Goal: Information Seeking & Learning: Learn about a topic

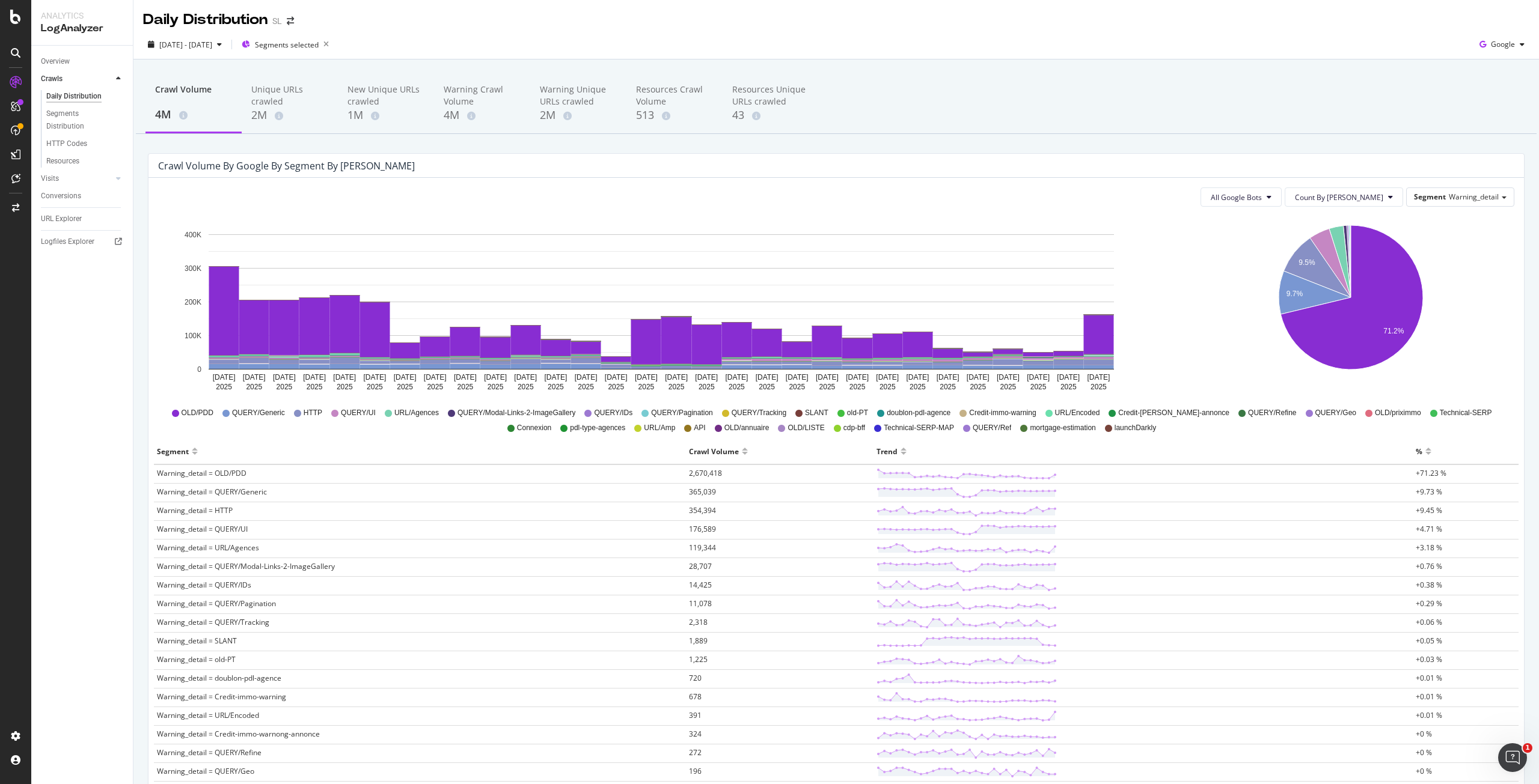
scroll to position [96, 0]
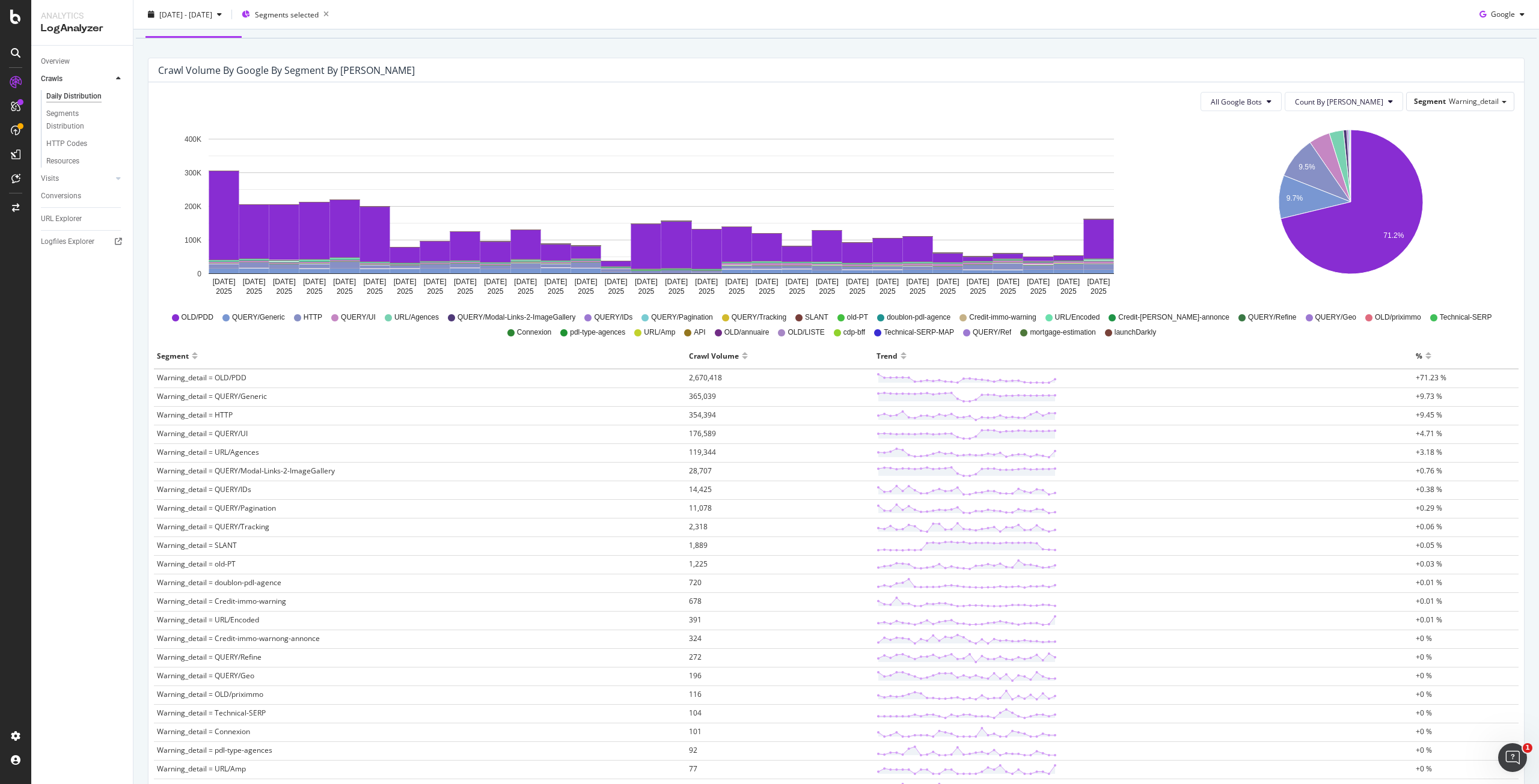
drag, startPoint x: 0, startPoint y: 0, endPoint x: 1181, endPoint y: 172, distance: 1193.5
click at [1181, 172] on div "9.5% 9.7% 71.2% Segment Crawl Volume Warning_detail = OLD/PDD 2,670,418 Warning…" at bounding box center [1352, 211] width 344 height 180
click at [1190, 165] on icon "9.5% 9.7% 71.2%" at bounding box center [1351, 211] width 323 height 180
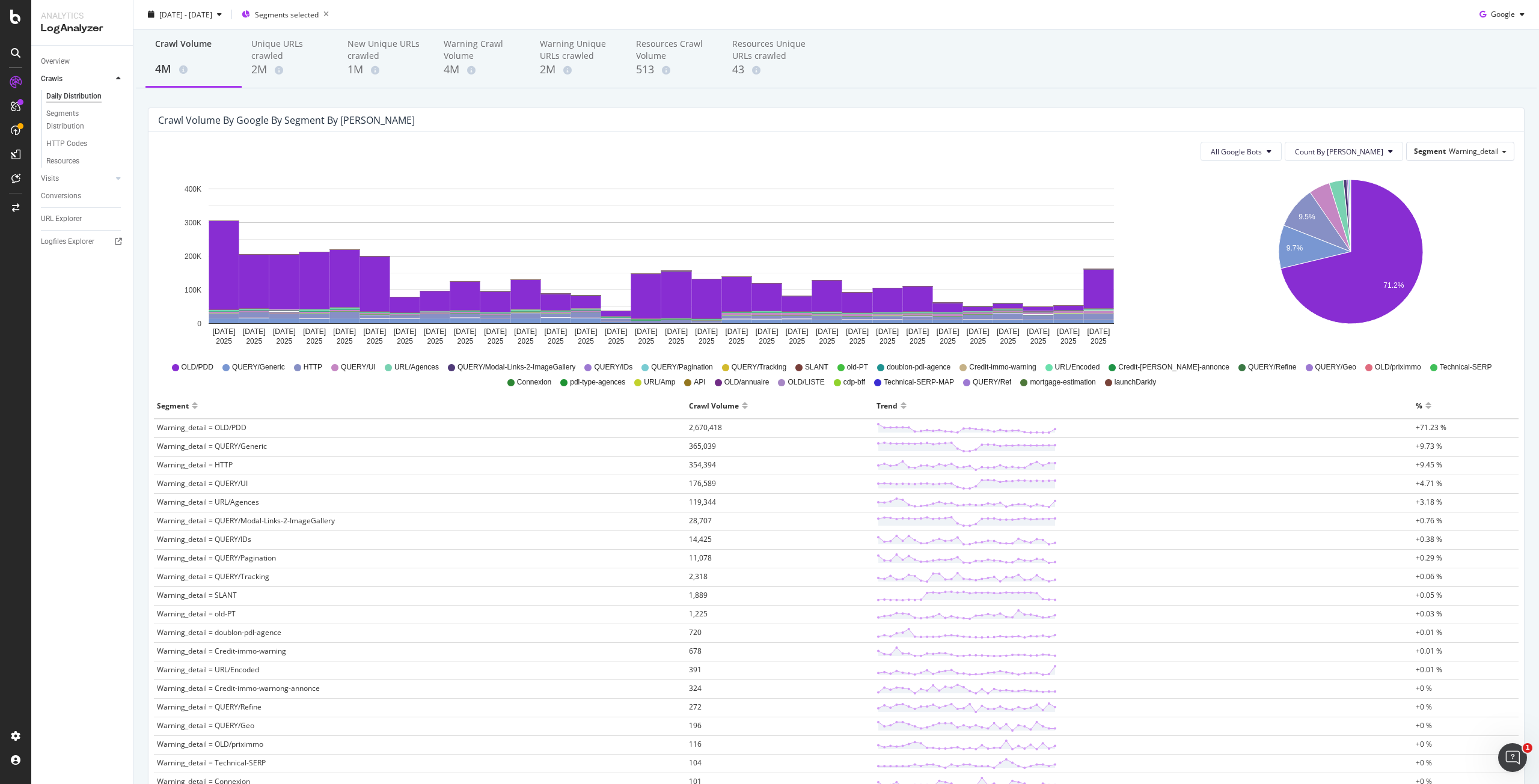
scroll to position [0, 0]
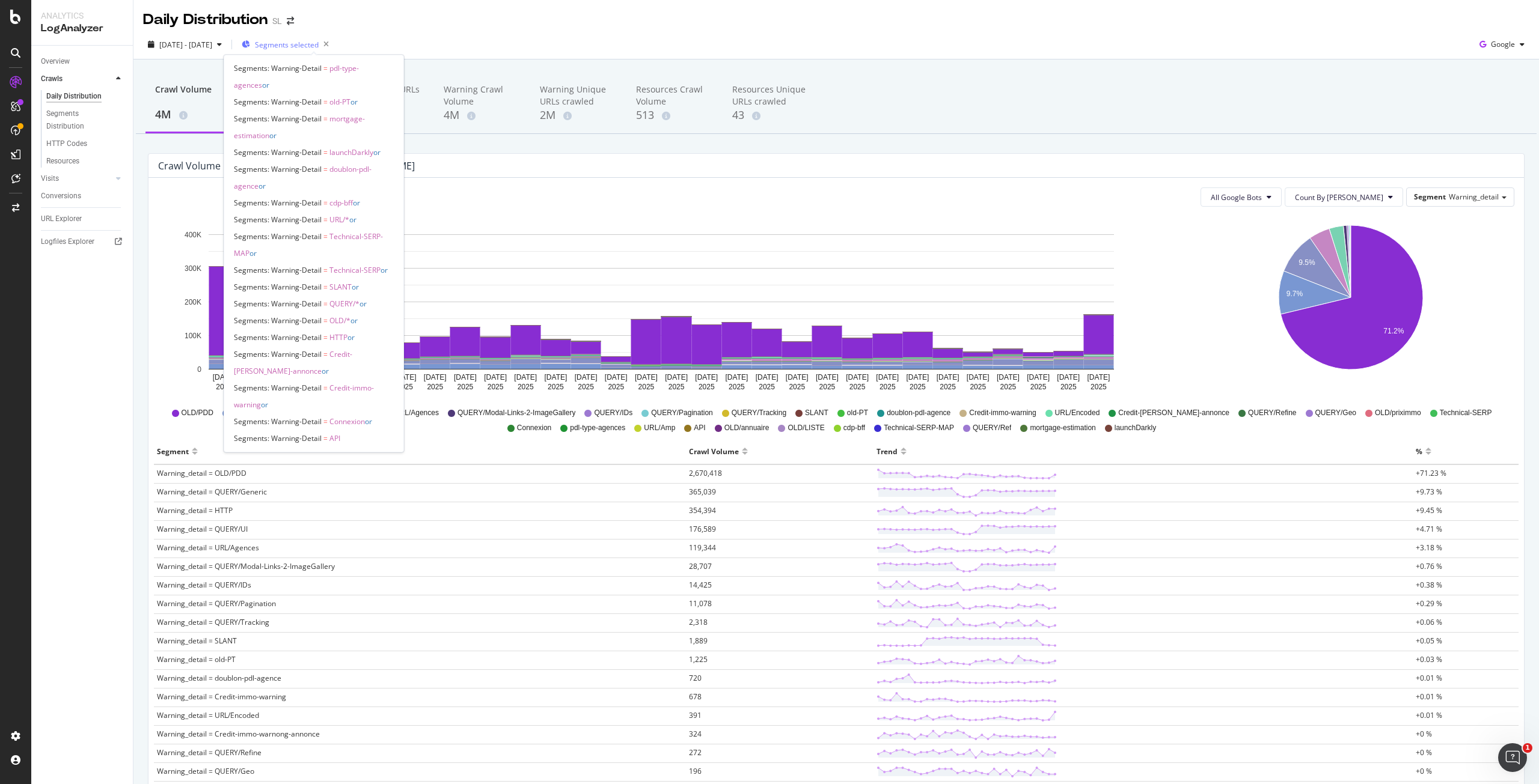
click at [332, 50] on div "Segments selected" at bounding box center [288, 44] width 92 height 17
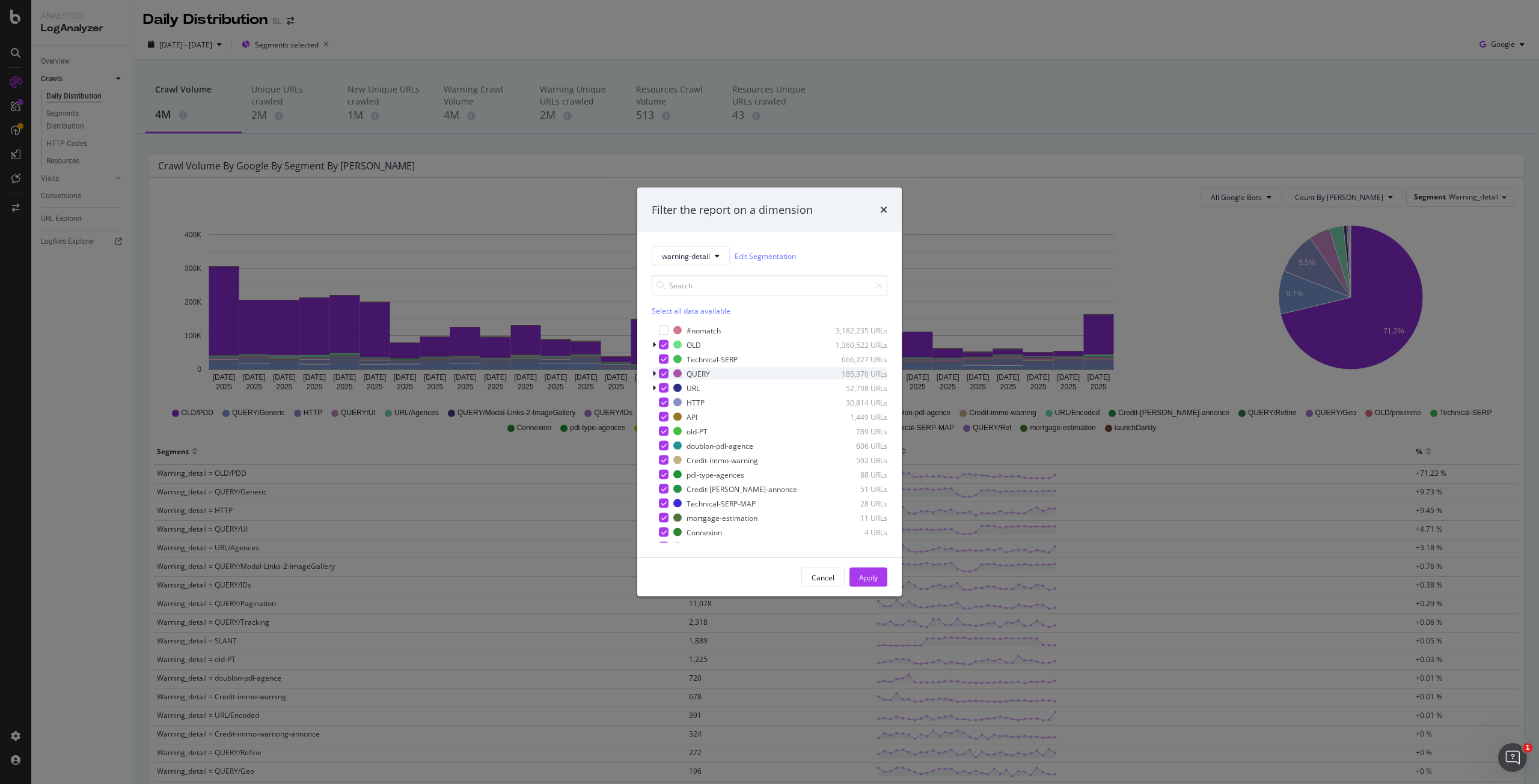
click at [656, 373] on div "modal" at bounding box center [655, 374] width 7 height 12
click at [663, 371] on icon "modal" at bounding box center [664, 373] width 5 height 6
click at [664, 375] on div "modal" at bounding box center [664, 374] width 9 height 9
click at [681, 310] on div "Select all data available" at bounding box center [770, 310] width 236 height 10
click at [681, 310] on div "Unselect all data available" at bounding box center [770, 310] width 236 height 10
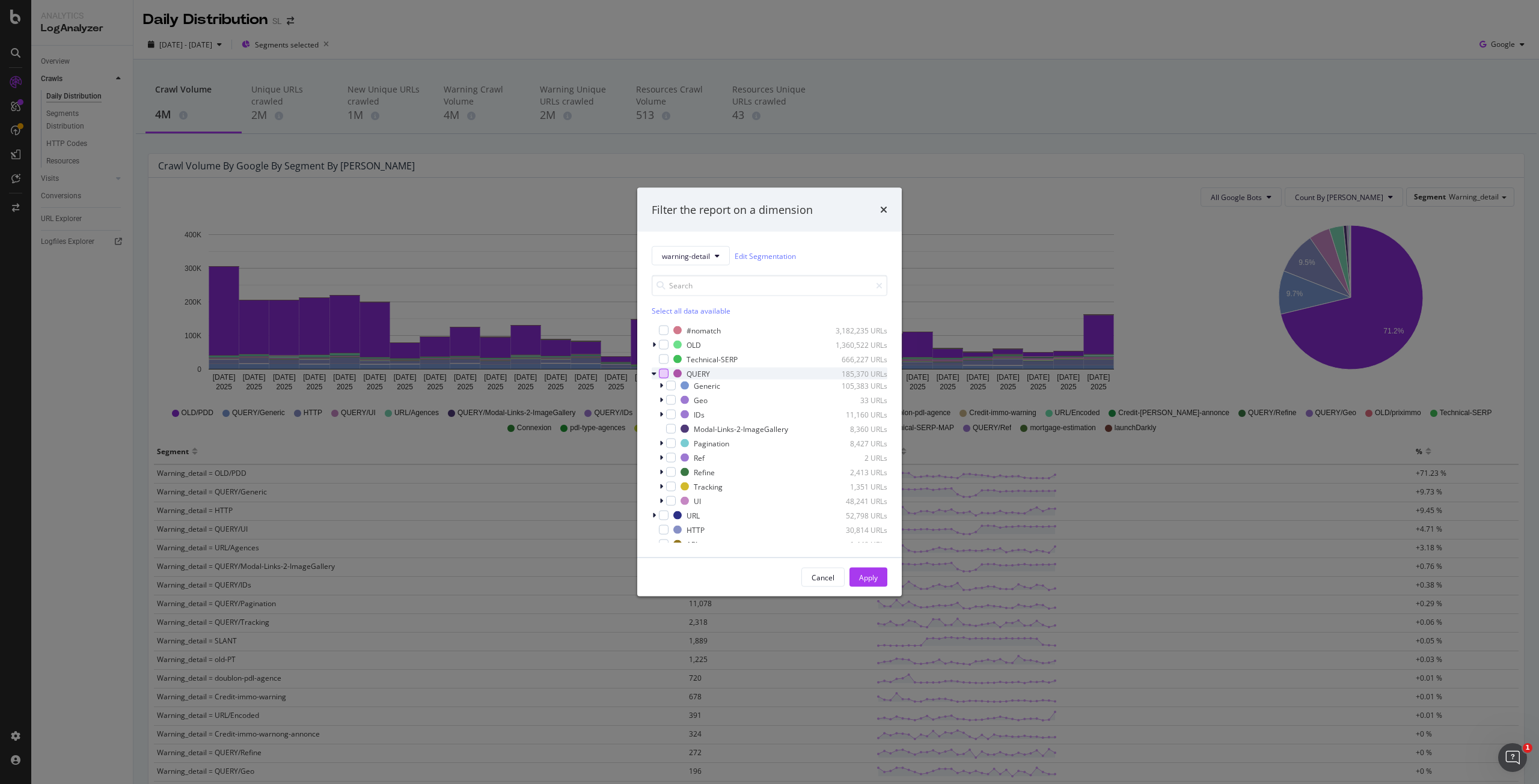
click at [662, 371] on div "modal" at bounding box center [664, 374] width 9 height 9
click at [664, 390] on div "modal" at bounding box center [662, 386] width 7 height 12
click at [662, 388] on icon "modal" at bounding box center [661, 386] width 5 height 7
click at [654, 372] on icon "modal" at bounding box center [654, 373] width 5 height 7
click at [662, 372] on icon "modal" at bounding box center [664, 373] width 5 height 6
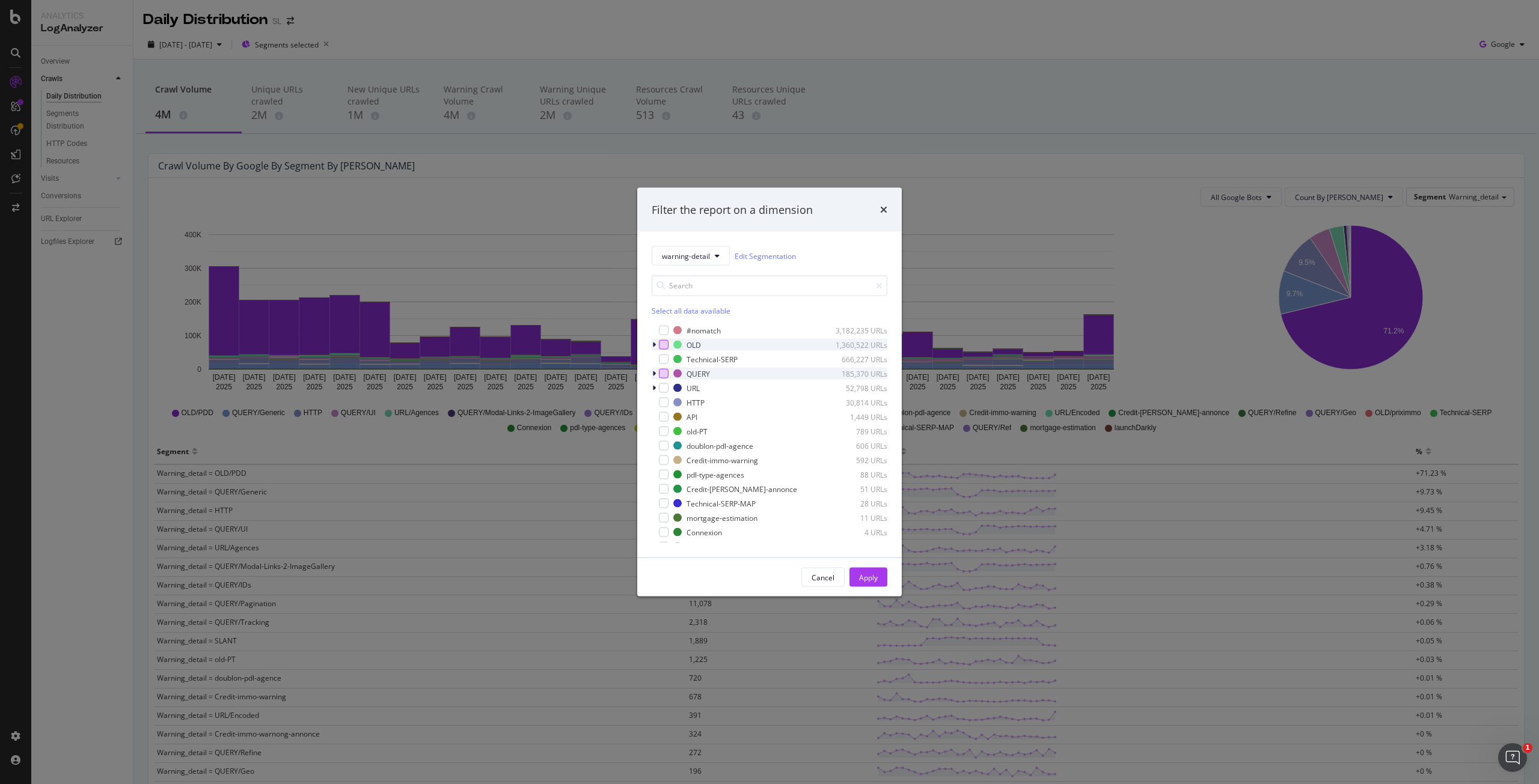
click at [663, 347] on div "modal" at bounding box center [664, 345] width 9 height 9
click at [652, 345] on div "modal" at bounding box center [655, 345] width 7 height 12
click at [652, 345] on icon "modal" at bounding box center [654, 345] width 5 height 7
click at [879, 587] on button "Apply" at bounding box center [868, 577] width 38 height 19
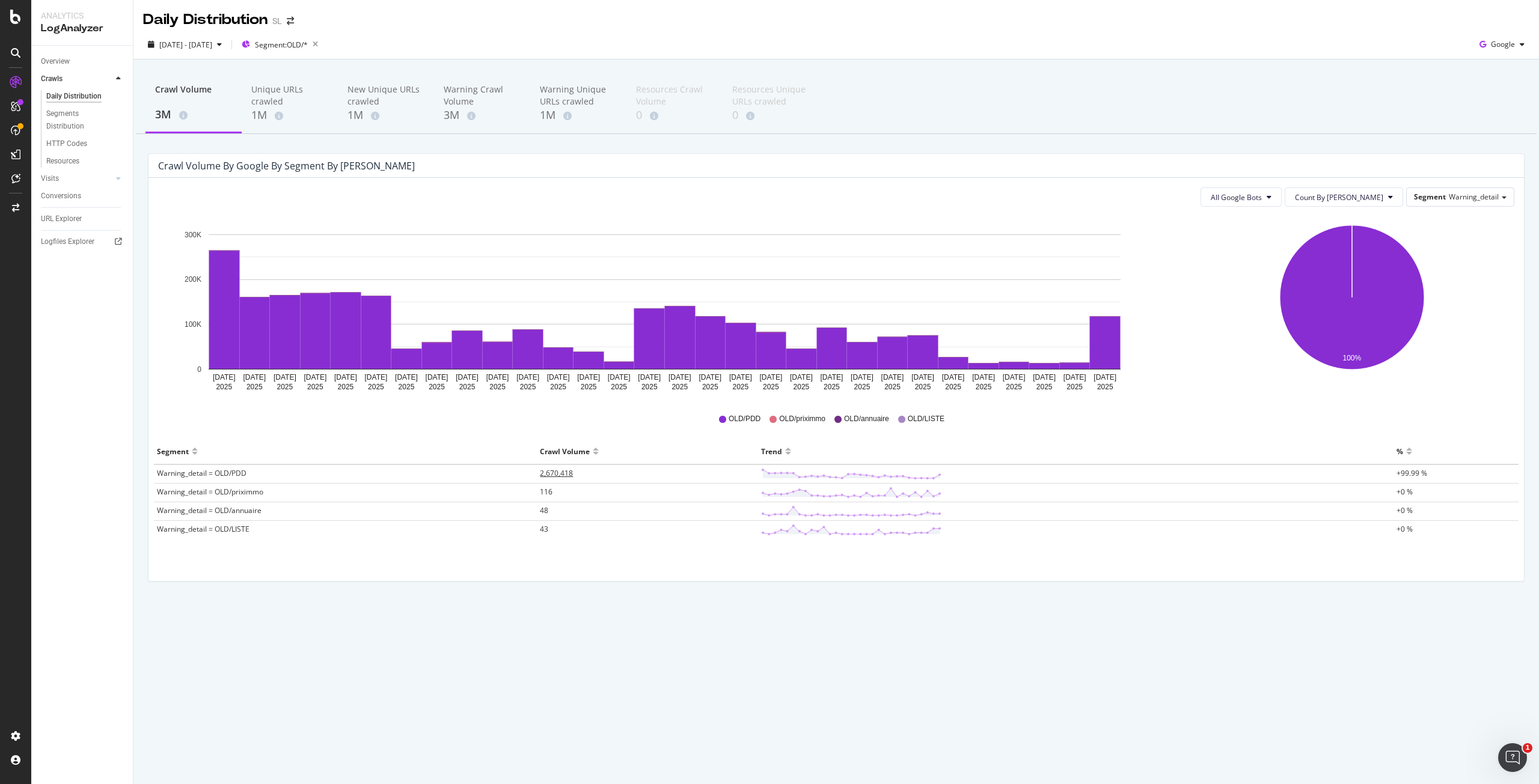
click at [570, 472] on span "2,670,418" at bounding box center [556, 473] width 33 height 10
click at [323, 46] on icon "button" at bounding box center [315, 44] width 15 height 17
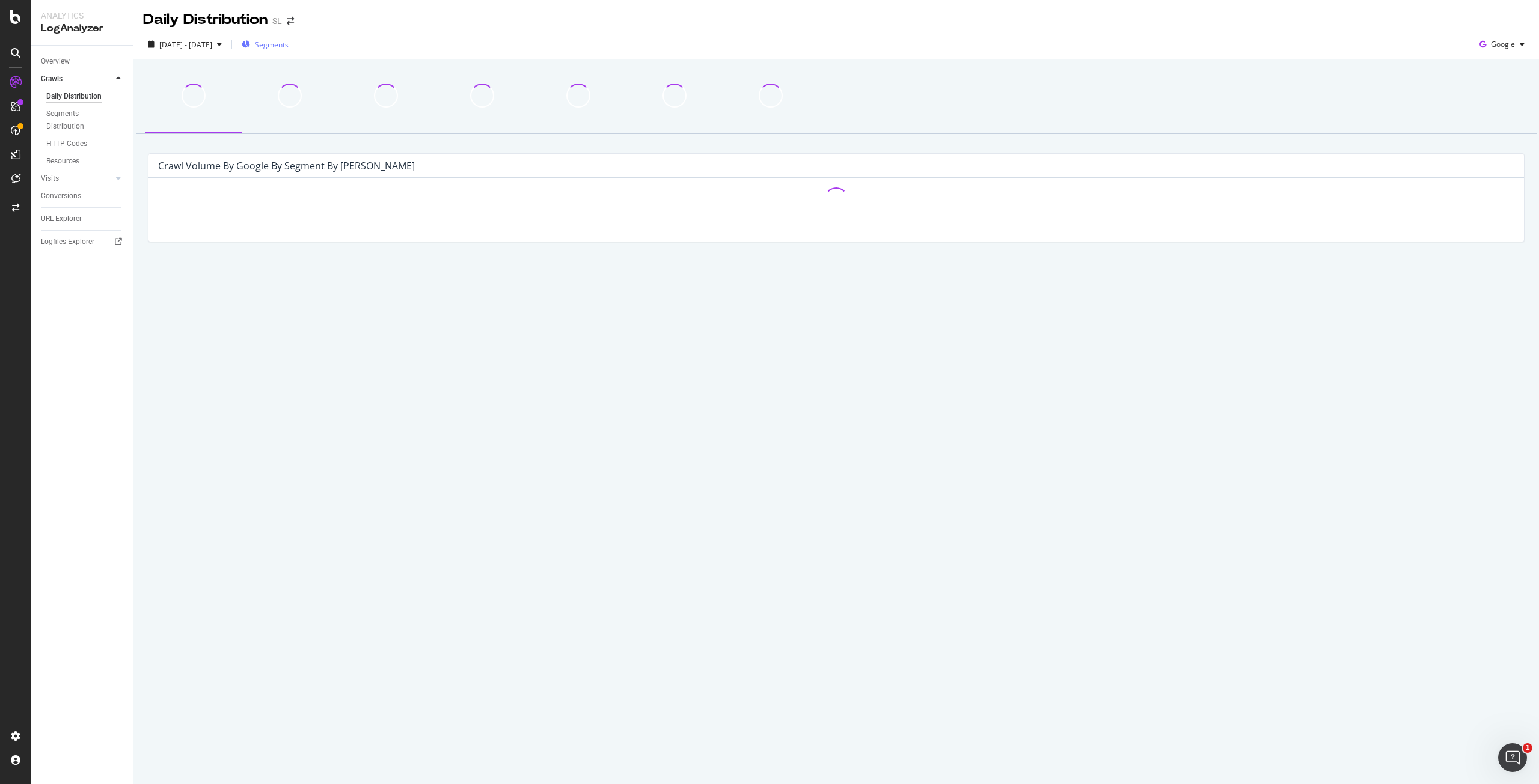
click at [289, 43] on span "Segments" at bounding box center [272, 45] width 34 height 10
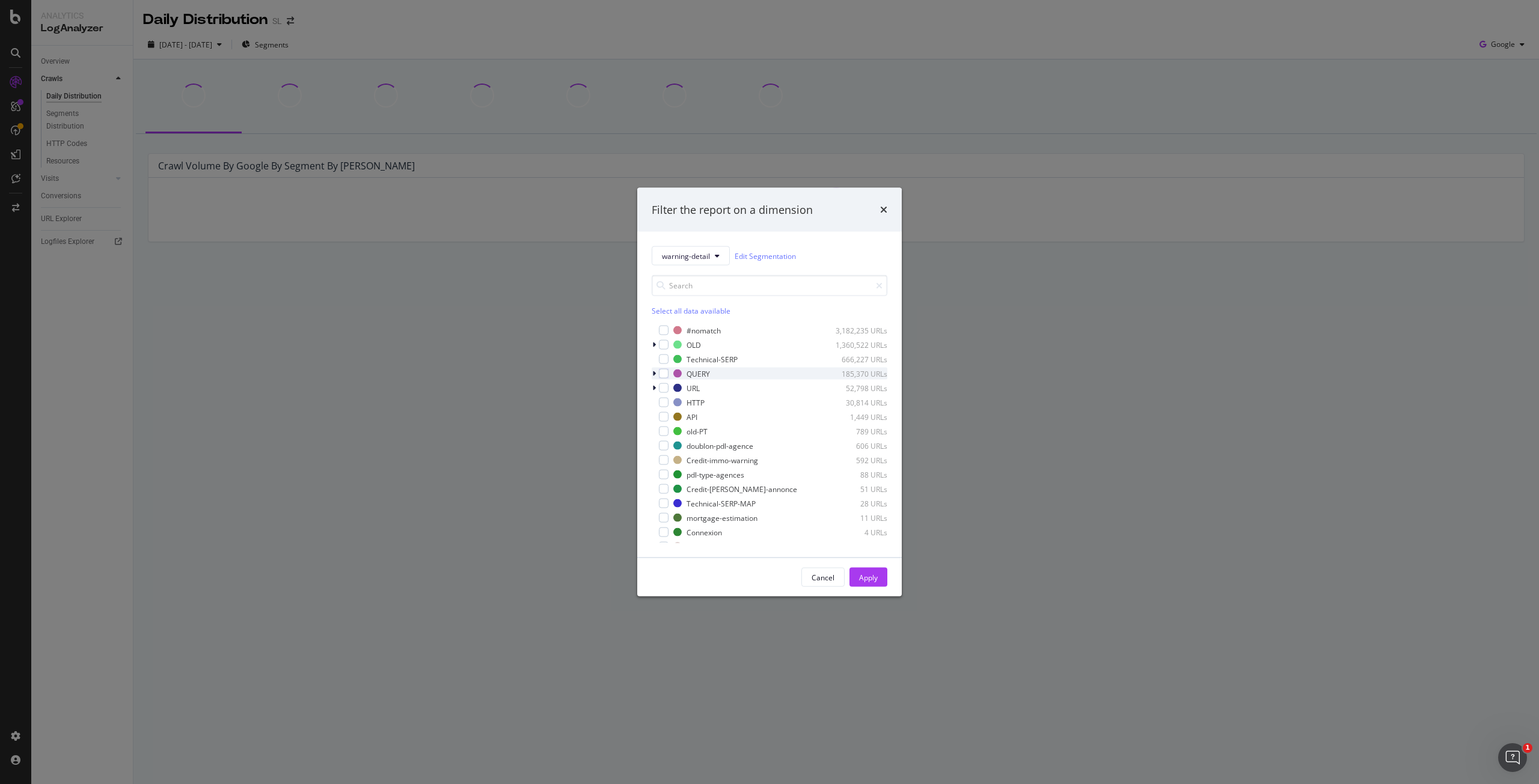
click at [655, 373] on icon "modal" at bounding box center [654, 373] width 3 height 7
click at [673, 502] on div "modal" at bounding box center [671, 501] width 9 height 9
click at [871, 578] on div "Apply" at bounding box center [868, 577] width 18 height 10
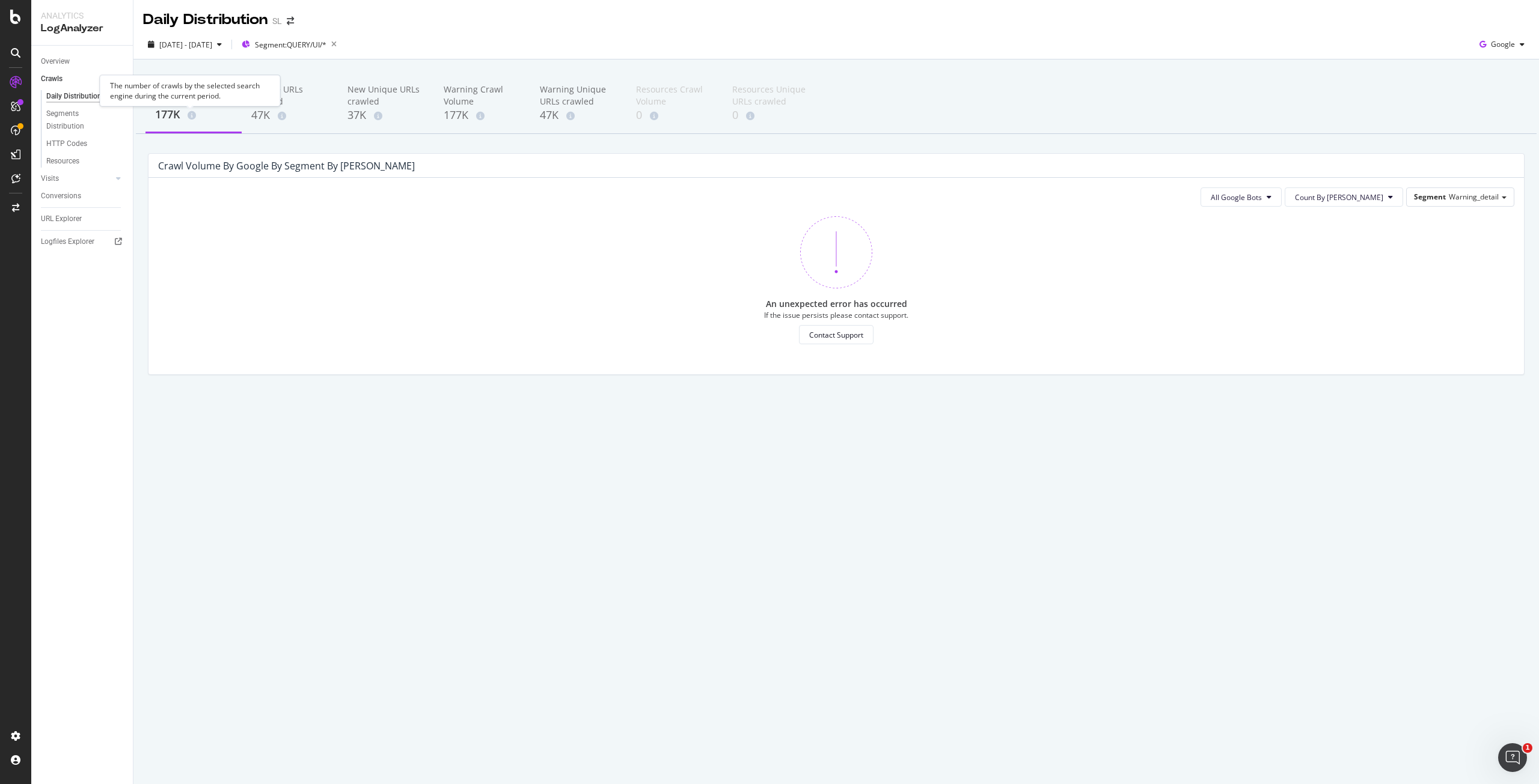
click at [175, 97] on div "The number of crawls by the selected search engine during the current period." at bounding box center [190, 91] width 180 height 31
click at [533, 109] on div "Warning Unique URLs crawled 47K" at bounding box center [578, 104] width 96 height 60
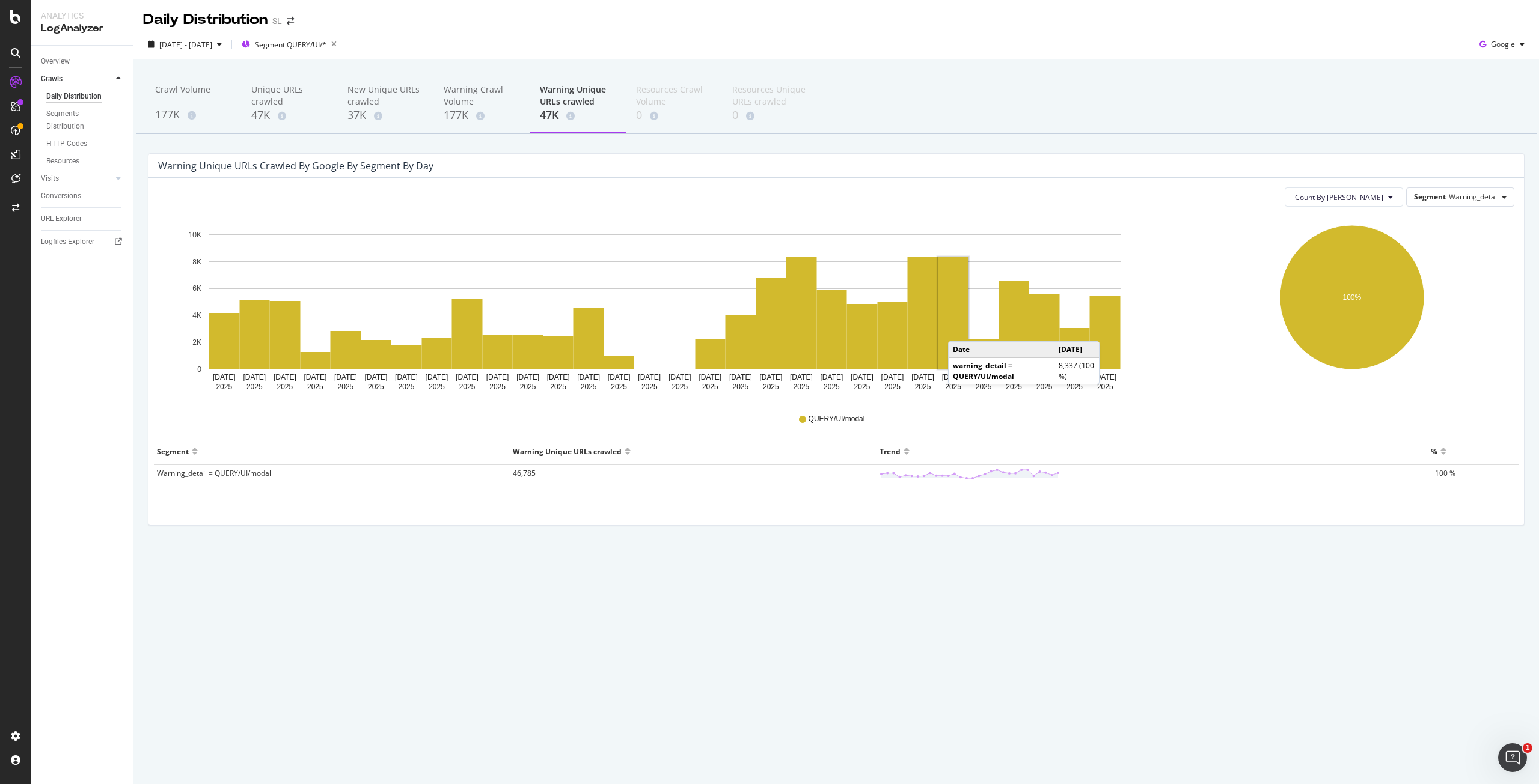
click at [960, 329] on rect "A chart." at bounding box center [953, 313] width 30 height 112
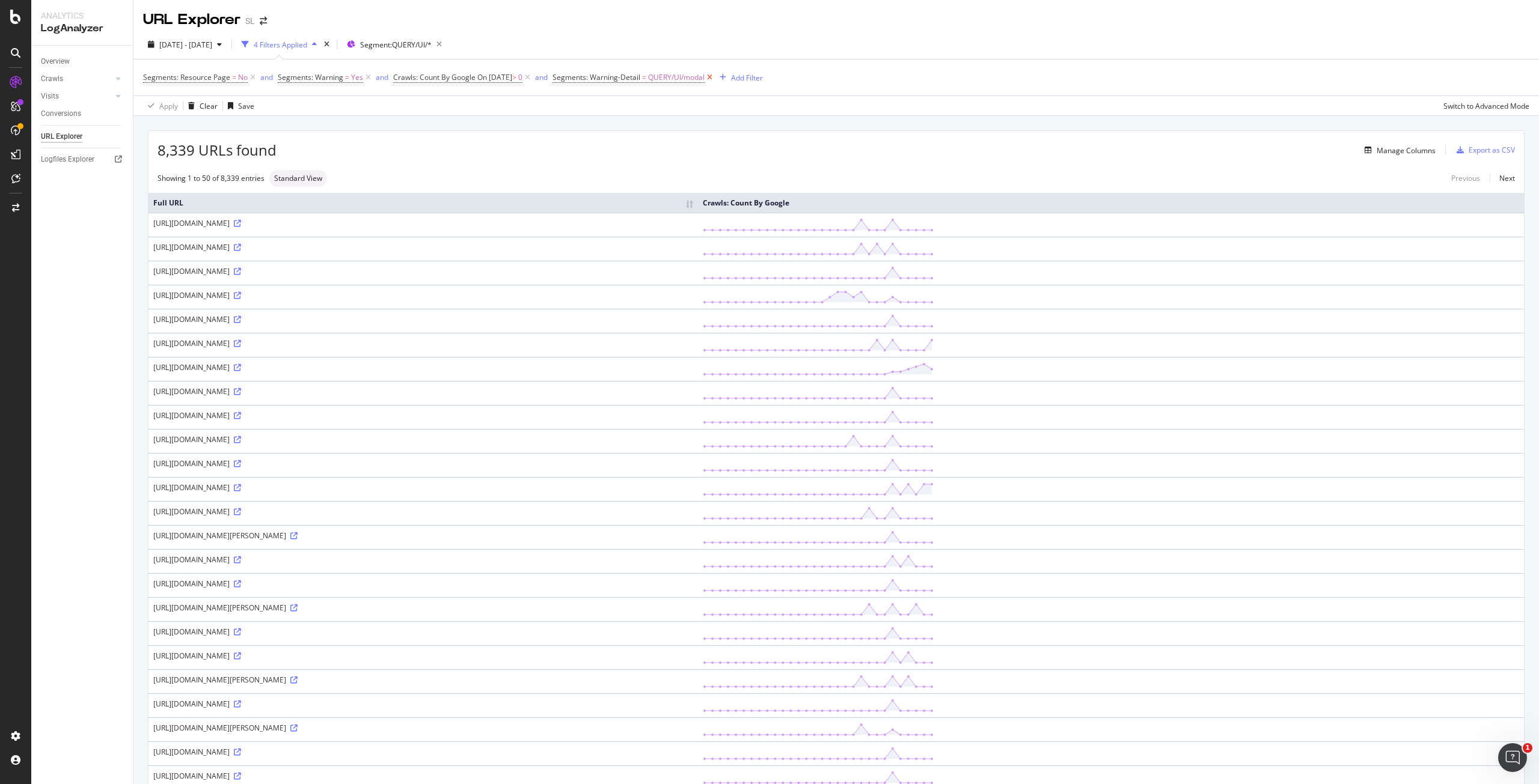
click at [715, 79] on icon at bounding box center [709, 78] width 10 height 12
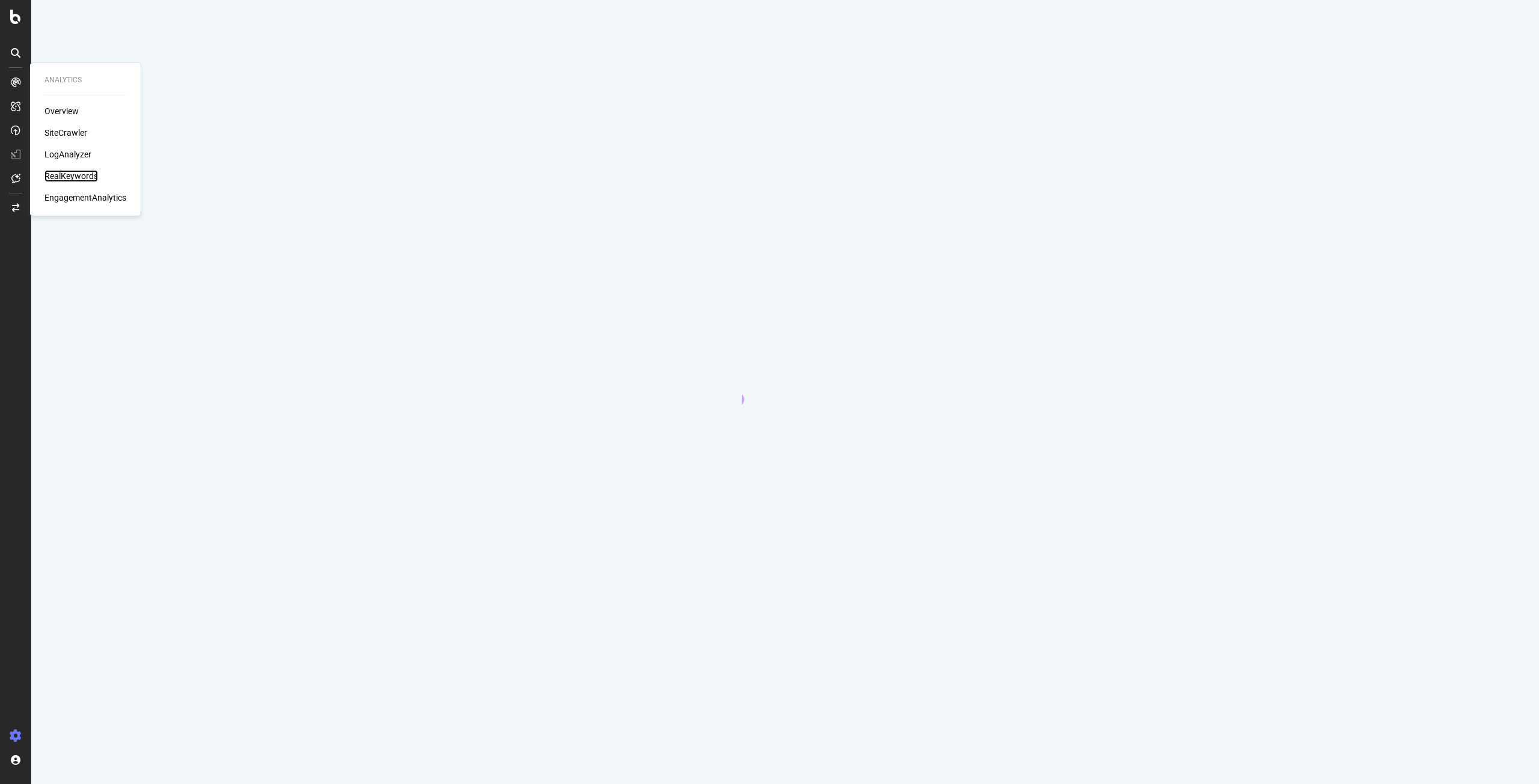
click at [56, 180] on div "RealKeywords" at bounding box center [71, 176] width 54 height 12
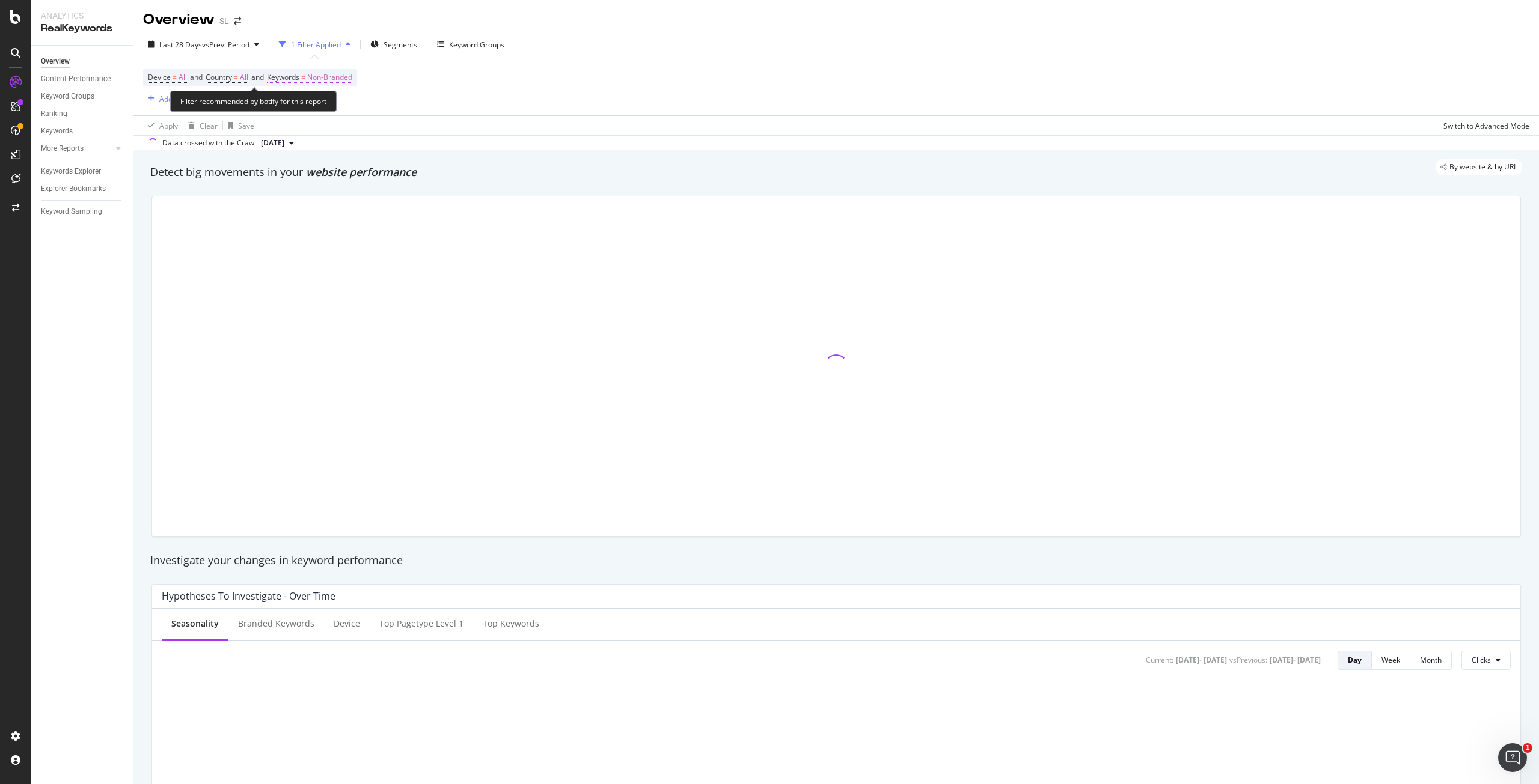
click at [353, 77] on span "Non-Branded" at bounding box center [329, 77] width 45 height 17
click at [319, 100] on span "Non-Branded" at bounding box center [309, 105] width 50 height 10
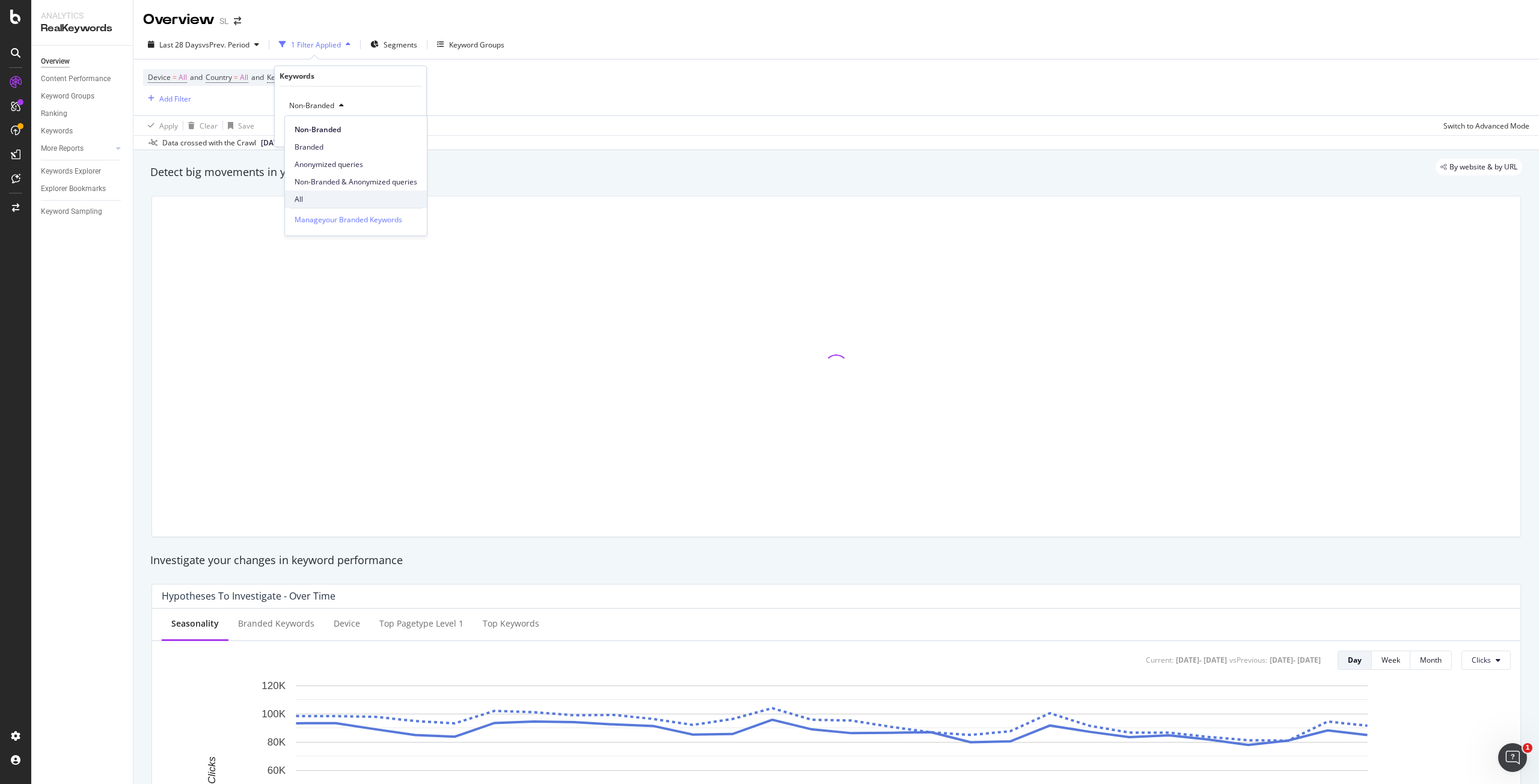
click at [311, 199] on span "All" at bounding box center [356, 199] width 123 height 11
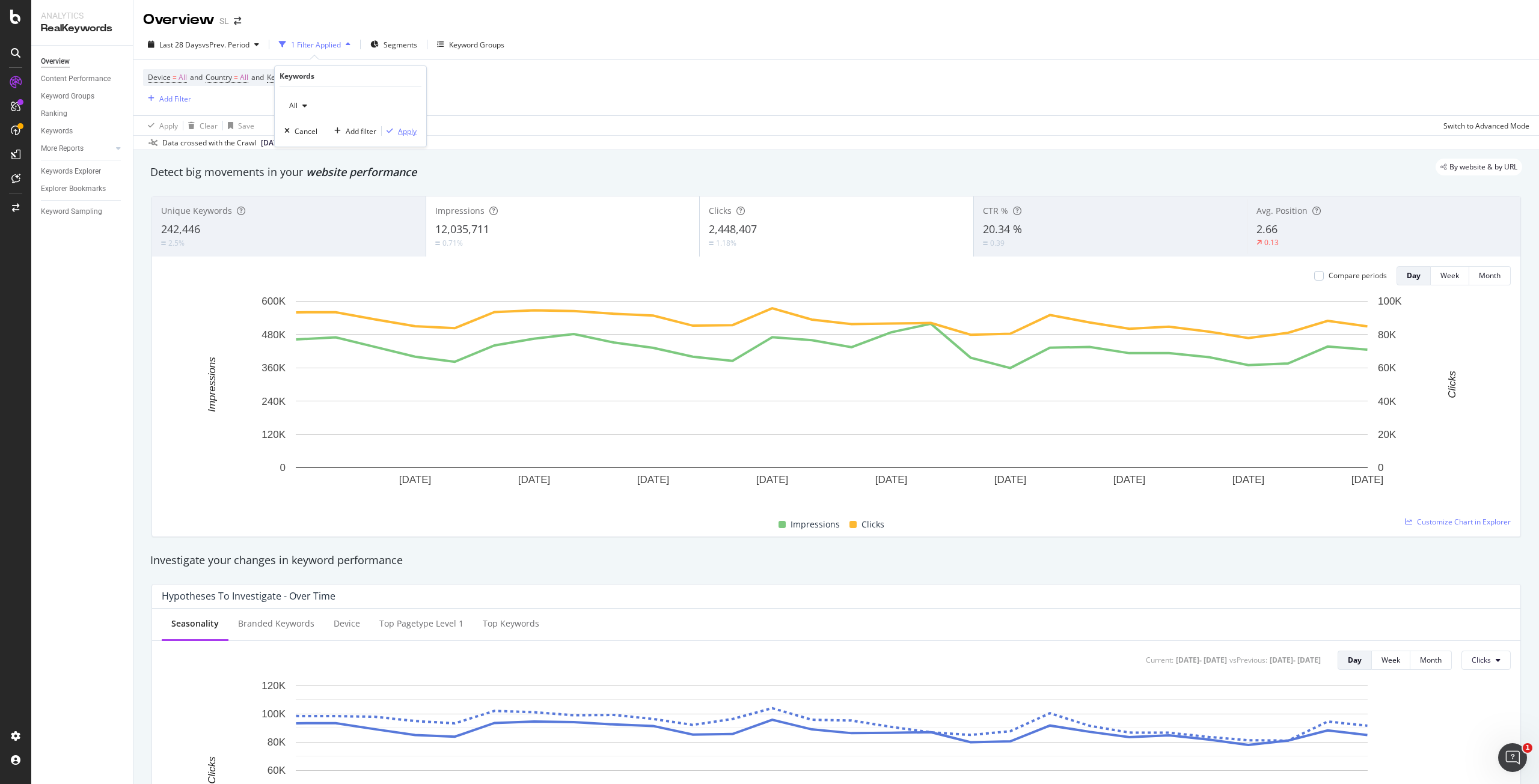
click at [408, 132] on div "Apply" at bounding box center [407, 131] width 18 height 10
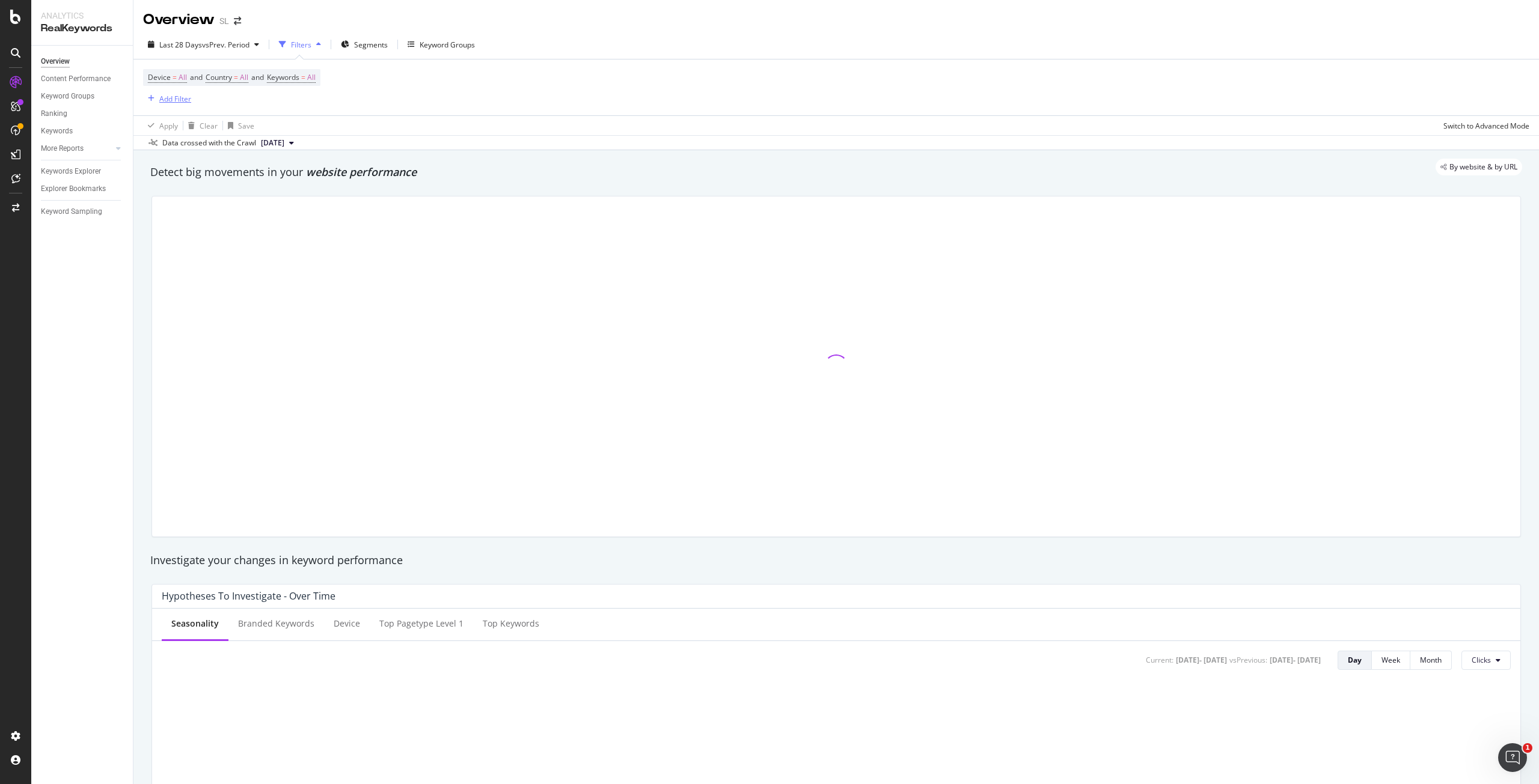
click at [174, 102] on div "Add Filter" at bounding box center [175, 98] width 32 height 10
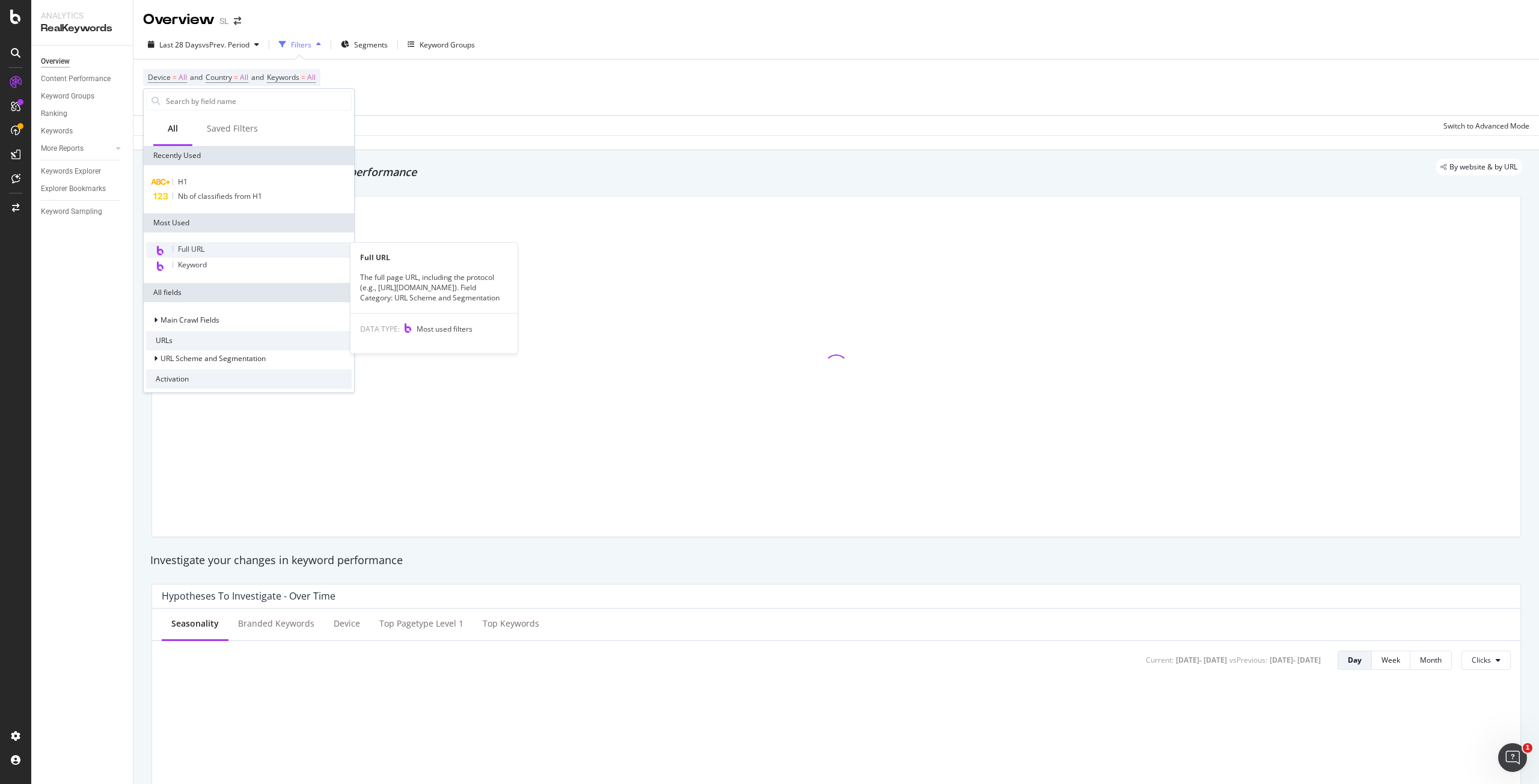
click at [203, 244] on span "Full URL" at bounding box center [191, 249] width 26 height 10
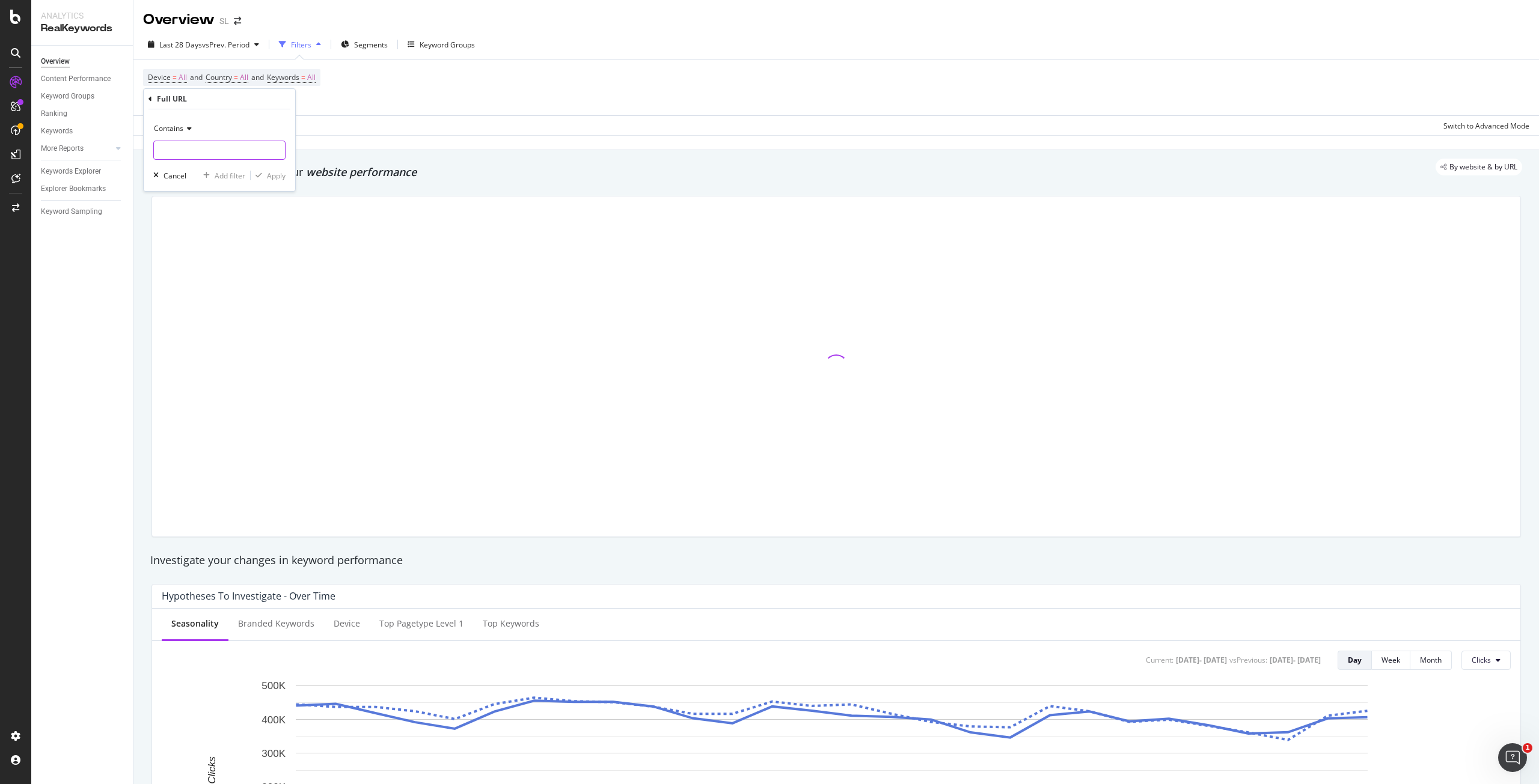
click at [226, 145] on input "text" at bounding box center [219, 150] width 131 height 19
paste input "* /immo-le-chesnay-78/ *"
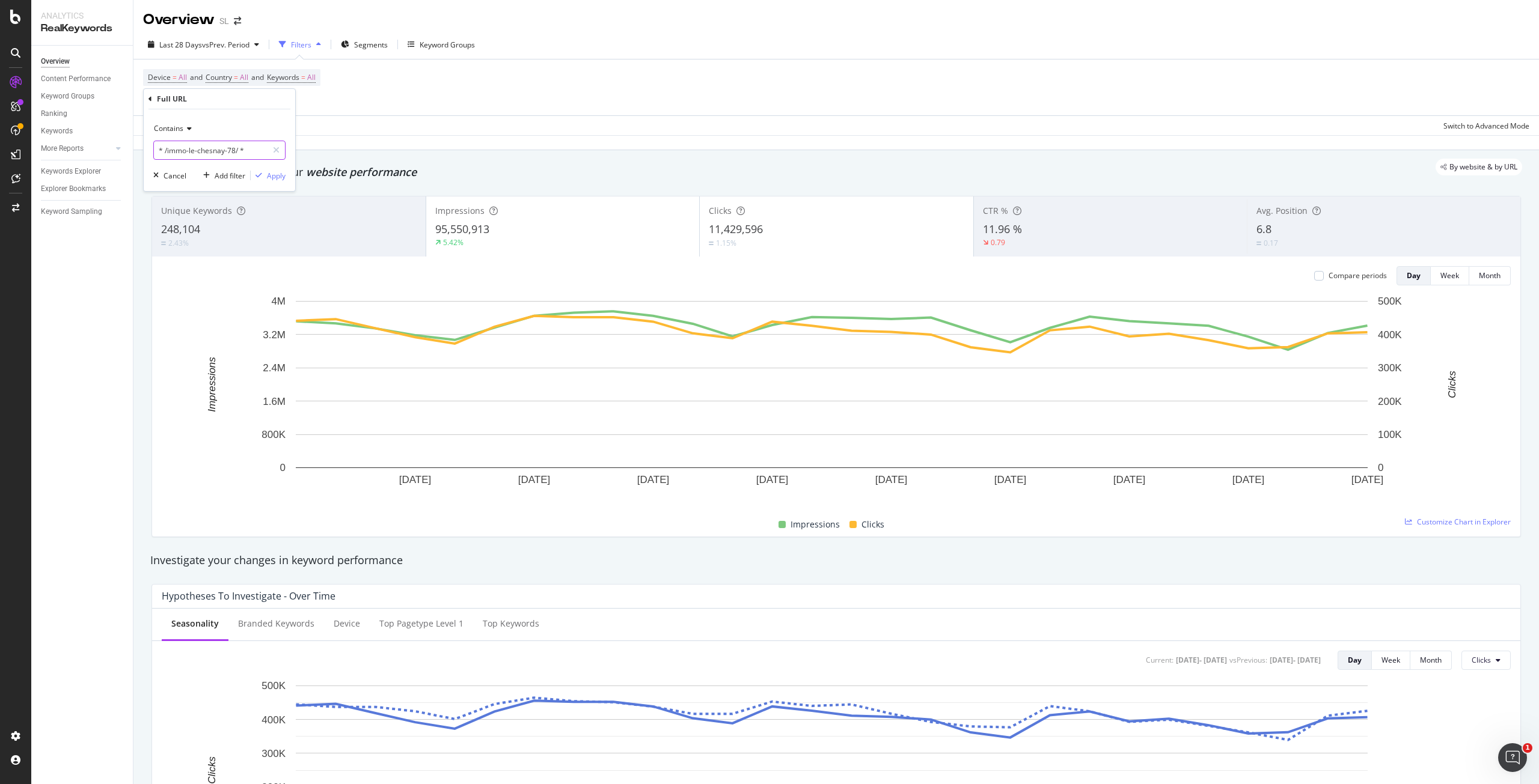
drag, startPoint x: 162, startPoint y: 150, endPoint x: 209, endPoint y: 151, distance: 47.0
click at [163, 150] on input "* /immo-le-chesnay-78/ *" at bounding box center [211, 150] width 114 height 19
click at [249, 147] on input "*/immo-le-chesnay-78/ *" at bounding box center [211, 150] width 114 height 19
type input "*/immo-le-chesnay-78/*"
click at [273, 178] on div "Apply" at bounding box center [276, 176] width 18 height 10
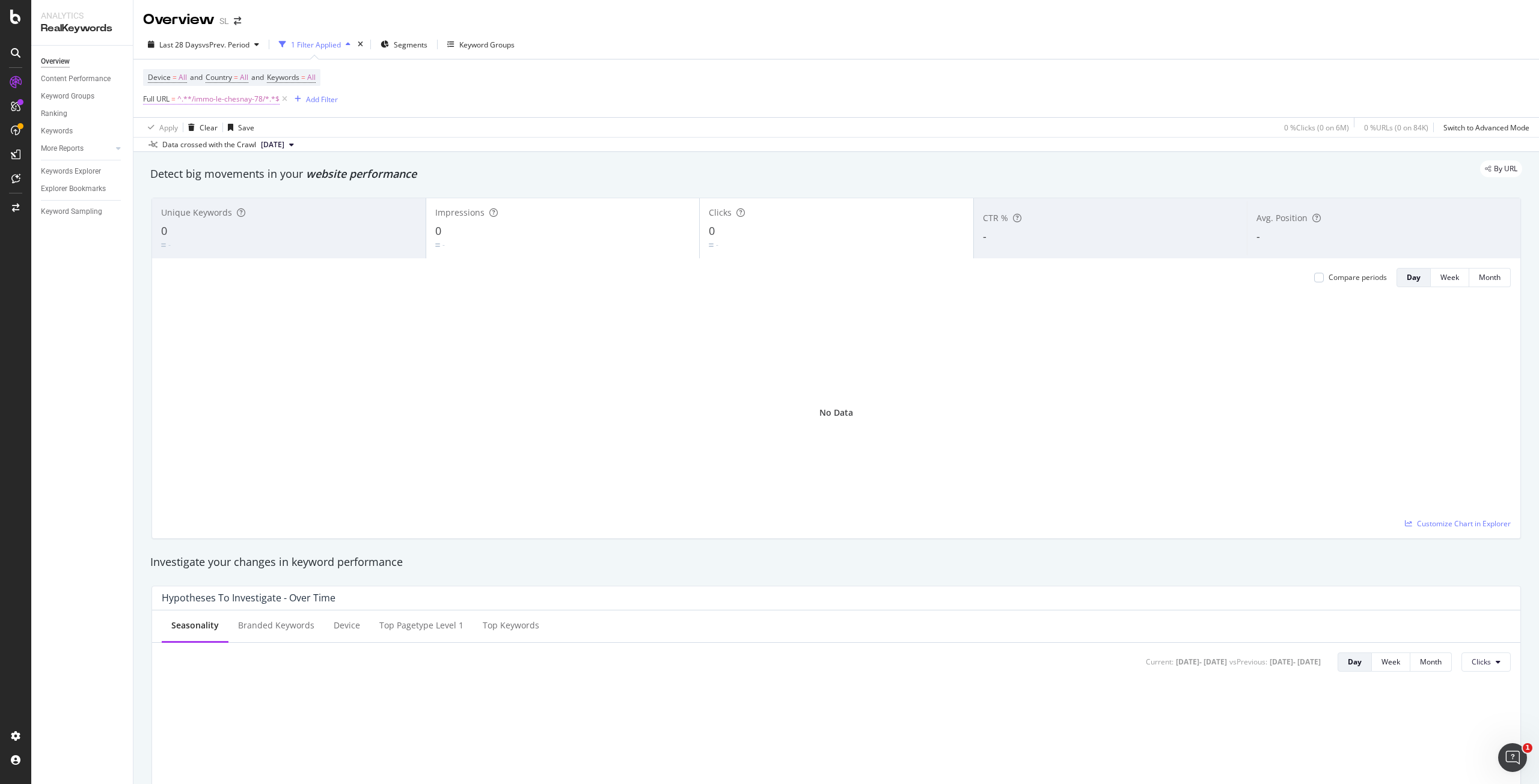
click at [229, 98] on span "^.**/immo-le-chesnay-78/*.*$" at bounding box center [228, 99] width 102 height 17
click at [185, 125] on icon at bounding box center [187, 127] width 8 height 7
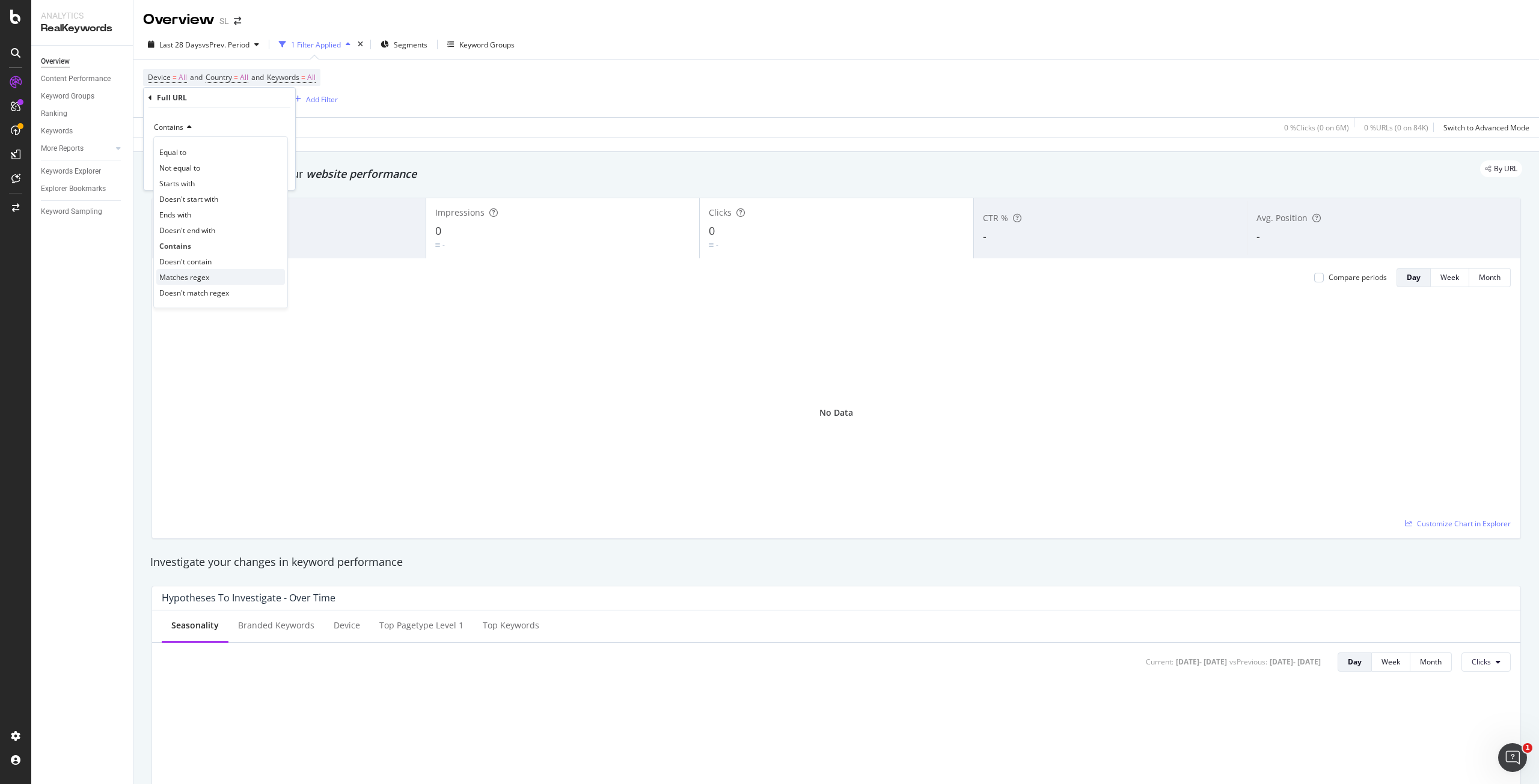
click at [174, 281] on span "Matches regex" at bounding box center [184, 277] width 50 height 10
click at [267, 173] on div "Apply" at bounding box center [276, 174] width 18 height 10
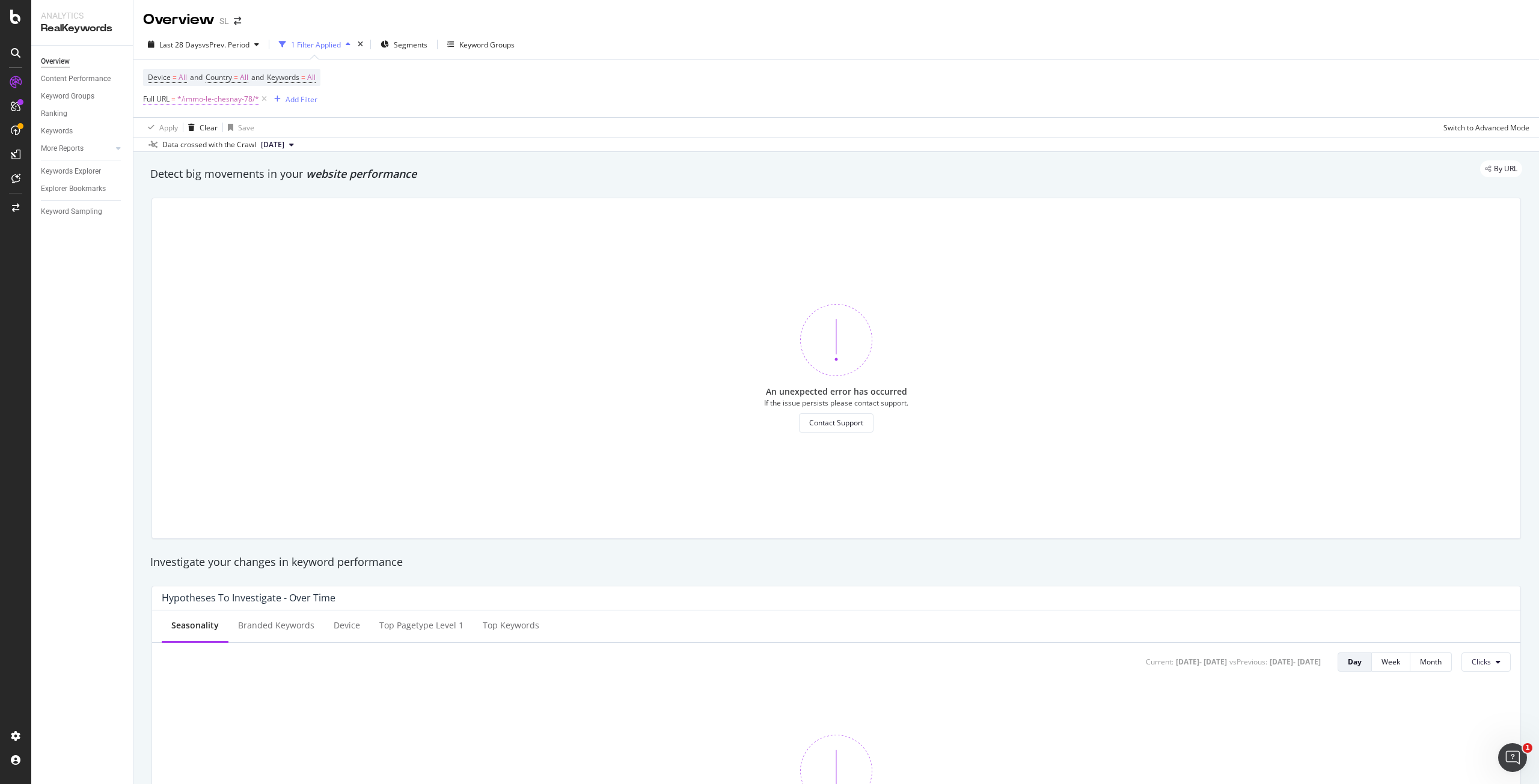
click at [223, 96] on span "*/immo-le-chesnay-78/*" at bounding box center [218, 99] width 82 height 17
click at [161, 151] on input "*/immo-le-chesnay-78/*" at bounding box center [211, 149] width 114 height 19
click at [254, 150] on input "/immo-le-chesnay-78/*" at bounding box center [211, 149] width 114 height 19
type input "/immo-le-chesnay-78/"
click at [199, 128] on span "Matches regex" at bounding box center [179, 127] width 50 height 10
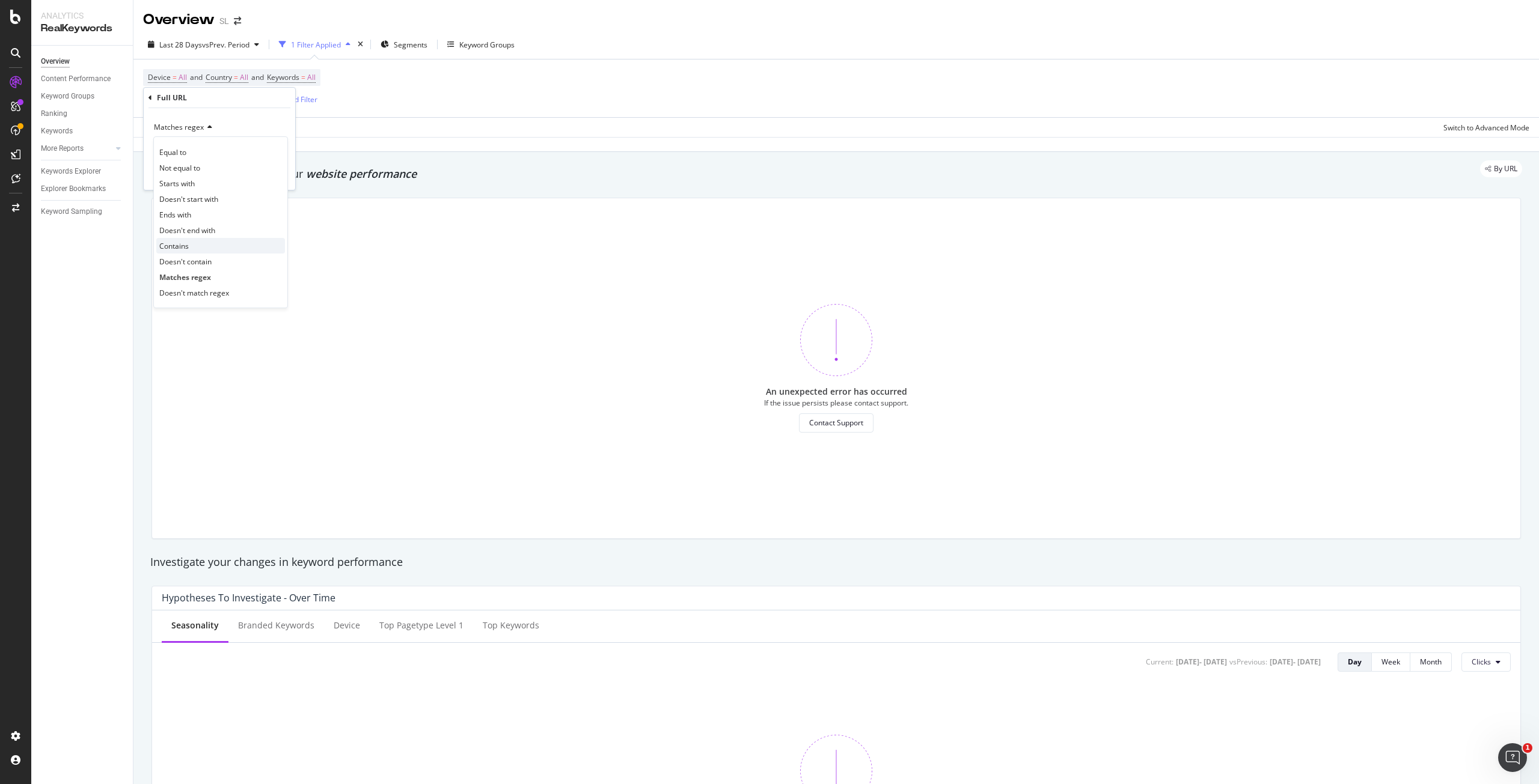
click at [207, 253] on div "Contains" at bounding box center [221, 245] width 129 height 16
click at [278, 176] on div "Apply" at bounding box center [276, 174] width 18 height 10
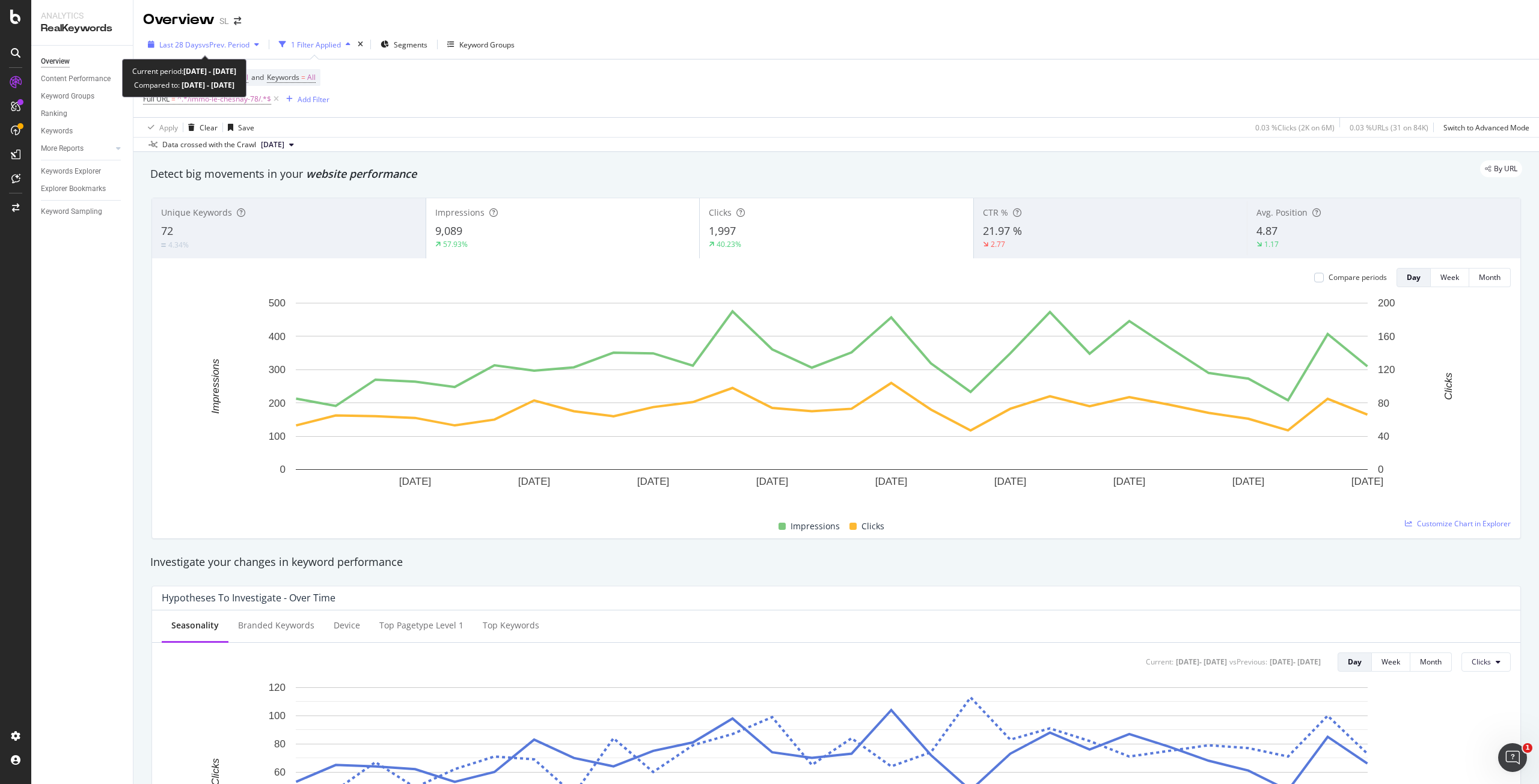
click at [228, 39] on div "Last 28 Days vs Prev. Period" at bounding box center [203, 44] width 121 height 18
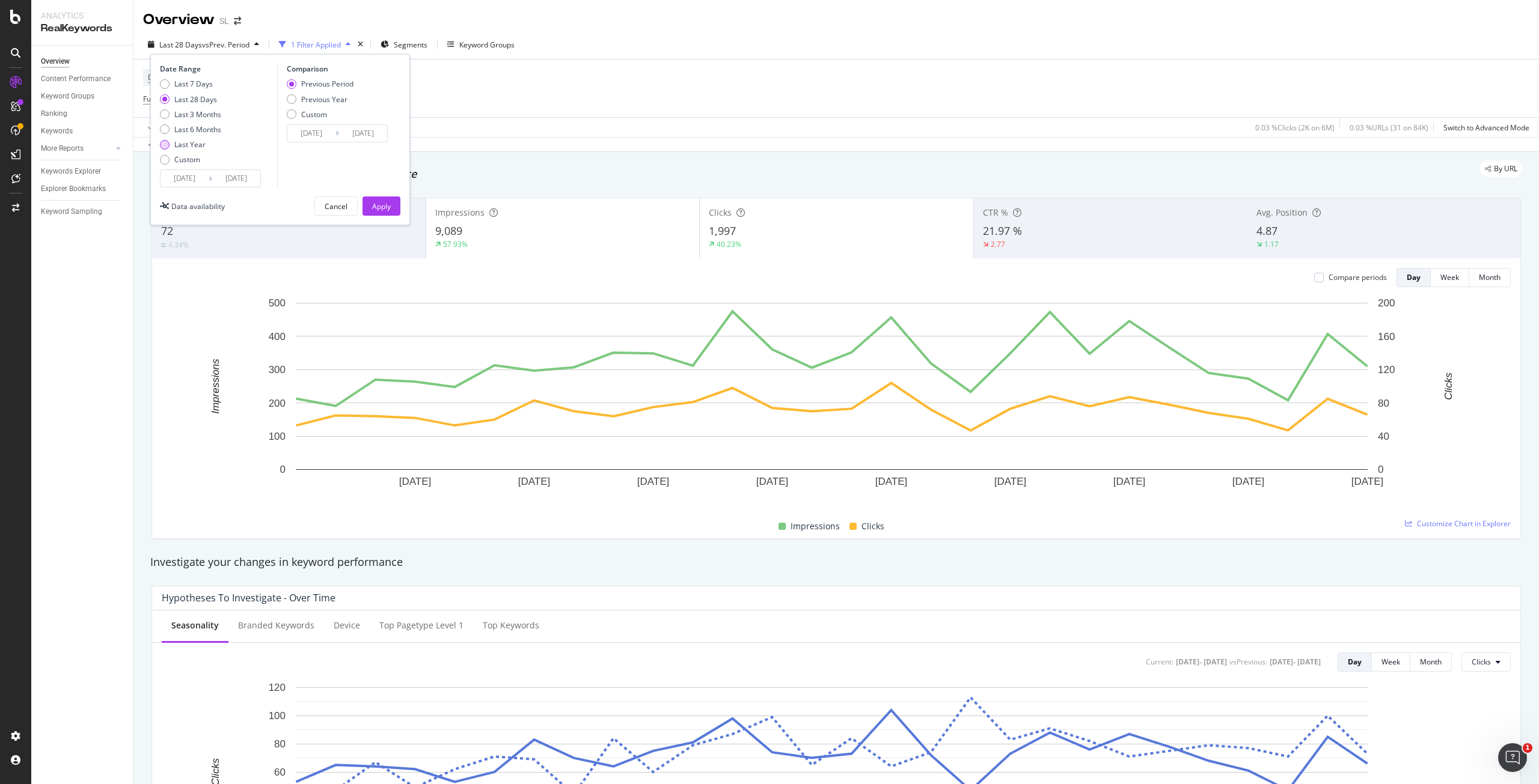
click at [192, 146] on div "Last Year" at bounding box center [190, 144] width 31 height 10
type input "2024/09/16"
type input "2023/09/17"
type input "2024/09/15"
click at [390, 209] on div "Apply" at bounding box center [381, 206] width 18 height 10
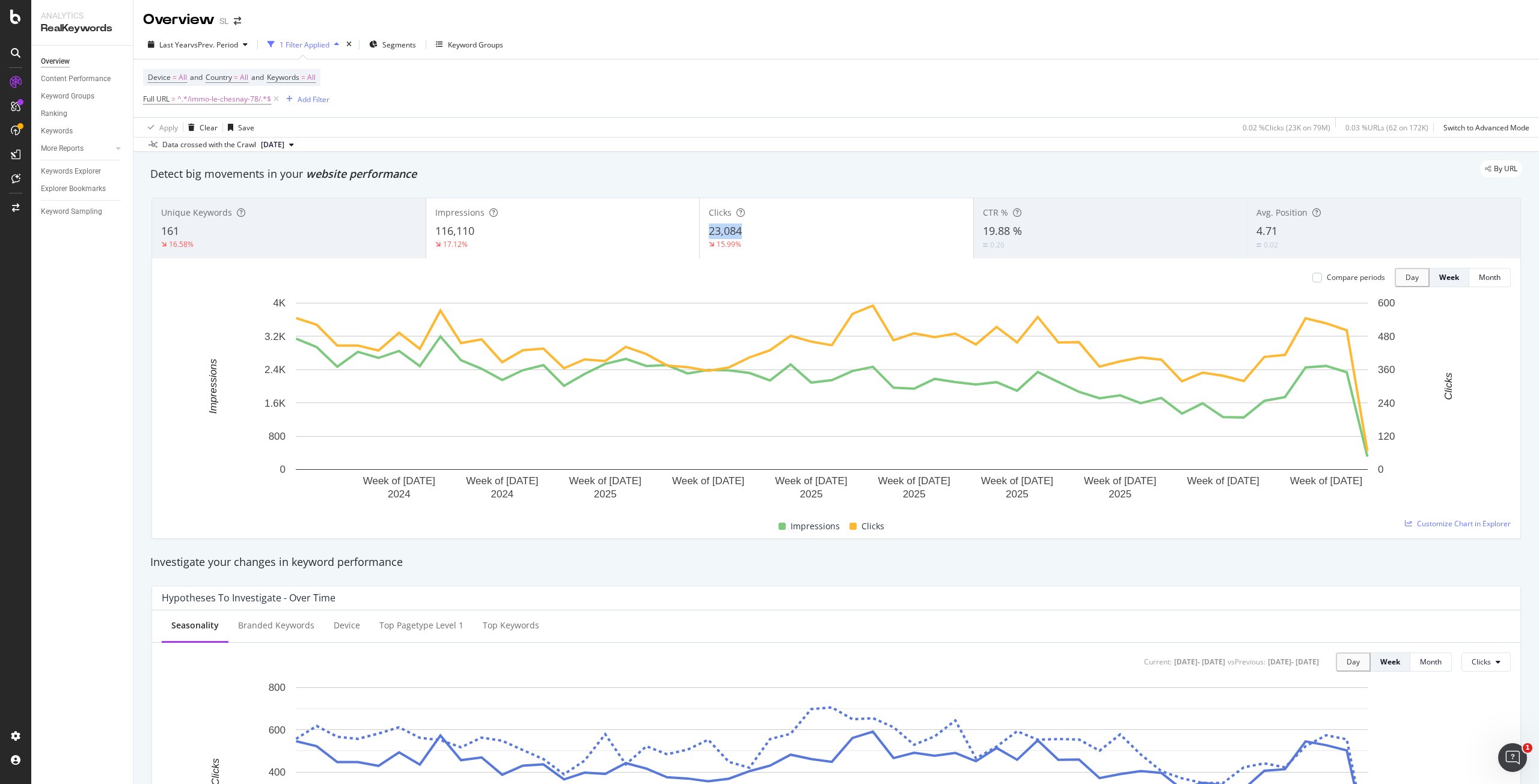
drag, startPoint x: 751, startPoint y: 229, endPoint x: 704, endPoint y: 232, distance: 47.1
click at [704, 232] on div "Clicks 23,084 15.99%" at bounding box center [837, 228] width 274 height 54
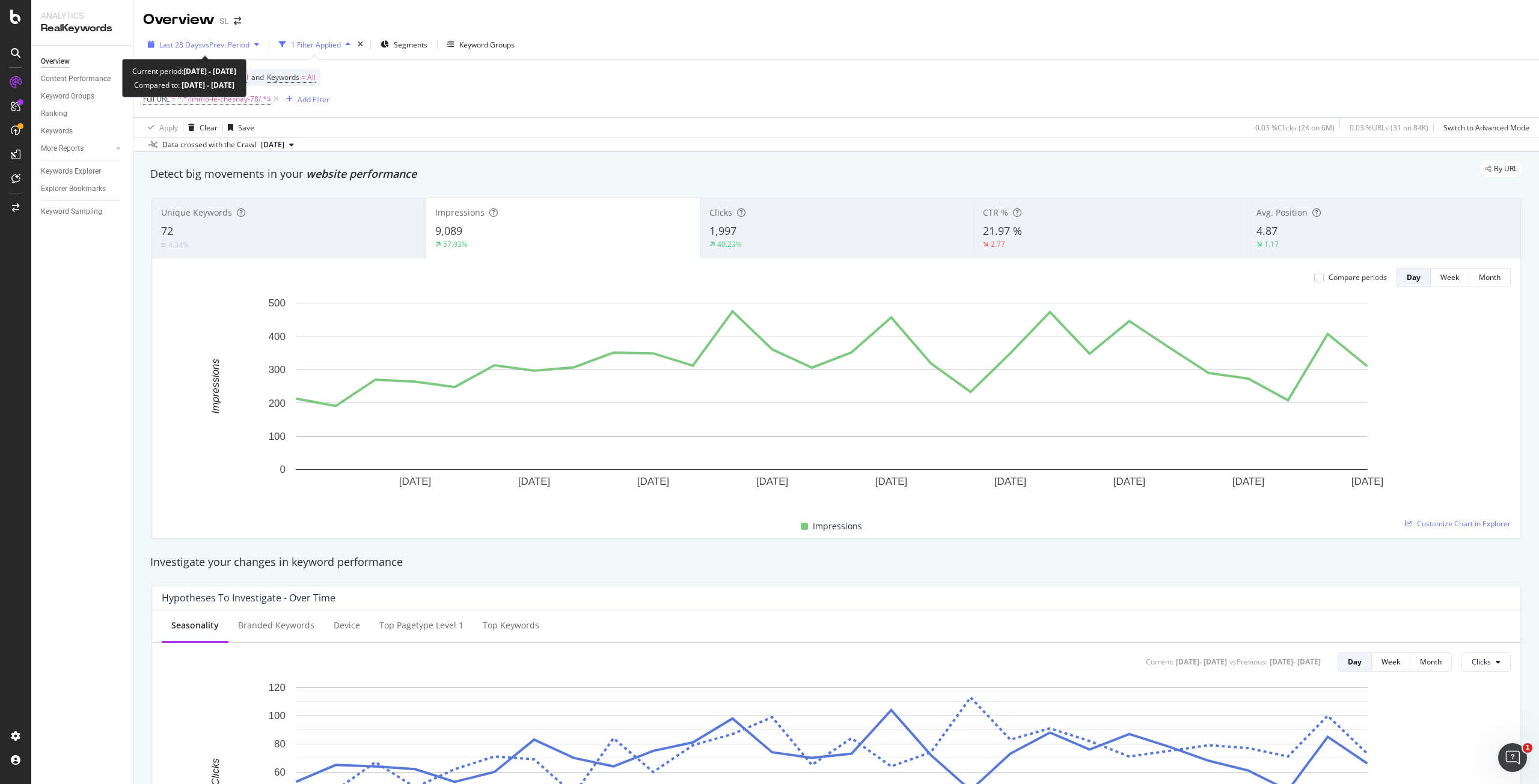
click at [204, 43] on span "vs Prev. Period" at bounding box center [226, 45] width 47 height 10
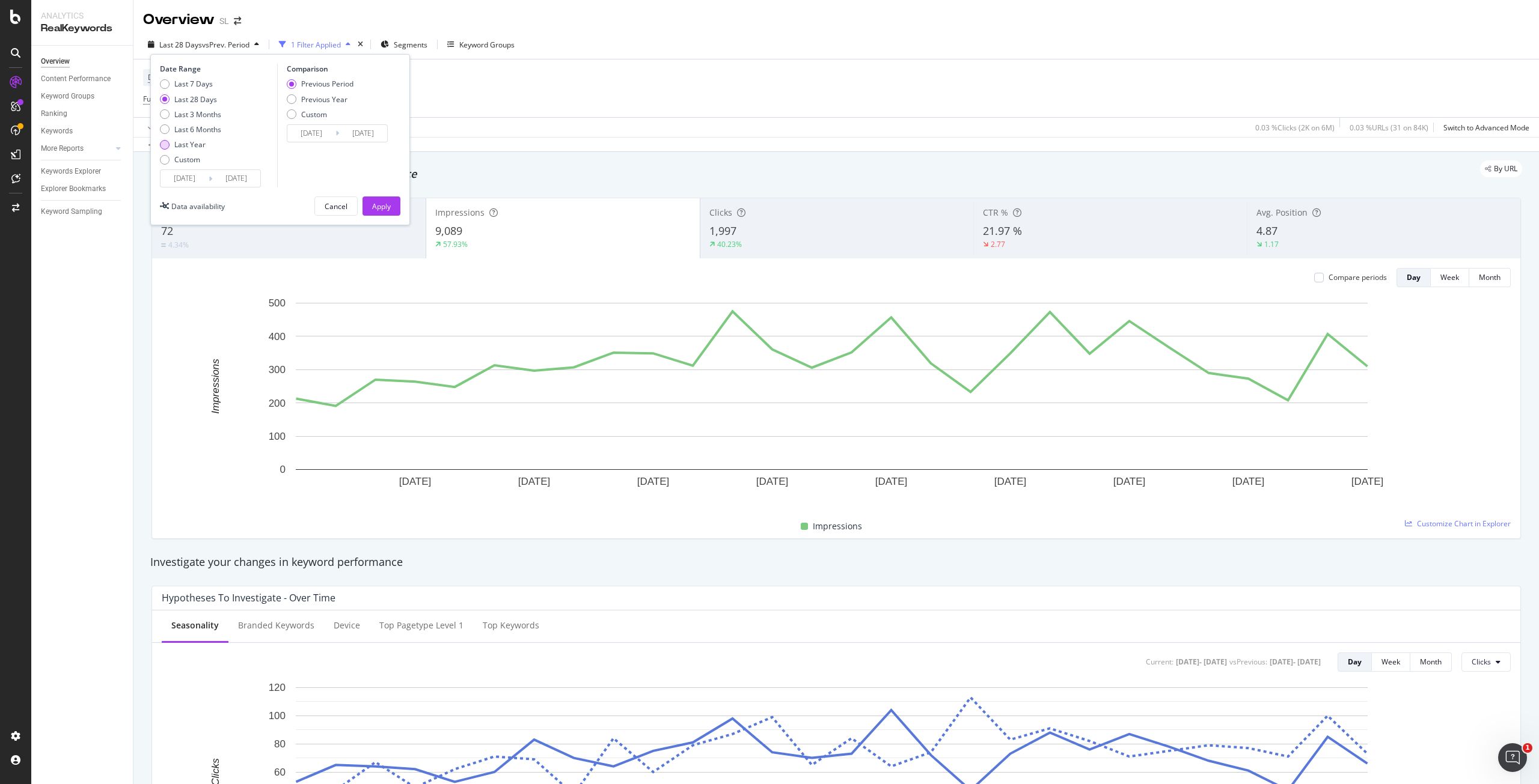
click at [195, 143] on div "Last Year" at bounding box center [190, 144] width 31 height 10
type input "2024/09/16"
type input "2023/09/17"
type input "2024/09/15"
click at [388, 209] on div "Apply" at bounding box center [381, 206] width 18 height 10
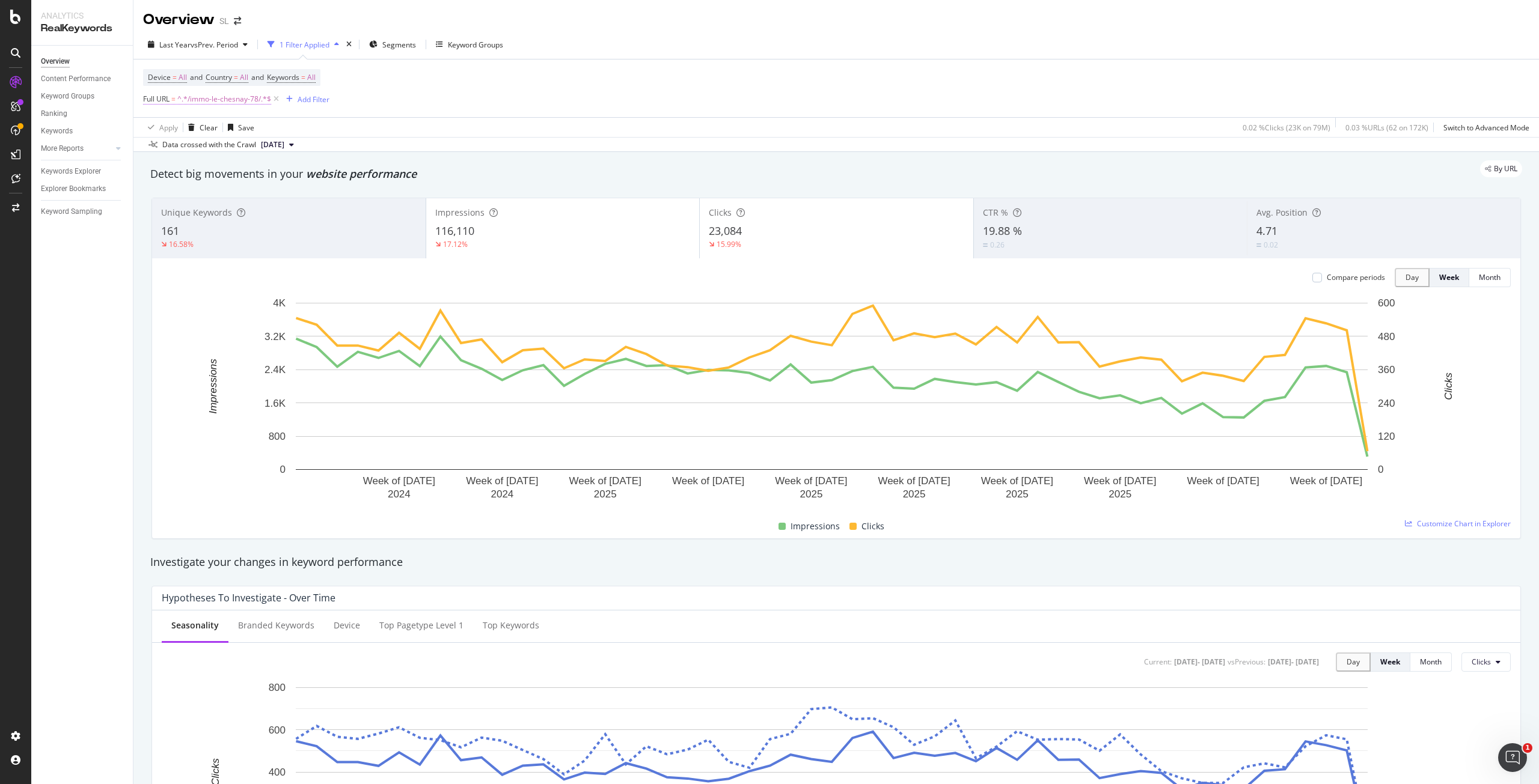
click at [228, 94] on span "^.*/immo-le-chesnay-78/.*$" at bounding box center [224, 99] width 94 height 17
click at [207, 144] on input "/immo-le-chesnay-78/" at bounding box center [211, 149] width 114 height 19
paste input "rocquencourt"
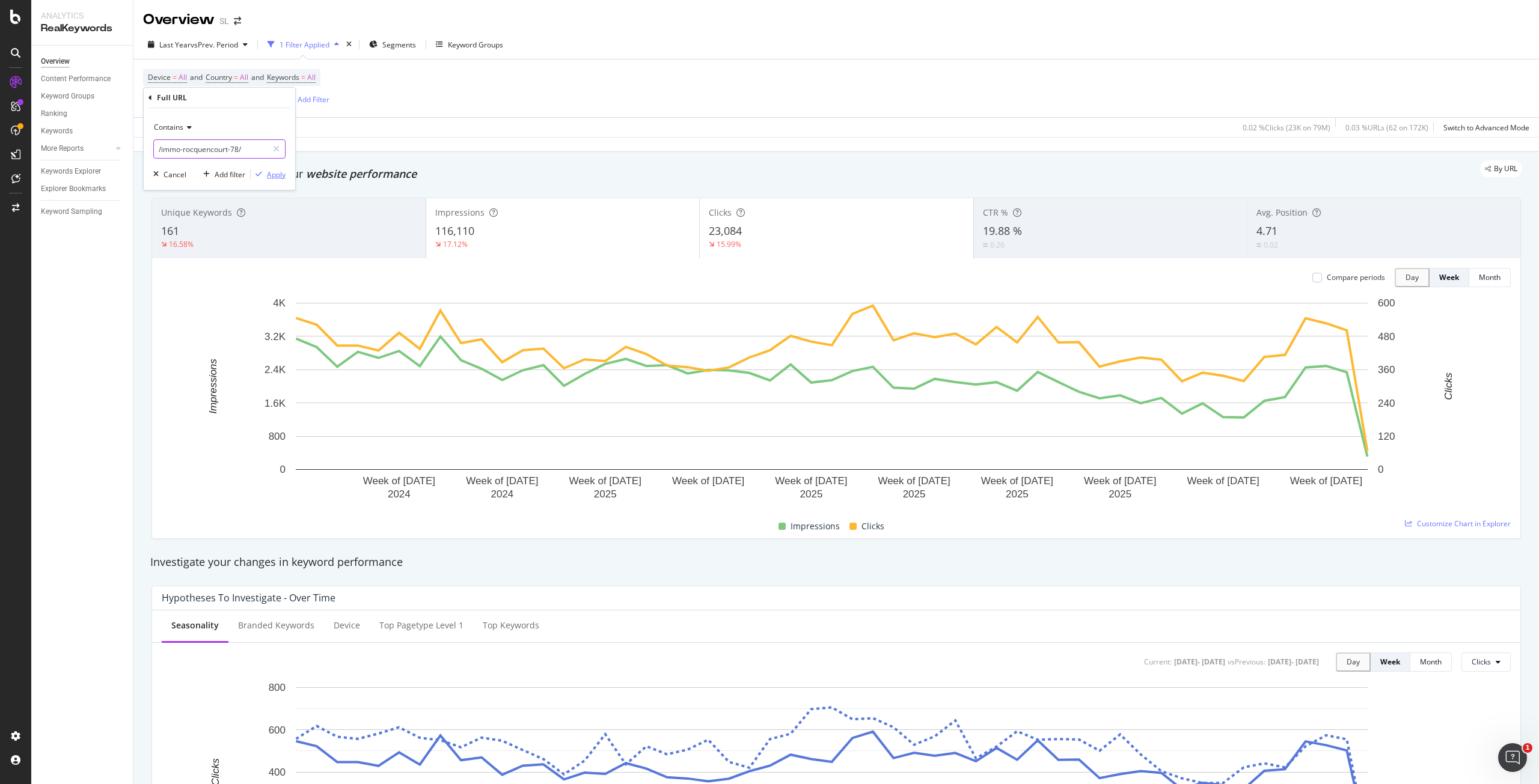
type input "/immo-rocquencourt-78/"
click at [278, 172] on div "Apply" at bounding box center [276, 174] width 18 height 10
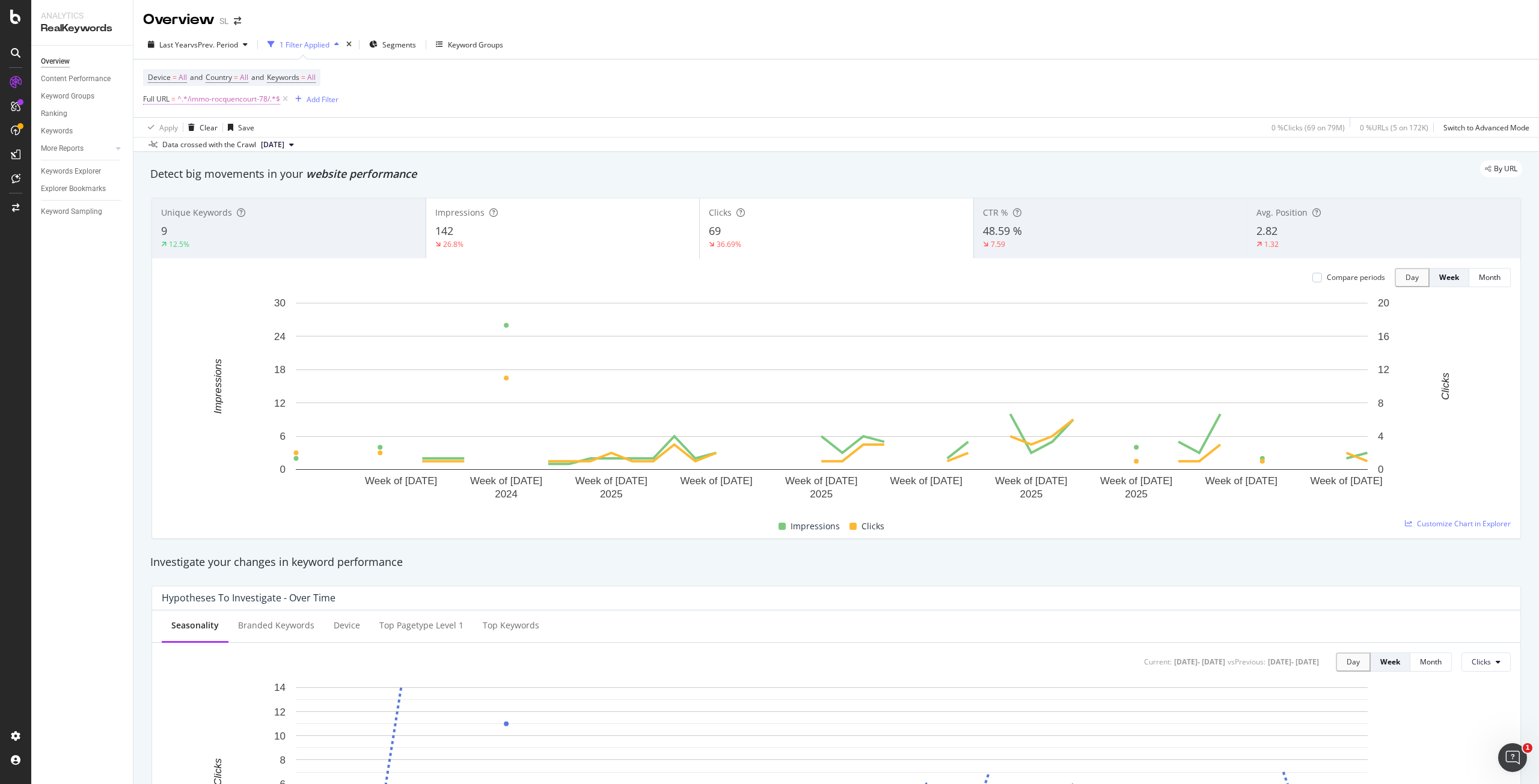
click at [254, 98] on span "^.*/immo-rocquencourt-78/.*$" at bounding box center [229, 99] width 103 height 17
click at [180, 151] on input "/immo-rocquencourt-78/" at bounding box center [211, 149] width 114 height 19
paste input "evry-91"
type input "/immo-evry-91/"
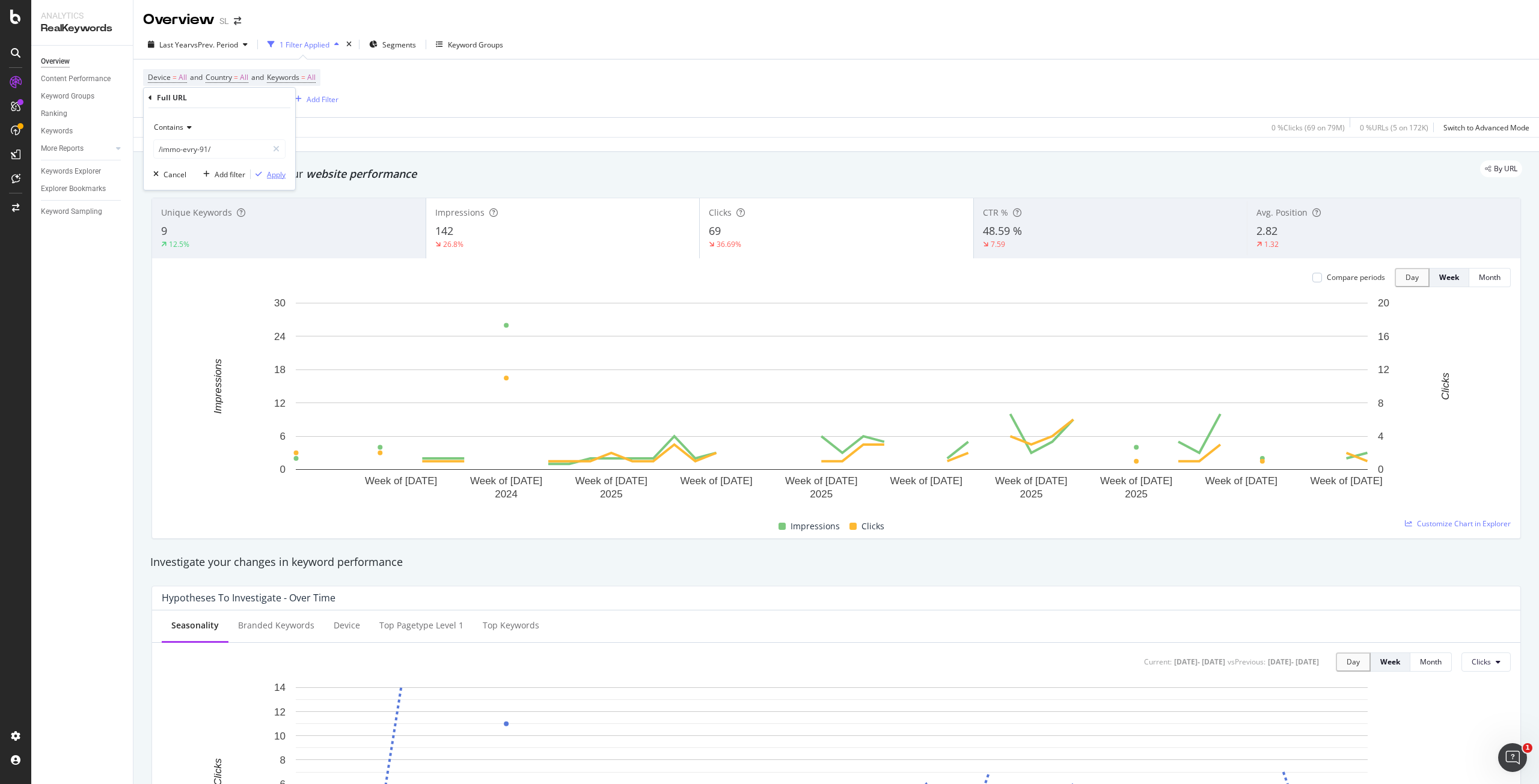
click at [268, 169] on div "Apply" at bounding box center [276, 174] width 18 height 10
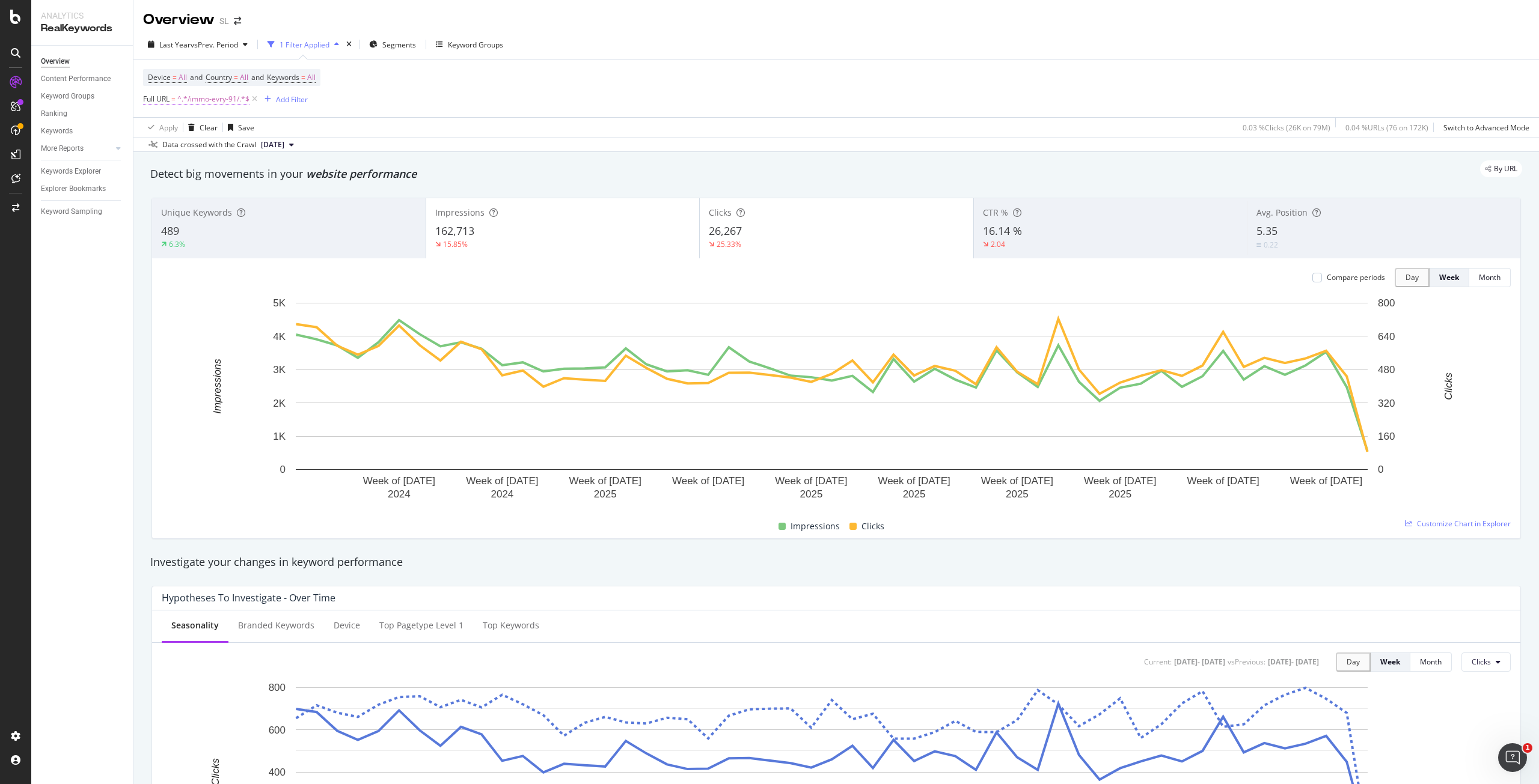
click at [205, 96] on span "^.*/immo-evry-91/.*$" at bounding box center [214, 99] width 72 height 17
click at [183, 147] on input "/immo-evry-91/" at bounding box center [211, 149] width 114 height 19
paste input "courcouronnes"
type input "/immo-courcouronnes-91/"
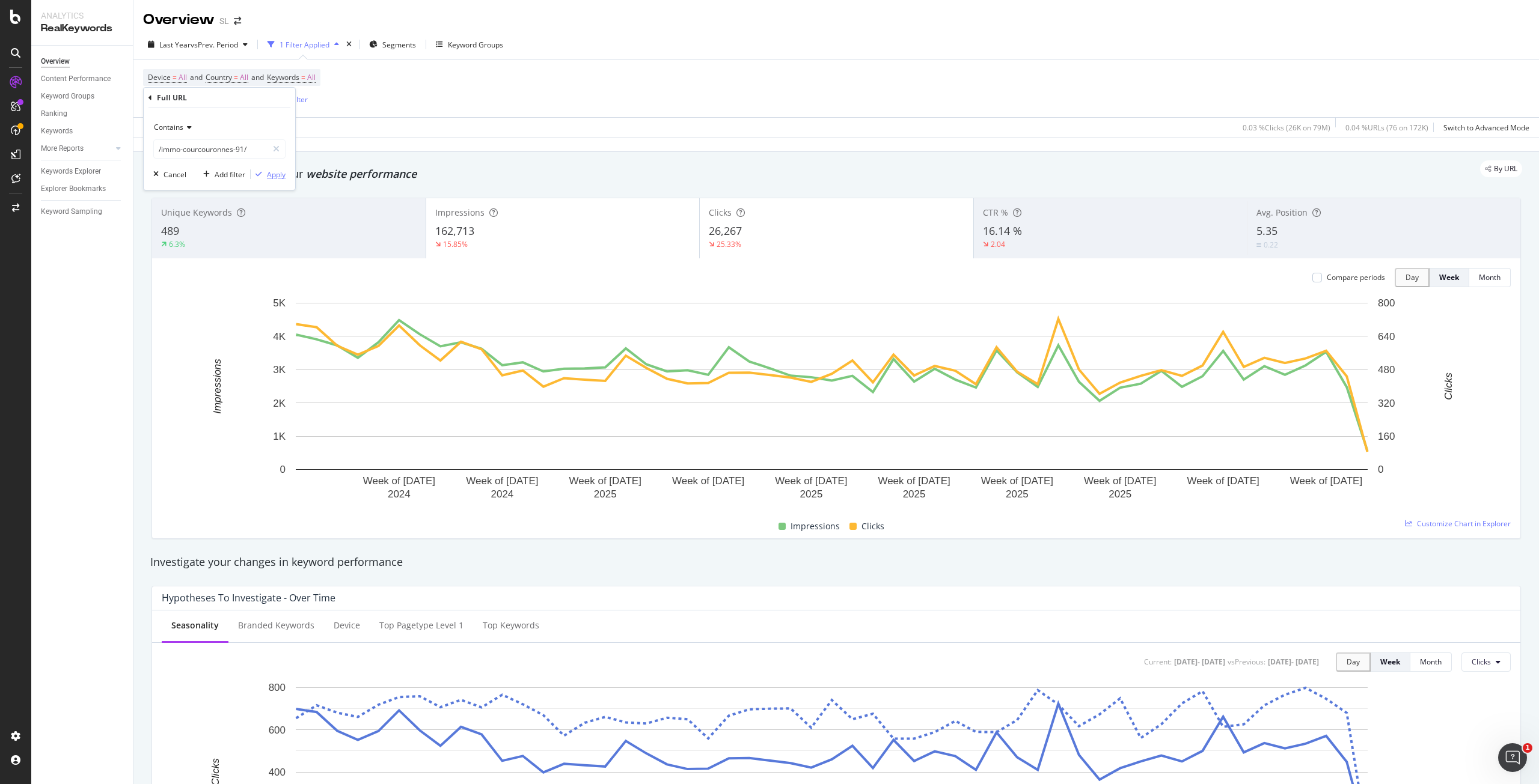
click at [282, 175] on div "Apply" at bounding box center [276, 174] width 18 height 10
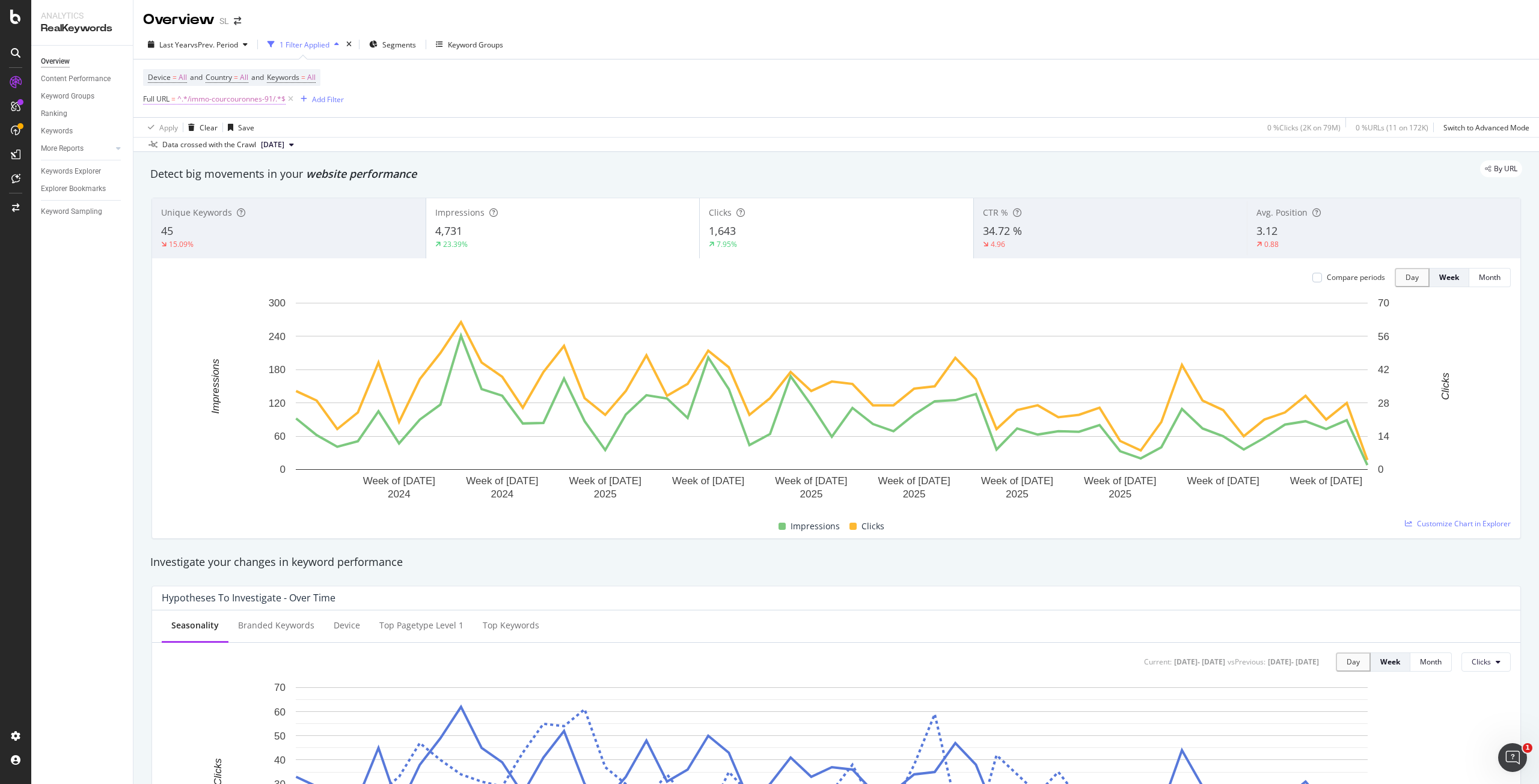
click at [259, 100] on span "^.*/immo-courcouronnes-91/.*$" at bounding box center [232, 99] width 108 height 17
click at [209, 147] on input "/immo-courcouronnes-91/" at bounding box center [211, 149] width 114 height 19
paste input "saint-germain-en-laye-78"
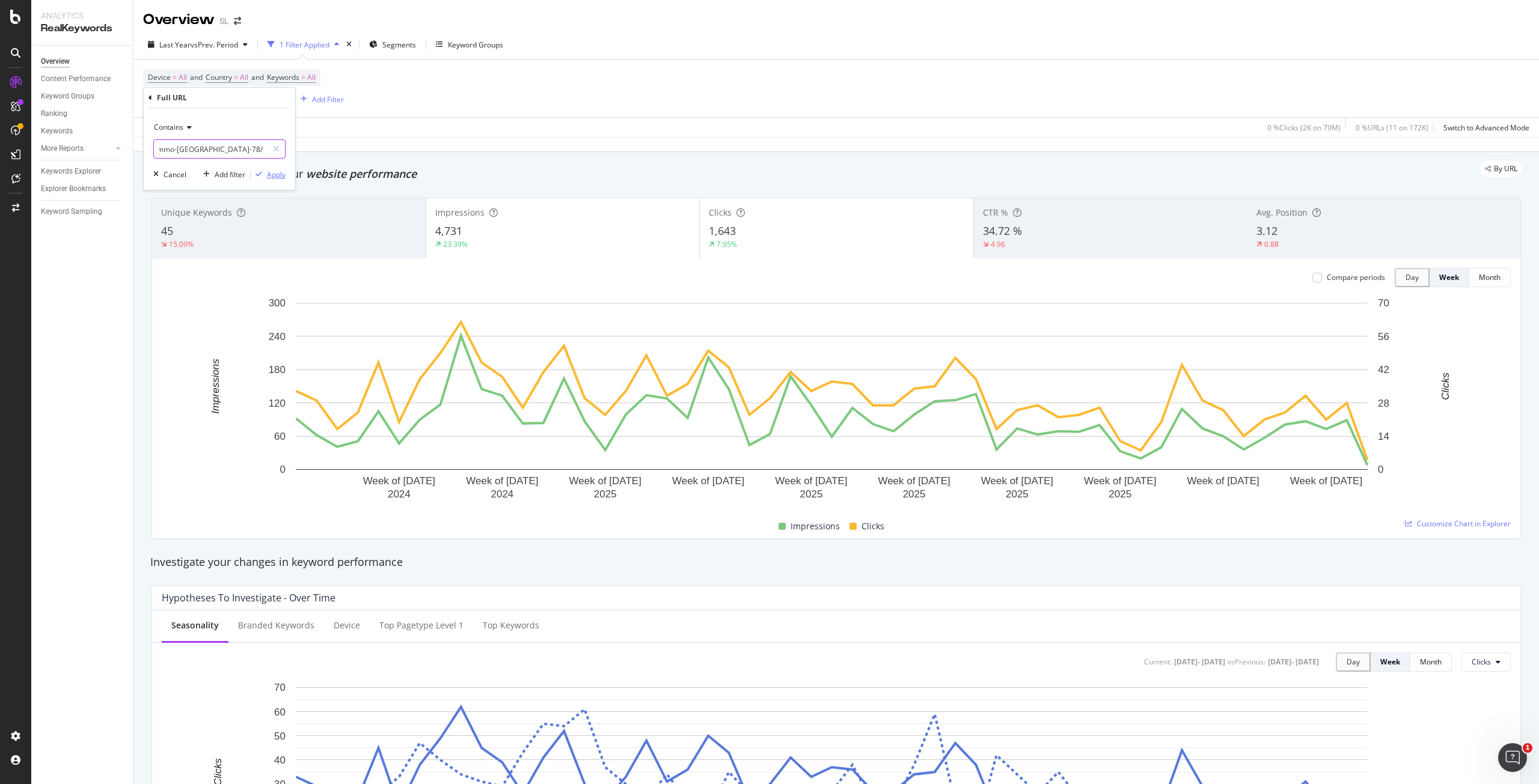
type input "/immo-saint-germain-en-laye-78/"
click at [277, 174] on div "Apply" at bounding box center [276, 174] width 18 height 10
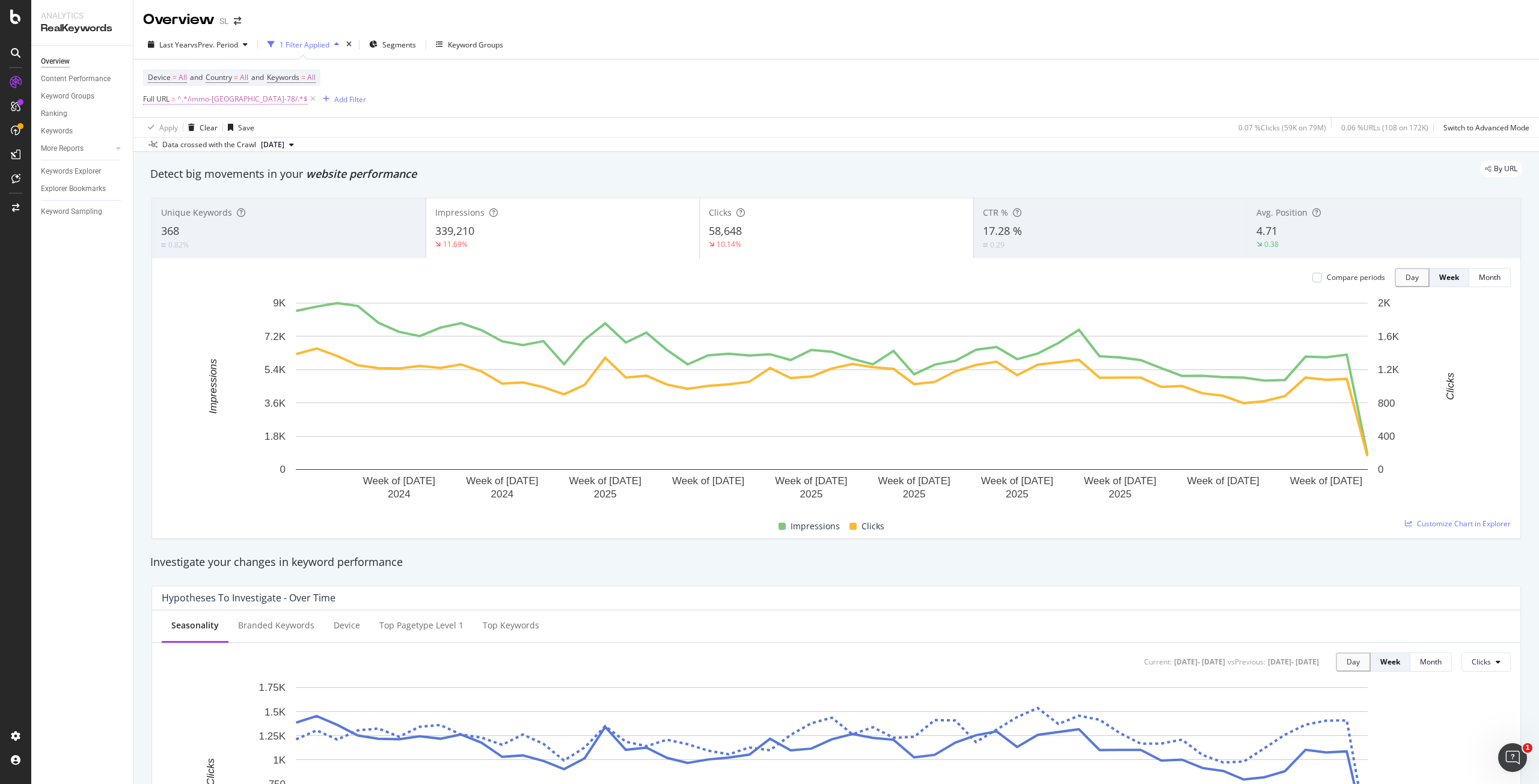
click at [262, 96] on span "^.*/immo-saint-germain-en-laye-78/.*$" at bounding box center [243, 99] width 130 height 17
click at [245, 151] on input "/immo-saint-germain-en-laye-78/" at bounding box center [211, 149] width 114 height 19
click at [277, 146] on icon at bounding box center [277, 149] width 7 height 8
click at [243, 152] on input "/immo-saint-germain-en-laye-78/" at bounding box center [219, 149] width 131 height 19
paste input "/immo-fourqueux-78/"
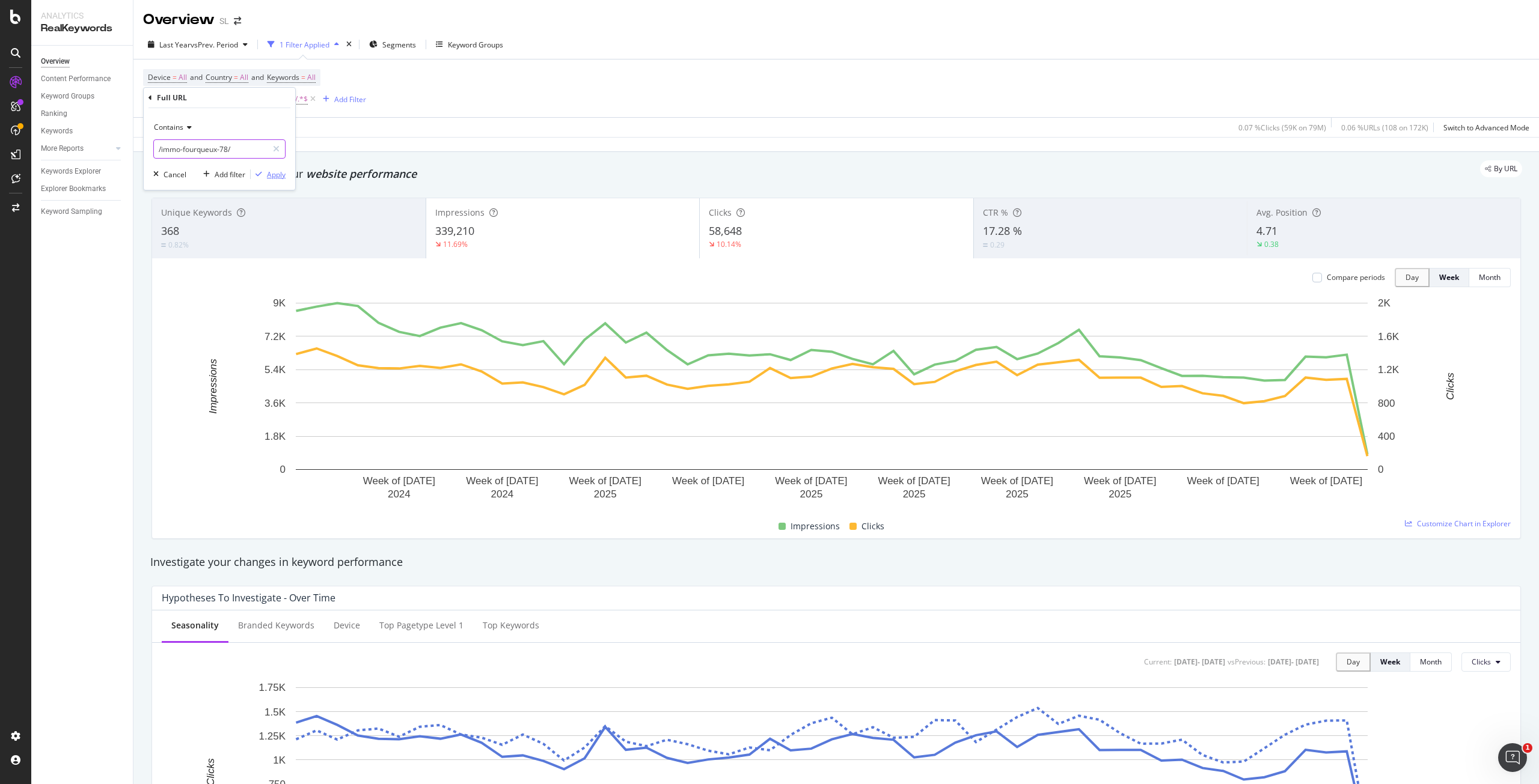
type input "/immo-fourqueux-78/"
click at [273, 173] on div "Apply" at bounding box center [276, 174] width 18 height 10
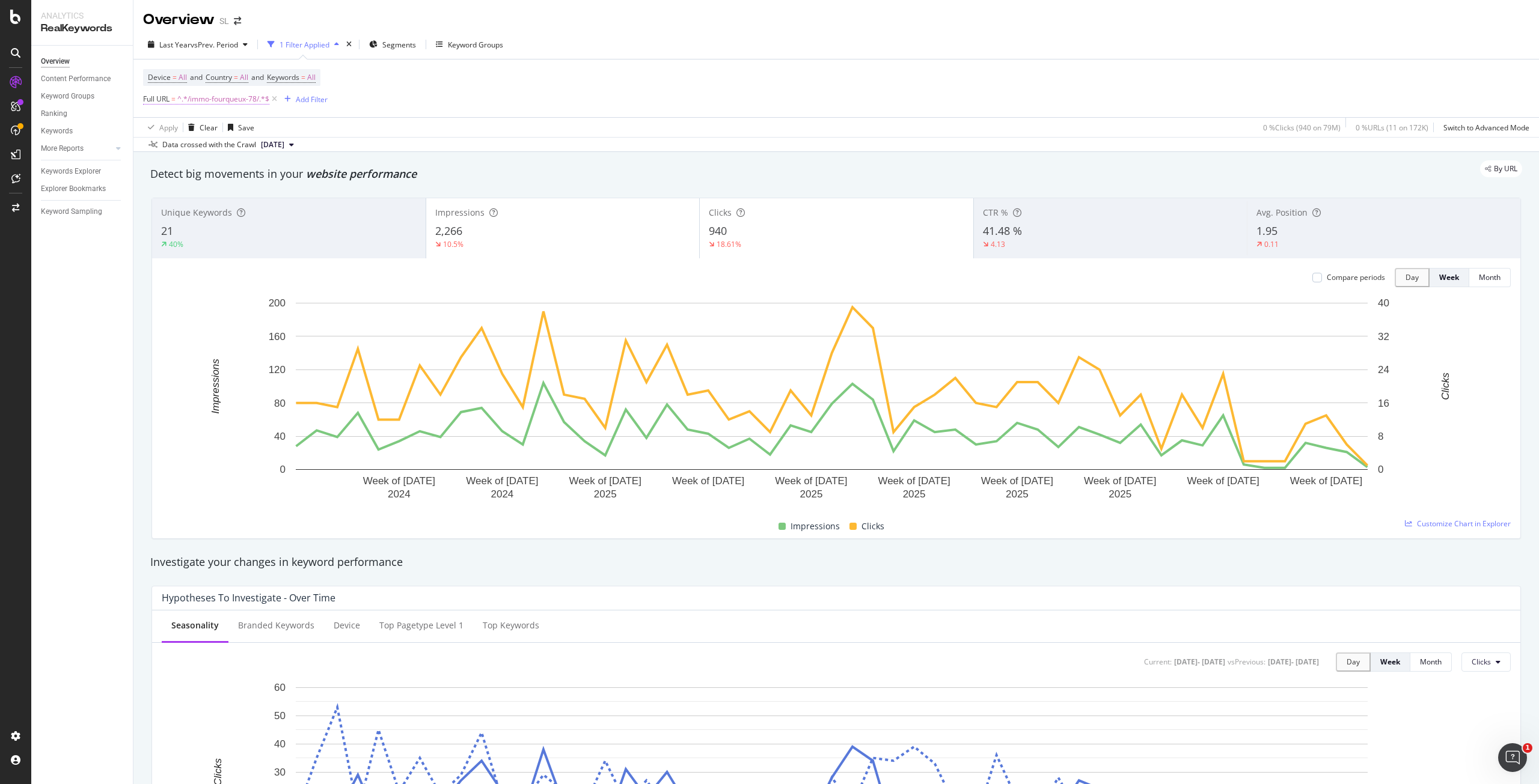
click at [212, 96] on span "^.*/immo-fourqueux-78/.*$" at bounding box center [224, 99] width 92 height 17
click at [204, 150] on input "/immo-fourqueux-78/" at bounding box center [211, 149] width 114 height 19
paste input "annecy-74"
type input "/immo-annecy-74/"
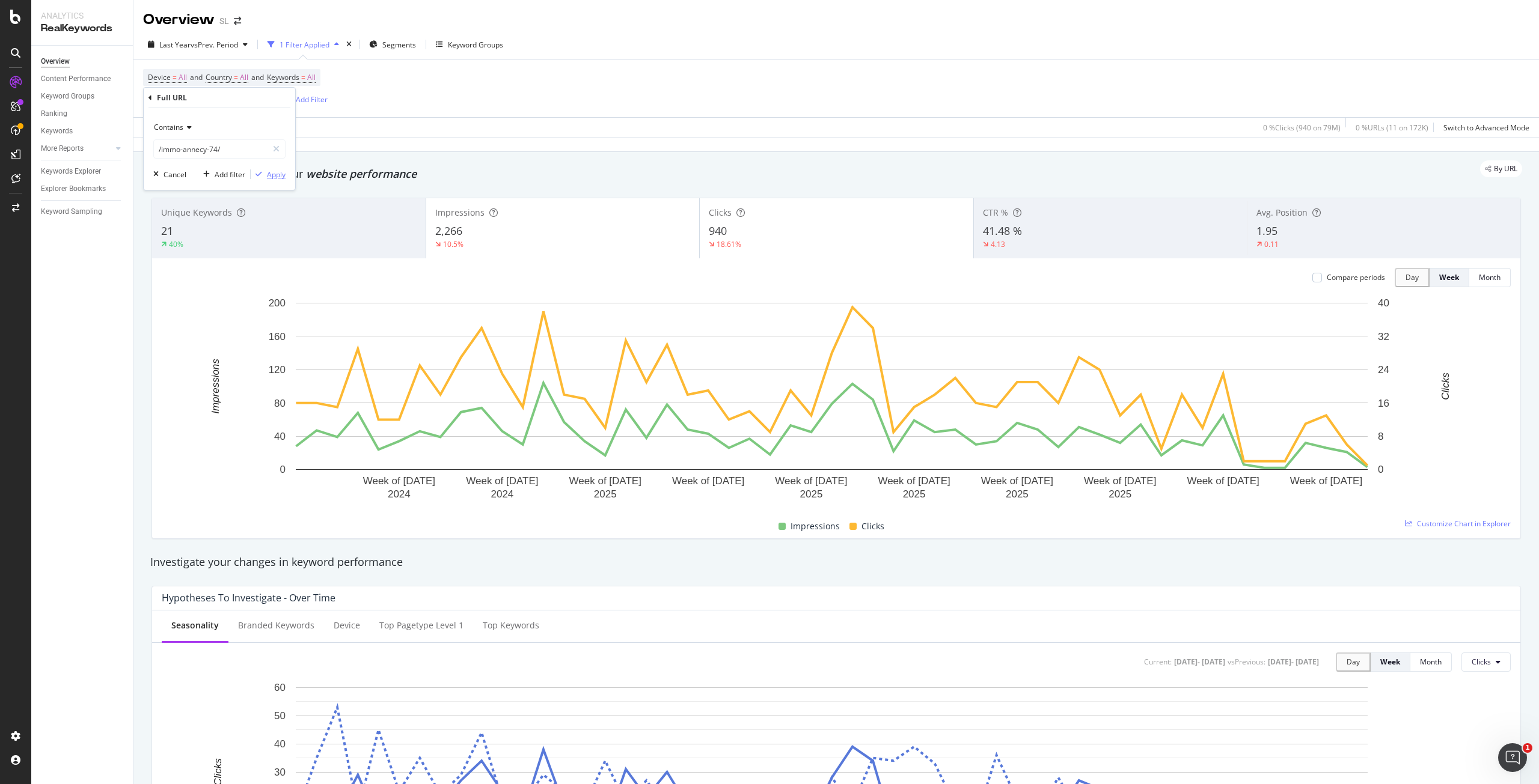
click at [275, 175] on div "Apply" at bounding box center [276, 174] width 18 height 10
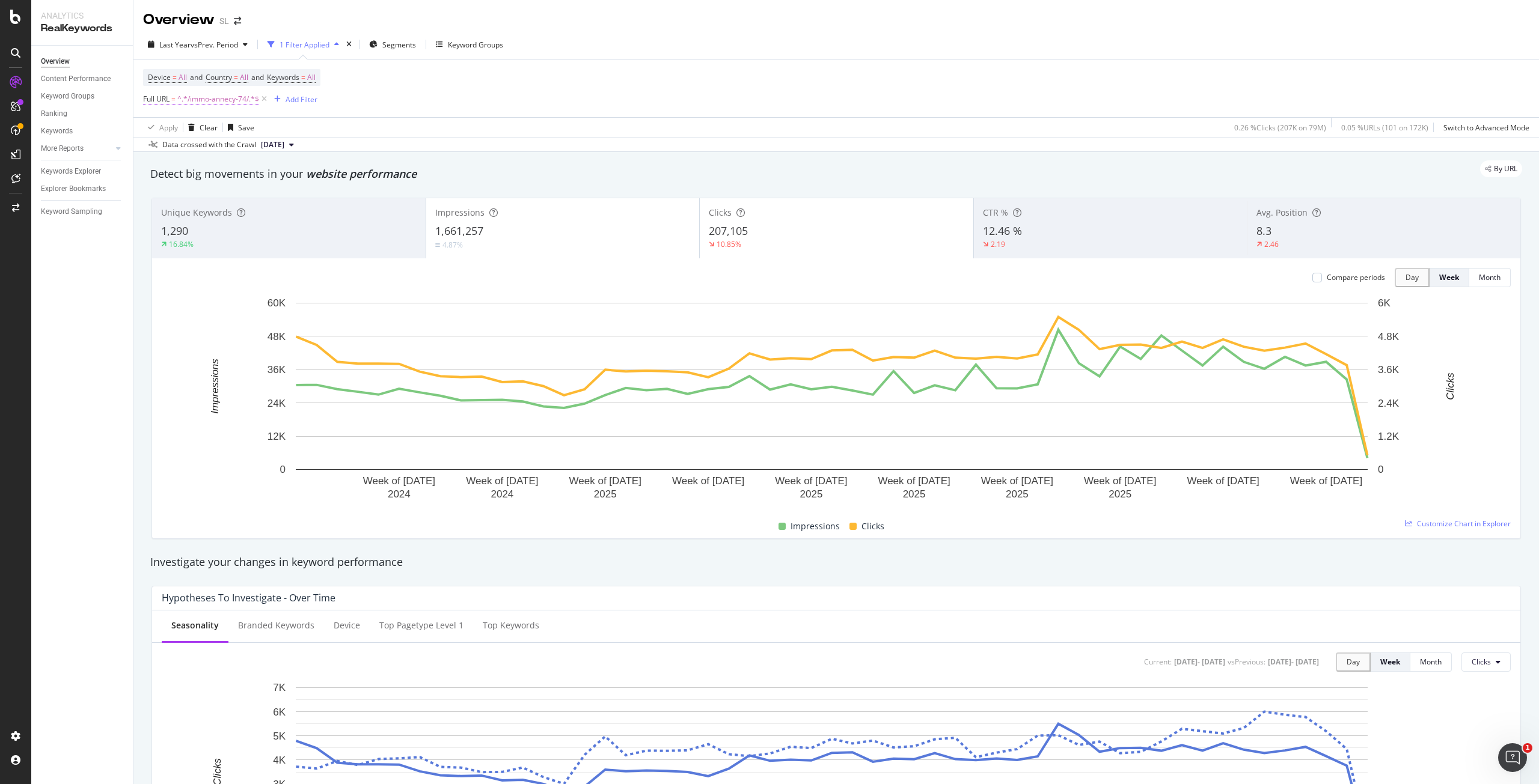
click at [213, 98] on span "^.*/immo-annecy-74/.*$" at bounding box center [218, 99] width 82 height 17
click at [278, 145] on icon at bounding box center [277, 149] width 7 height 8
click at [244, 151] on input "/immo-annecy-74/" at bounding box center [219, 149] width 131 height 19
paste input "/immo-annecy-le-vieux-74/"
type input "/immo-annecy-le-vieux-74/"
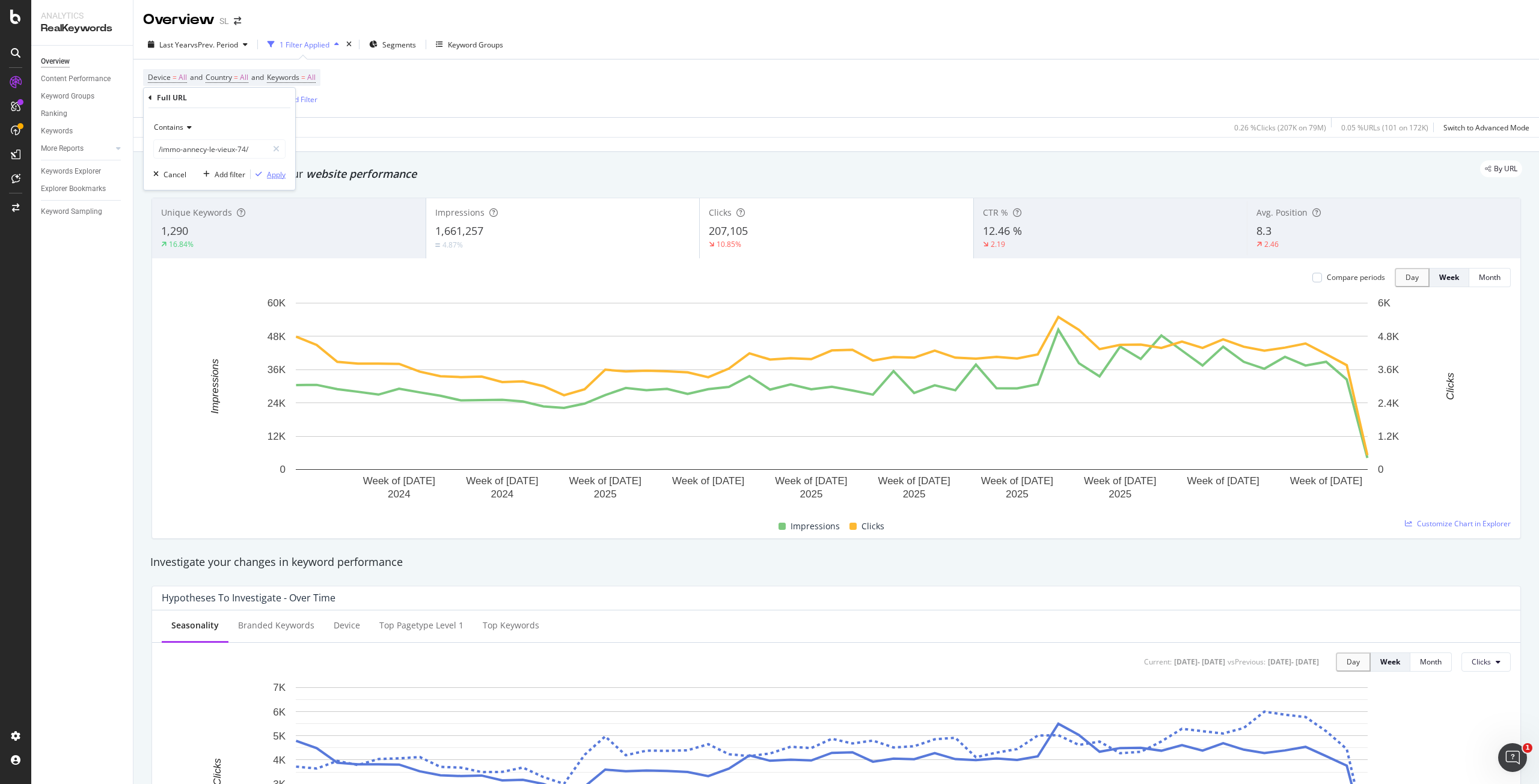
click at [279, 173] on div "Apply" at bounding box center [276, 174] width 18 height 10
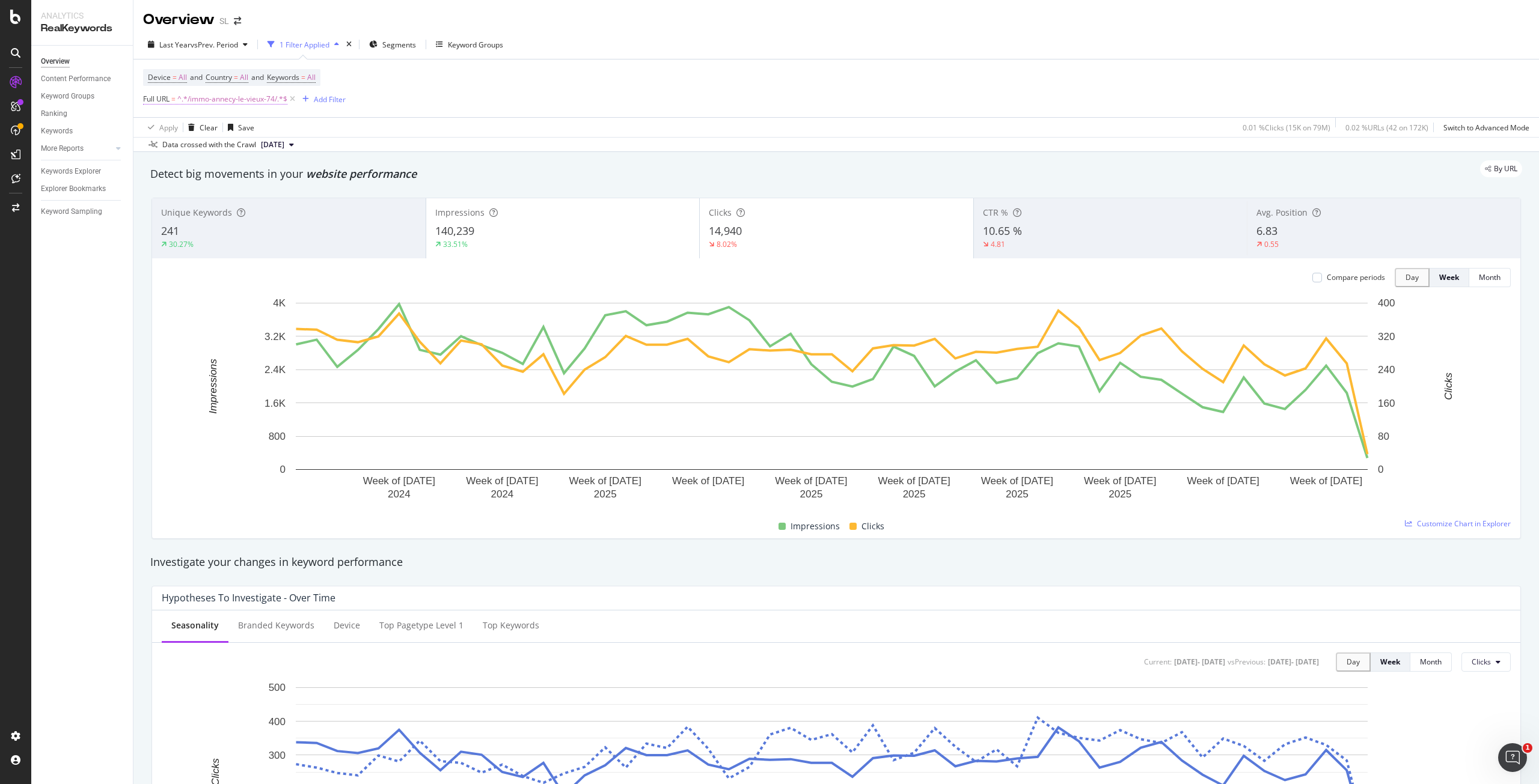
click at [239, 103] on span "^.*/immo-annecy-le-vieux-74/.*$" at bounding box center [233, 99] width 110 height 17
click at [279, 148] on icon at bounding box center [277, 149] width 7 height 8
click at [239, 150] on input "/immo-annecy-le-vieux-74/" at bounding box center [219, 149] width 131 height 19
paste input "/immo-cran-gevrier-74/"
type input "/immo-cran-gevrier-74/"
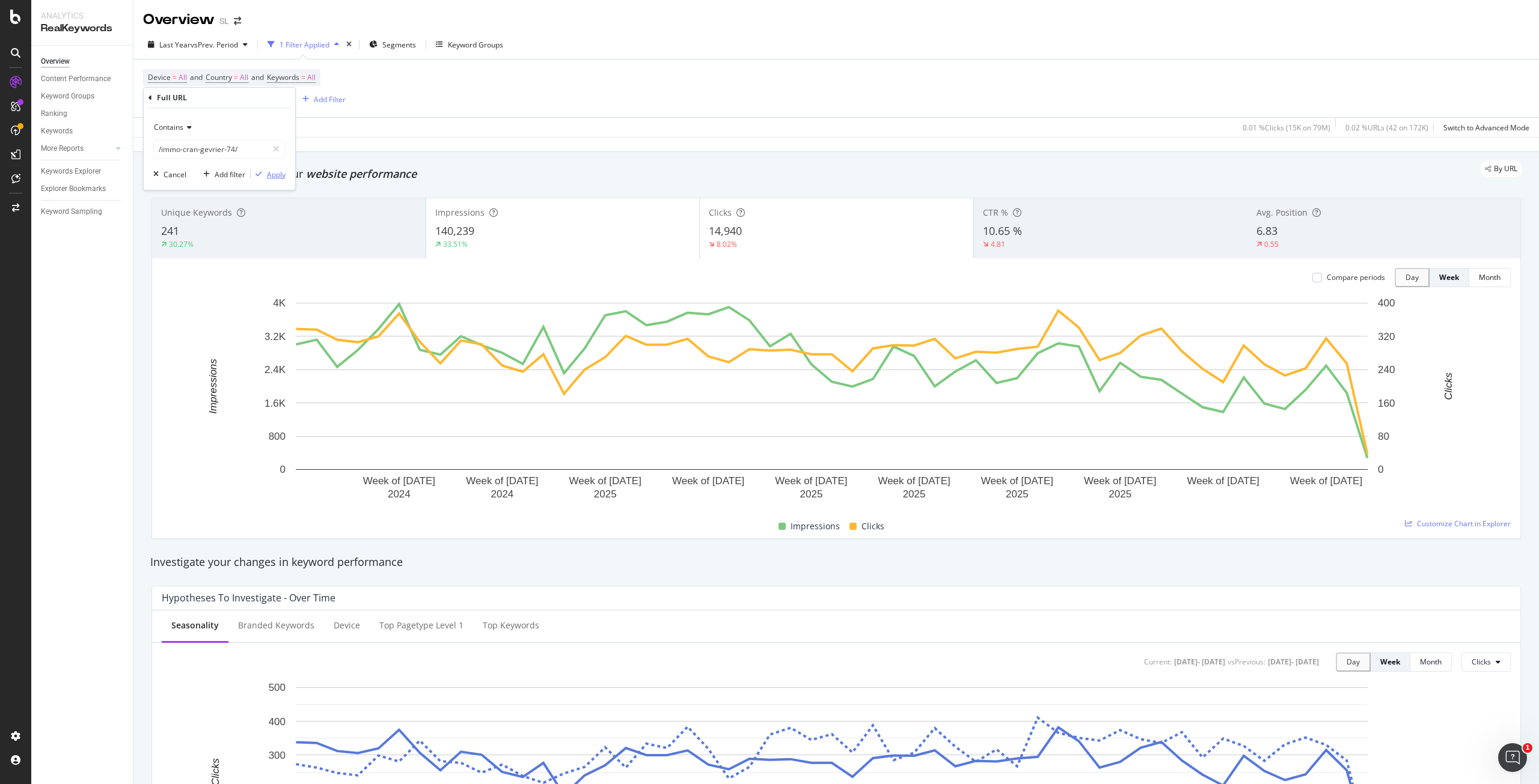
click at [284, 174] on div "Apply" at bounding box center [276, 174] width 18 height 10
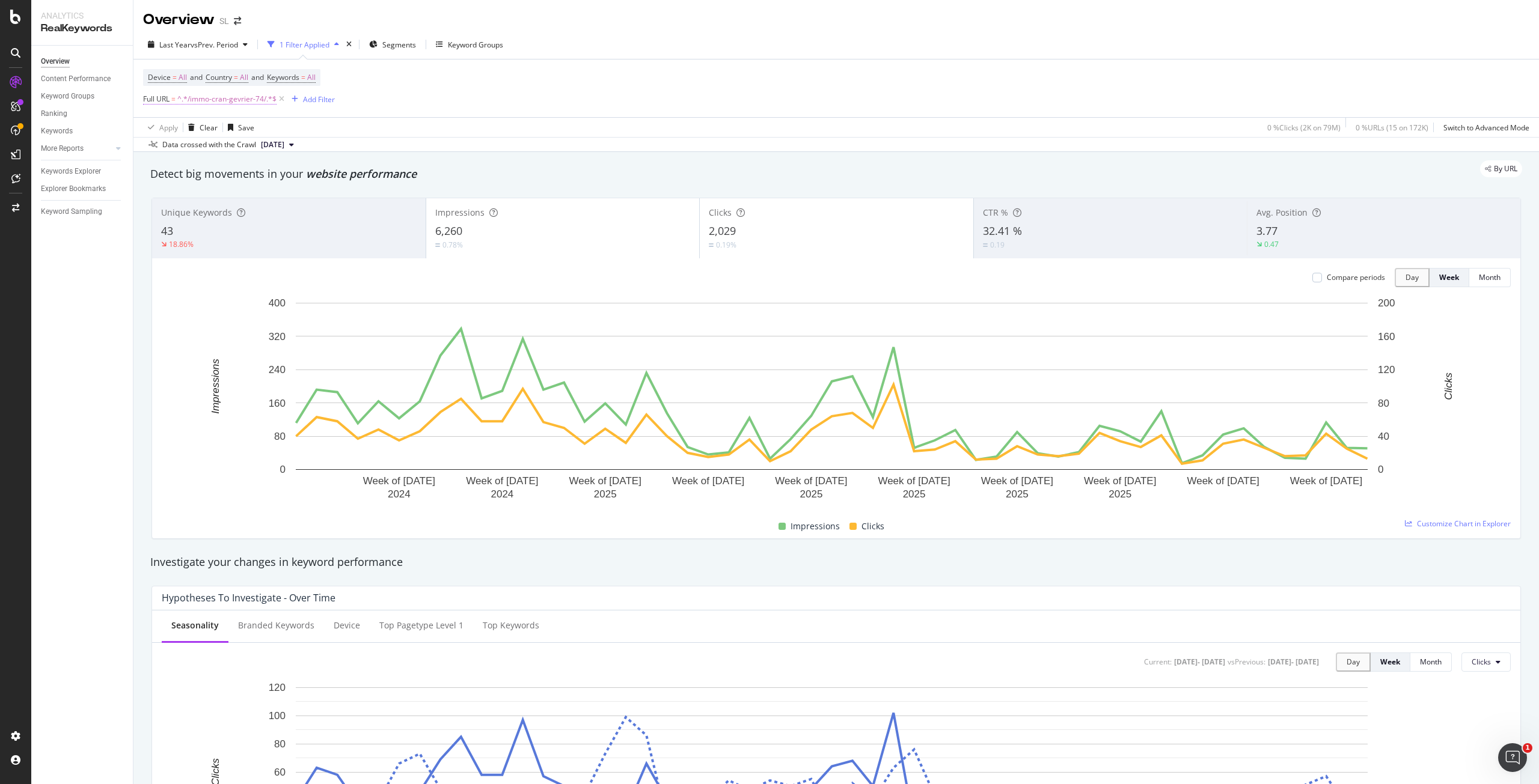
click at [222, 101] on span "^.*/immo-cran-gevrier-74/.*$" at bounding box center [227, 99] width 99 height 17
click at [276, 150] on icon at bounding box center [277, 149] width 7 height 8
click at [232, 152] on input "/immo-cran-gevrier-74/" at bounding box center [219, 149] width 131 height 19
paste input "/immo-meythet-74/"
type input "/immo-meythet-74/"
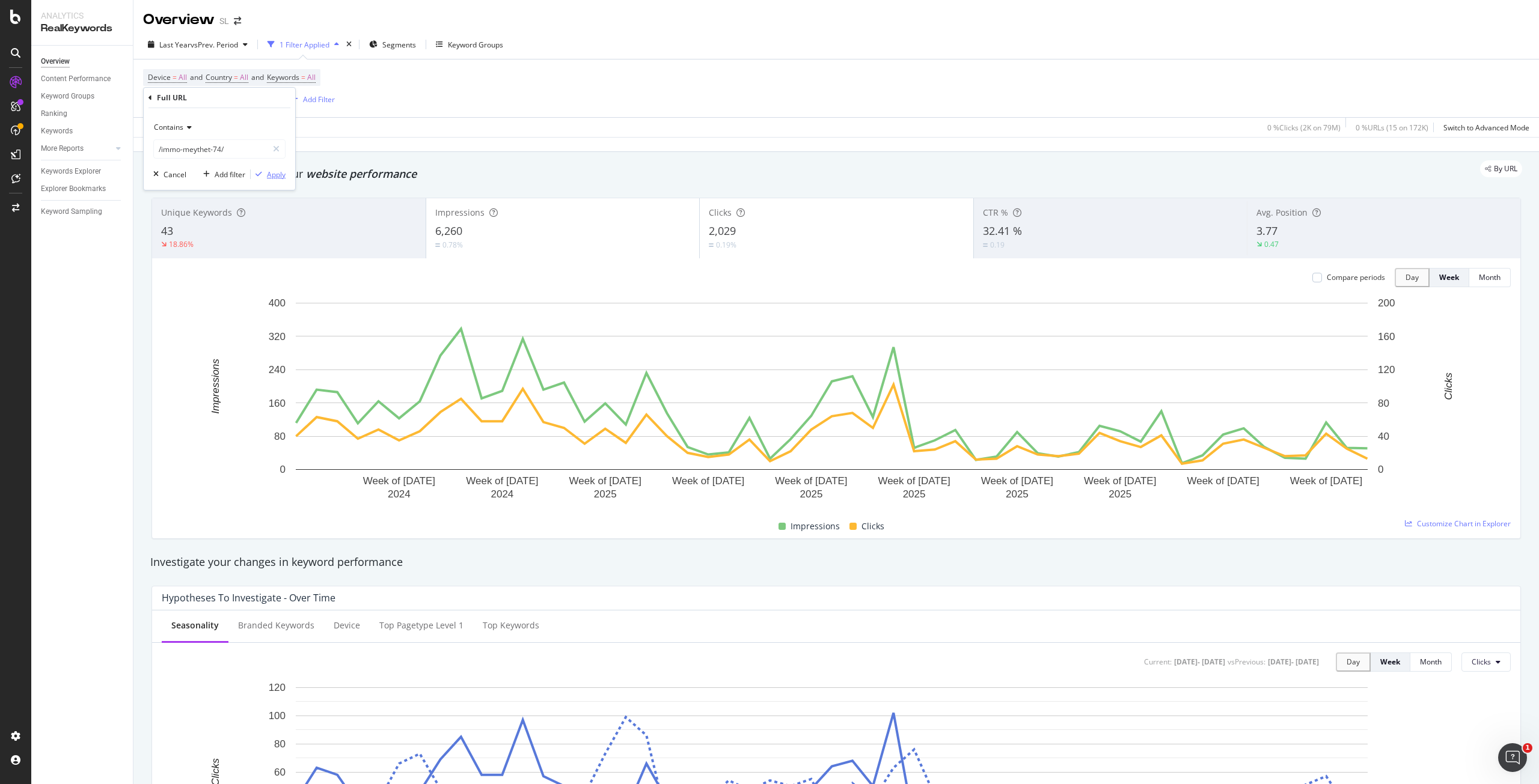
click at [277, 178] on div "Apply" at bounding box center [276, 174] width 18 height 10
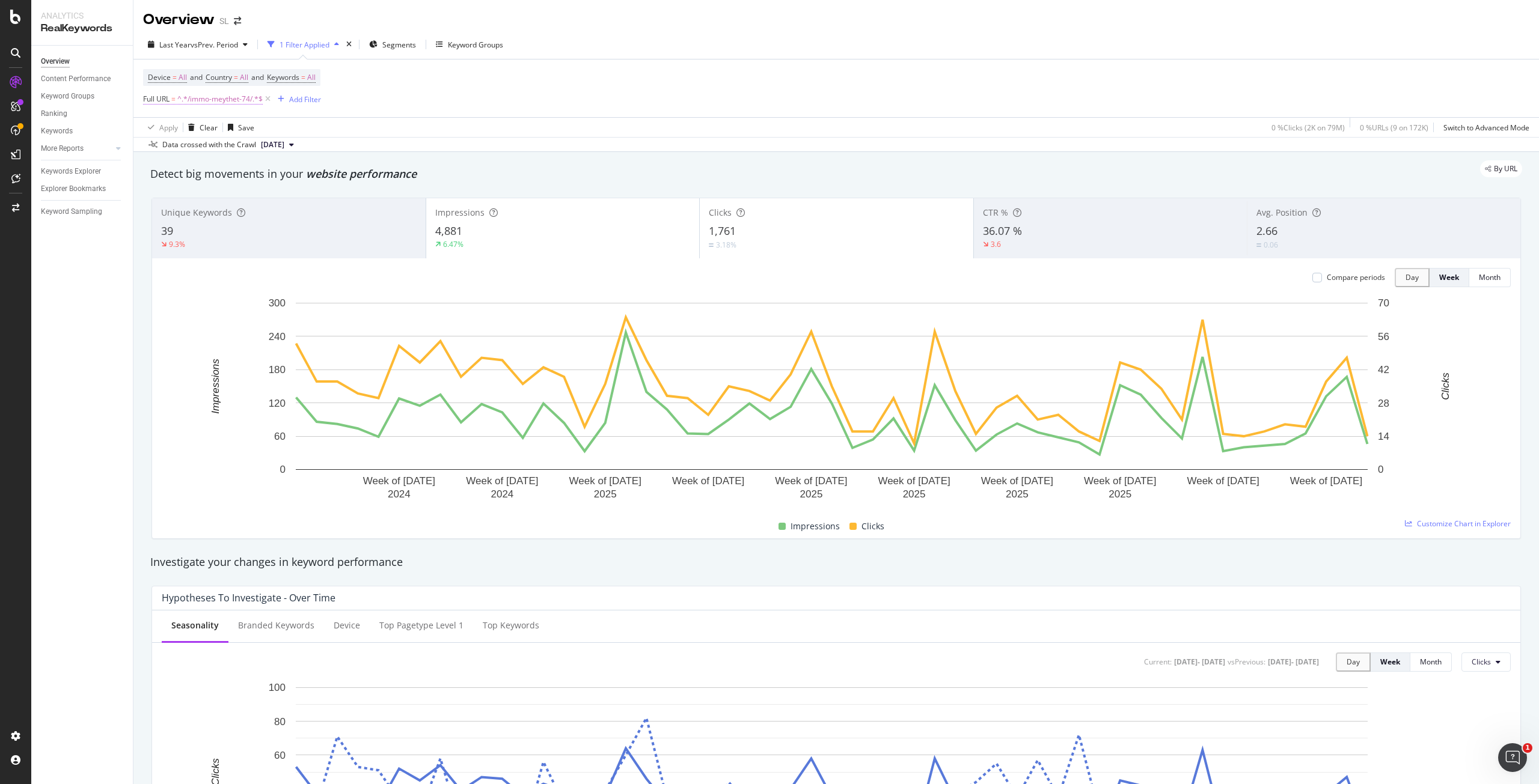
click at [186, 98] on span "^.*/immo-meythet-74/.*$" at bounding box center [220, 99] width 85 height 17
click at [279, 151] on icon at bounding box center [277, 149] width 7 height 8
click at [226, 150] on input "/immo-meythet-74/" at bounding box center [219, 149] width 131 height 19
paste input "/immo-pringy-74/"
type input "/immo-pringy-74/"
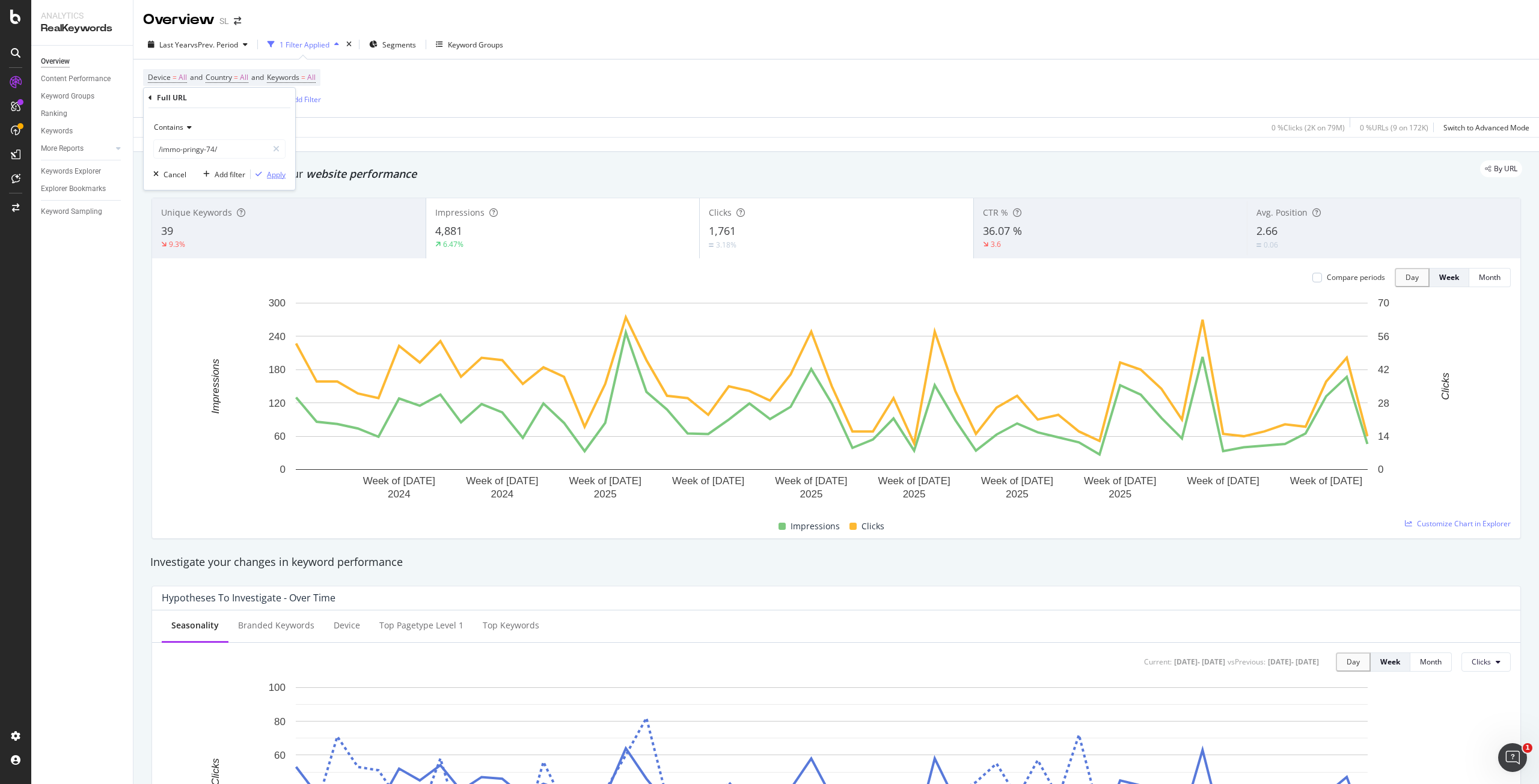
click at [279, 170] on div "Apply" at bounding box center [276, 174] width 18 height 10
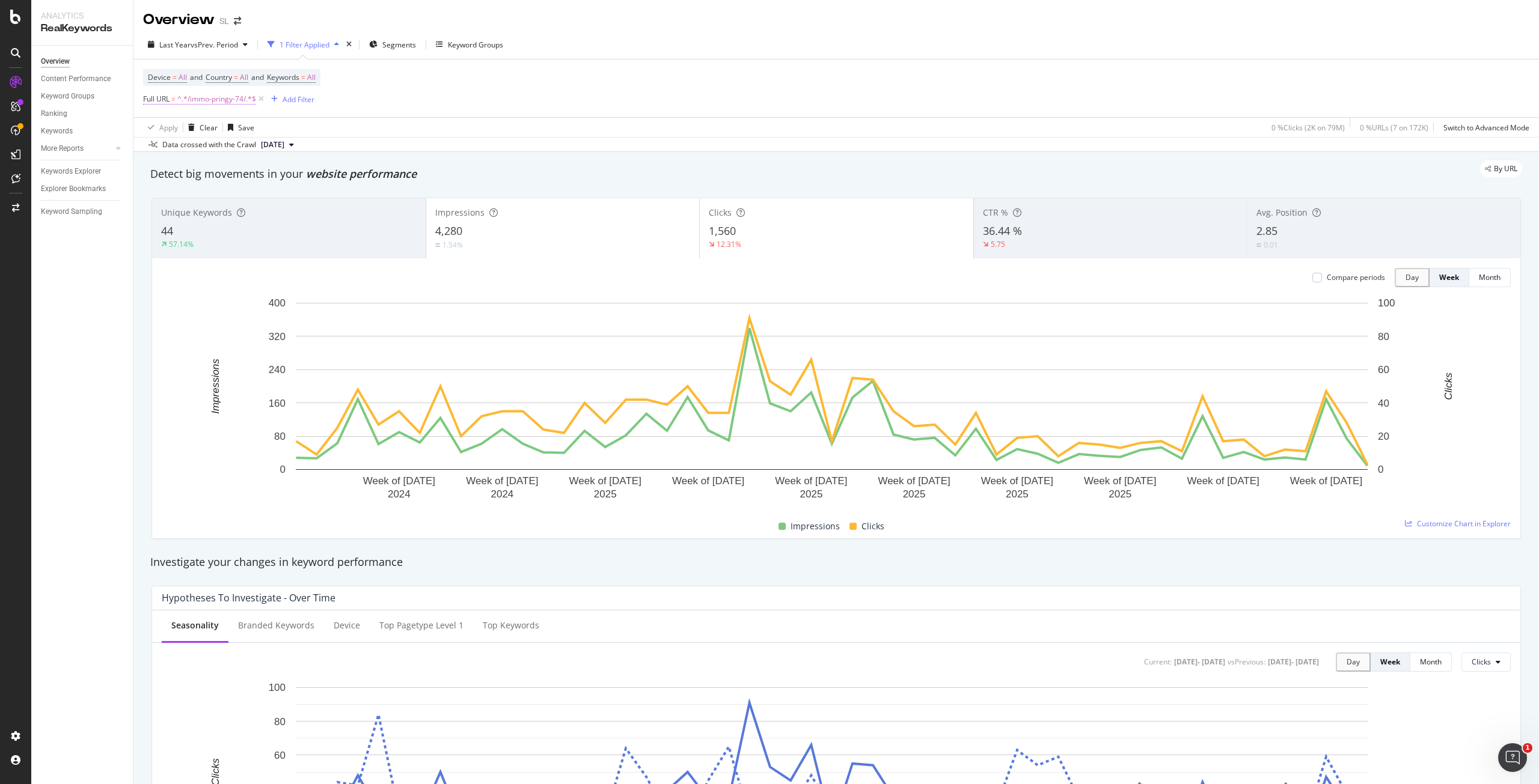
click at [216, 94] on span "^.*/immo-pringy-74/.*$" at bounding box center [217, 99] width 79 height 17
click at [274, 146] on icon at bounding box center [277, 149] width 7 height 8
click at [246, 151] on input "/immo-pringy-74/" at bounding box center [219, 149] width 131 height 19
paste input "/immo-seynod-74/"
type input "/immo-seynod-74/"
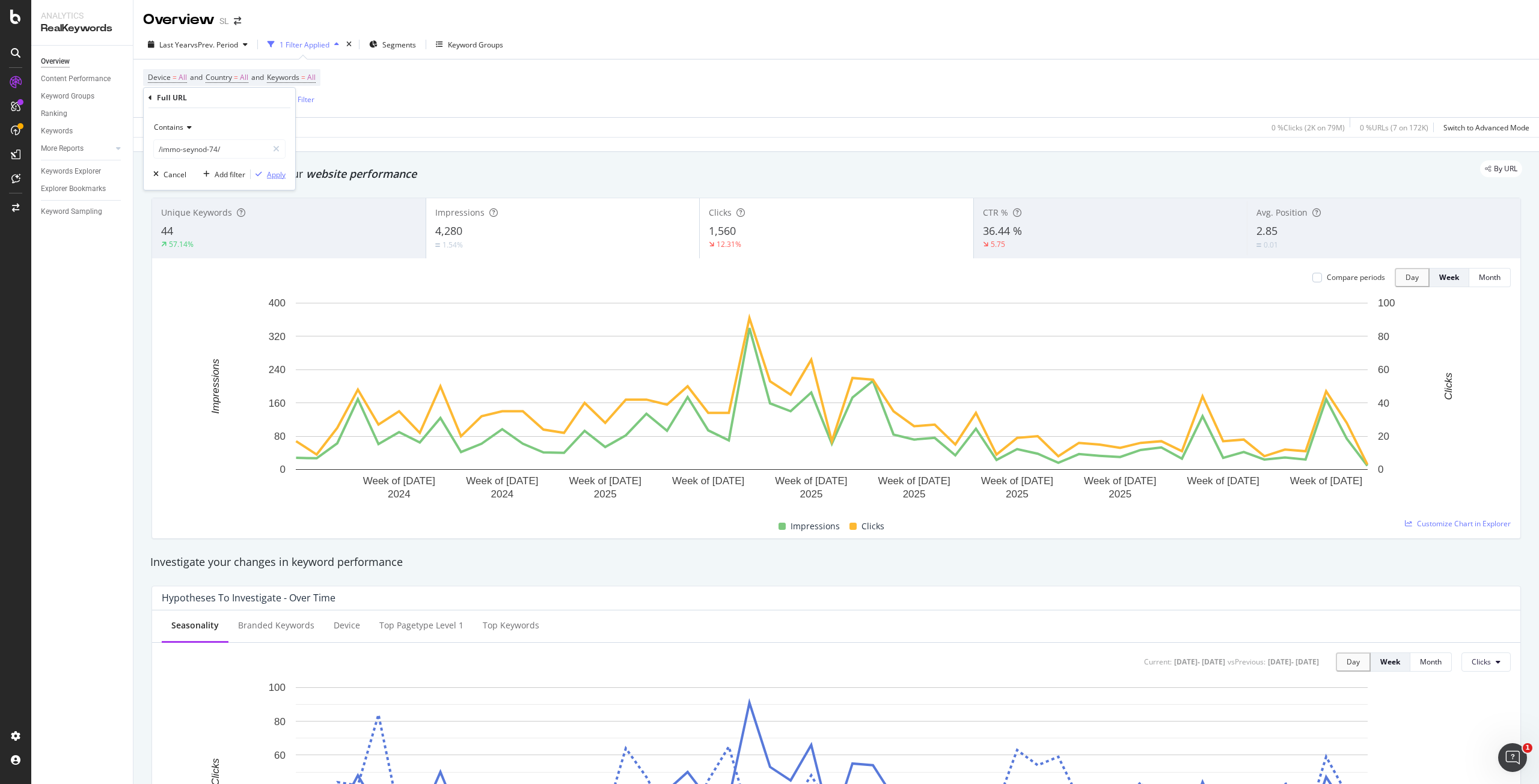
click at [275, 176] on div "Apply" at bounding box center [276, 174] width 18 height 10
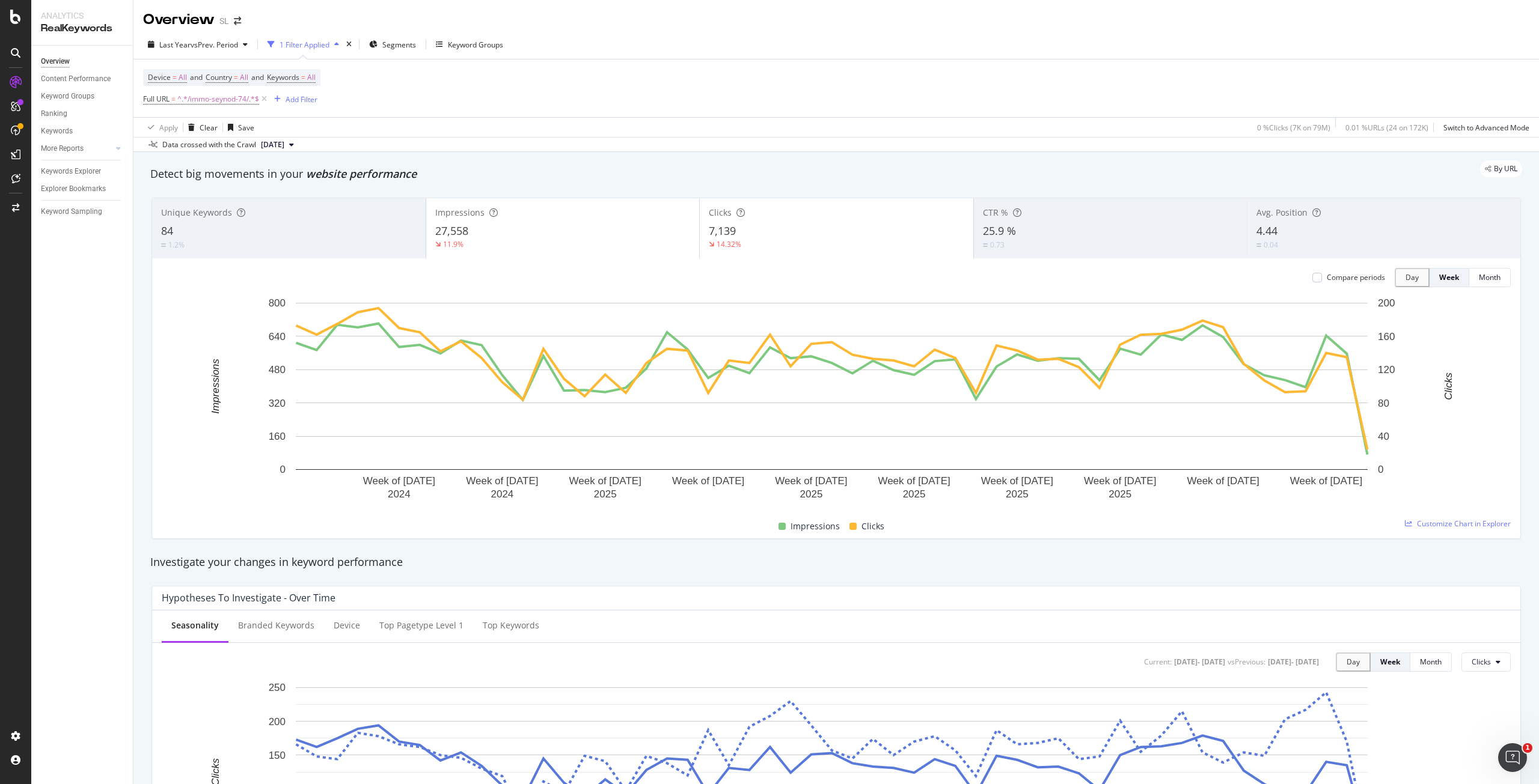
drag, startPoint x: 266, startPoint y: 98, endPoint x: 209, endPoint y: 99, distance: 57.0
click at [266, 98] on icon at bounding box center [264, 99] width 10 height 12
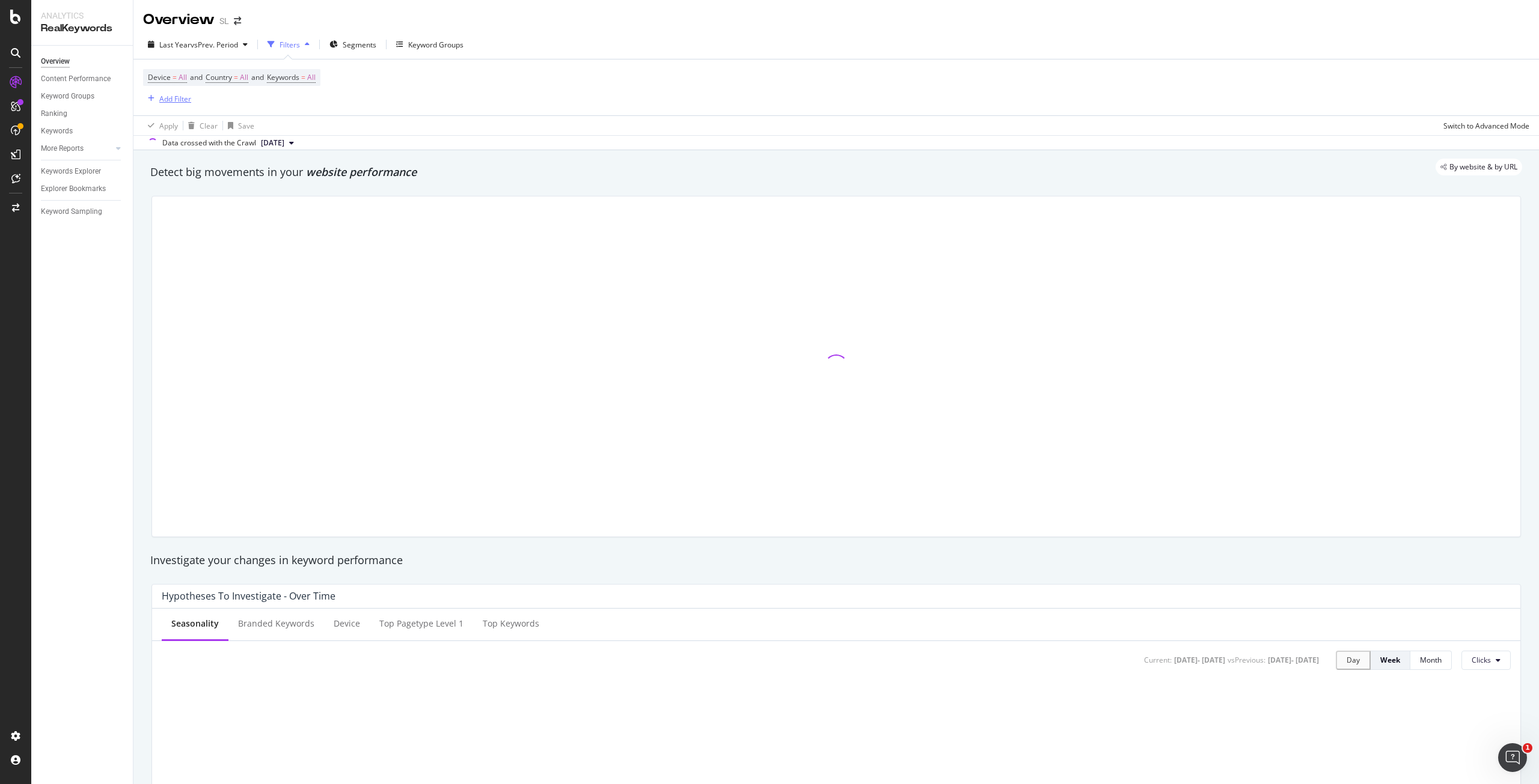
click at [158, 97] on div "button" at bounding box center [151, 98] width 16 height 7
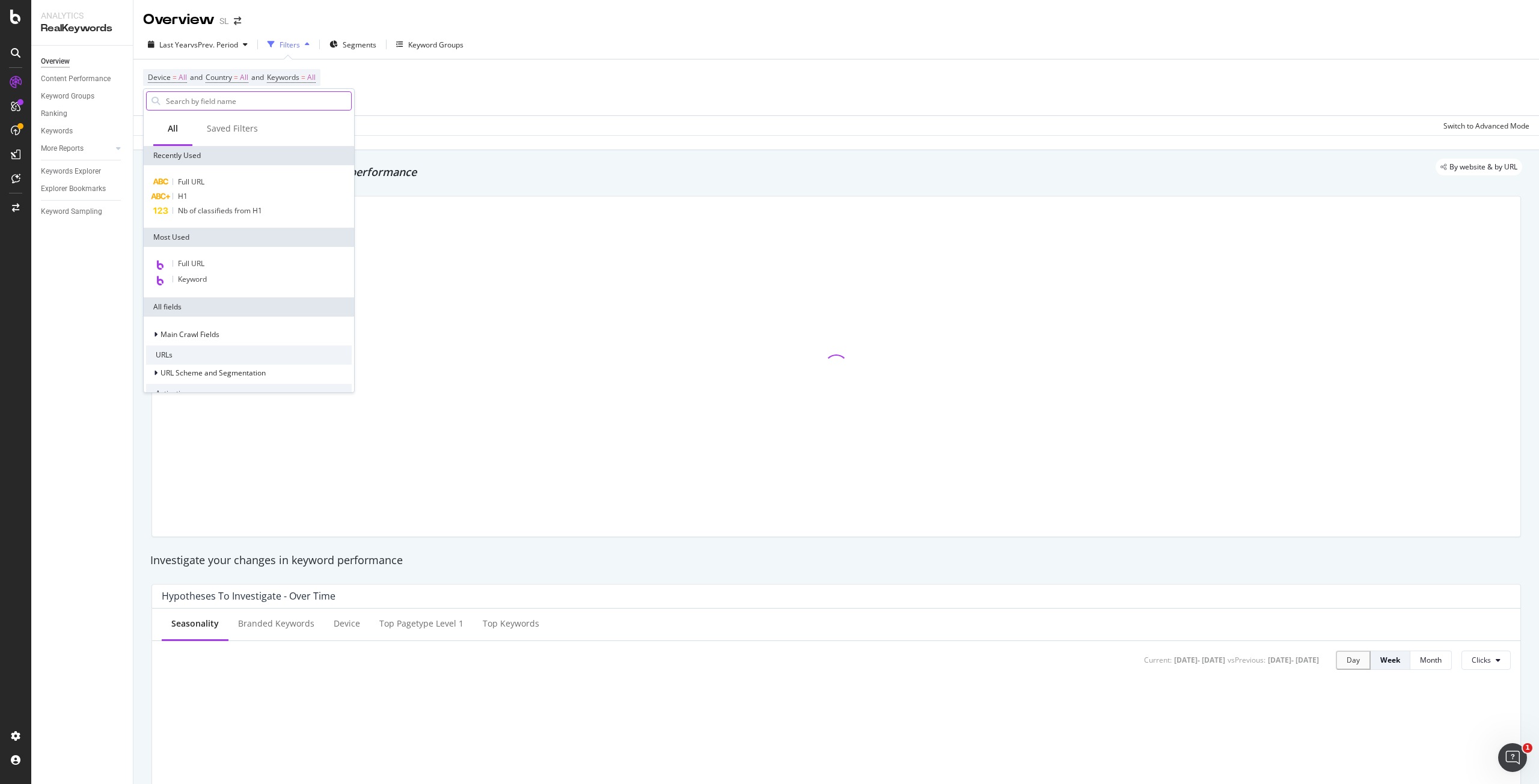
click at [194, 101] on input "text" at bounding box center [258, 101] width 186 height 18
click at [192, 179] on span "Full URL" at bounding box center [191, 182] width 26 height 10
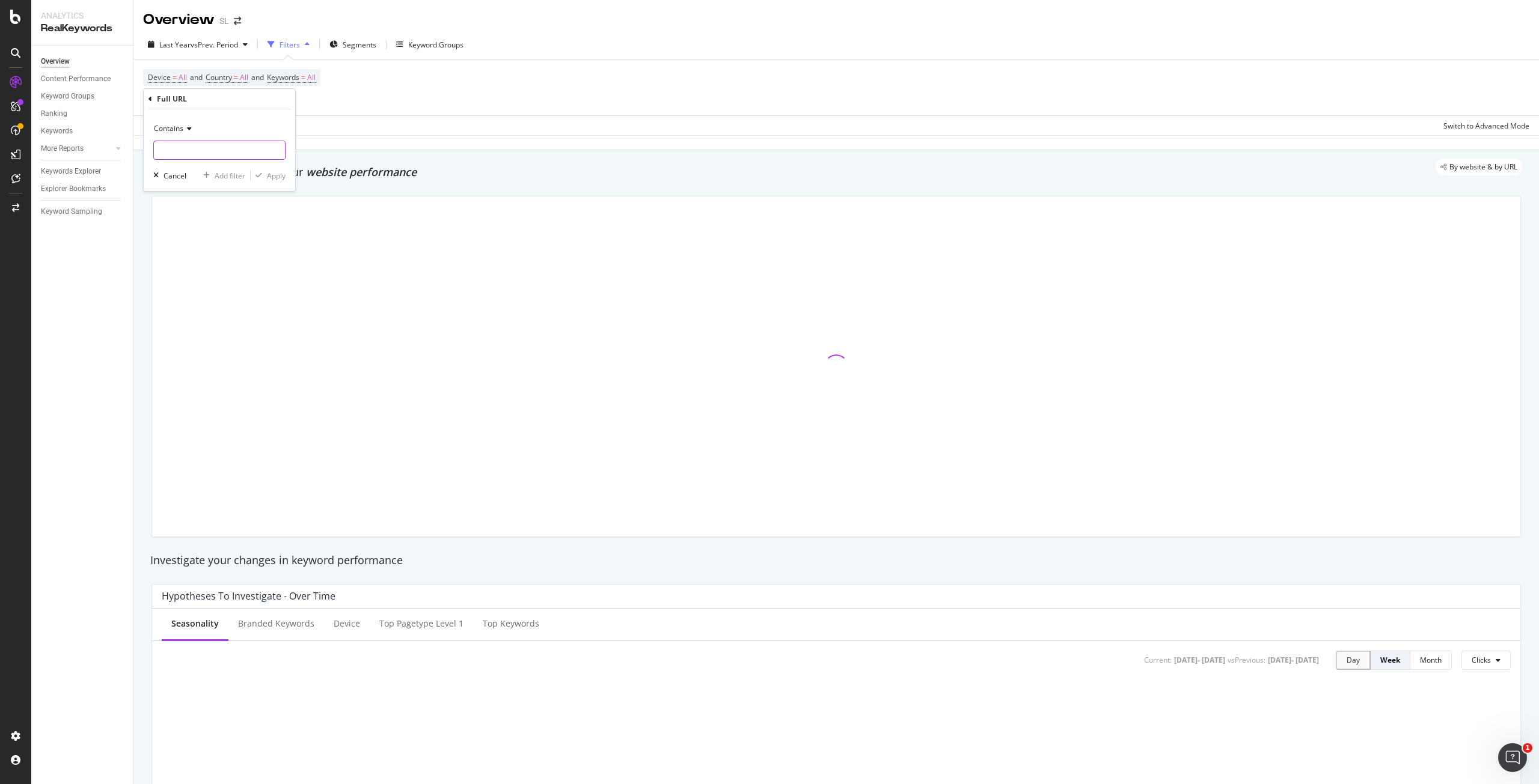
click at [195, 145] on input "text" at bounding box center [219, 150] width 131 height 19
paste input "/immo-les-sables-d-olonne-85/"
type input "/immo-les-sables-d-olonne-85/"
click at [276, 173] on div "Apply" at bounding box center [276, 176] width 18 height 10
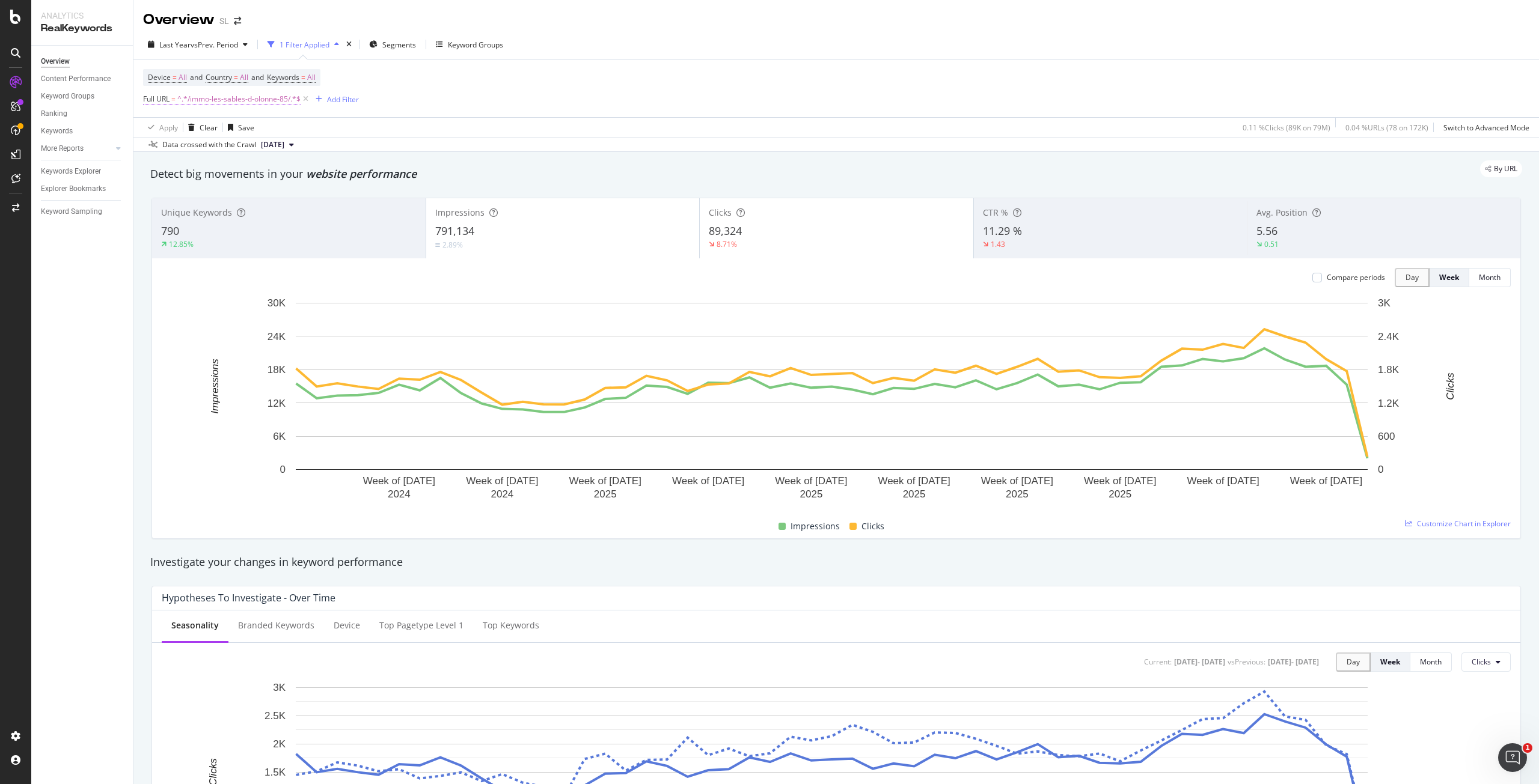
click at [262, 98] on span "^.*/immo-les-sables-d-olonne-85/.*$" at bounding box center [239, 99] width 123 height 17
click at [242, 151] on input "/immo-les-sables-d-olonne-85/" at bounding box center [211, 149] width 114 height 19
paste input "chateau"
type input "/immo-chateau-d-olonne-85/"
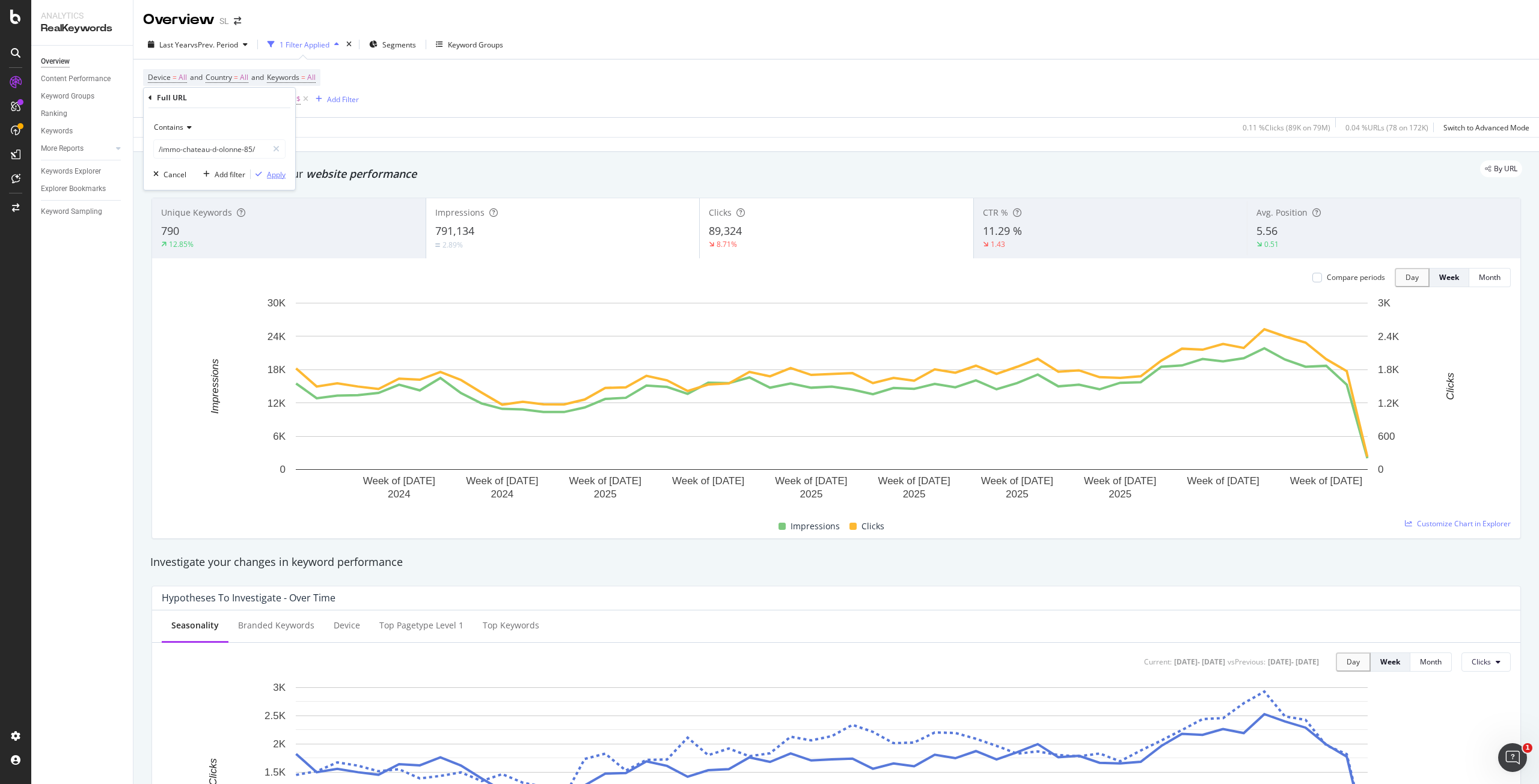
click at [279, 175] on div "Apply" at bounding box center [276, 174] width 18 height 10
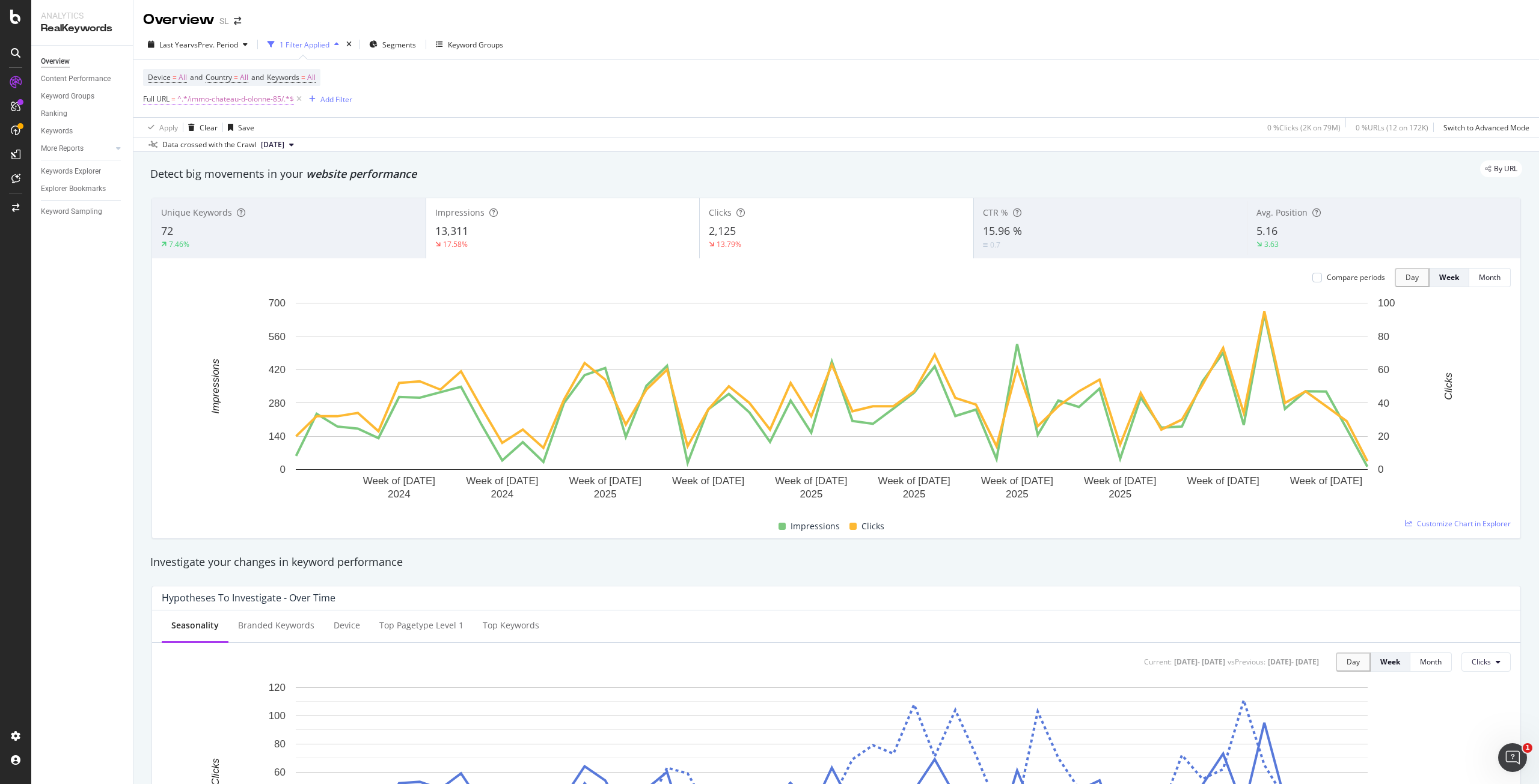
click at [254, 98] on span "^.*/immo-chateau-d-olonne-85/.*$" at bounding box center [236, 99] width 117 height 17
click at [189, 141] on input "/immo-chateau-d-olonne-85/" at bounding box center [211, 149] width 114 height 19
paste input "olonne-sur-mer"
type input "/immo-olonne-sur-mer-85/"
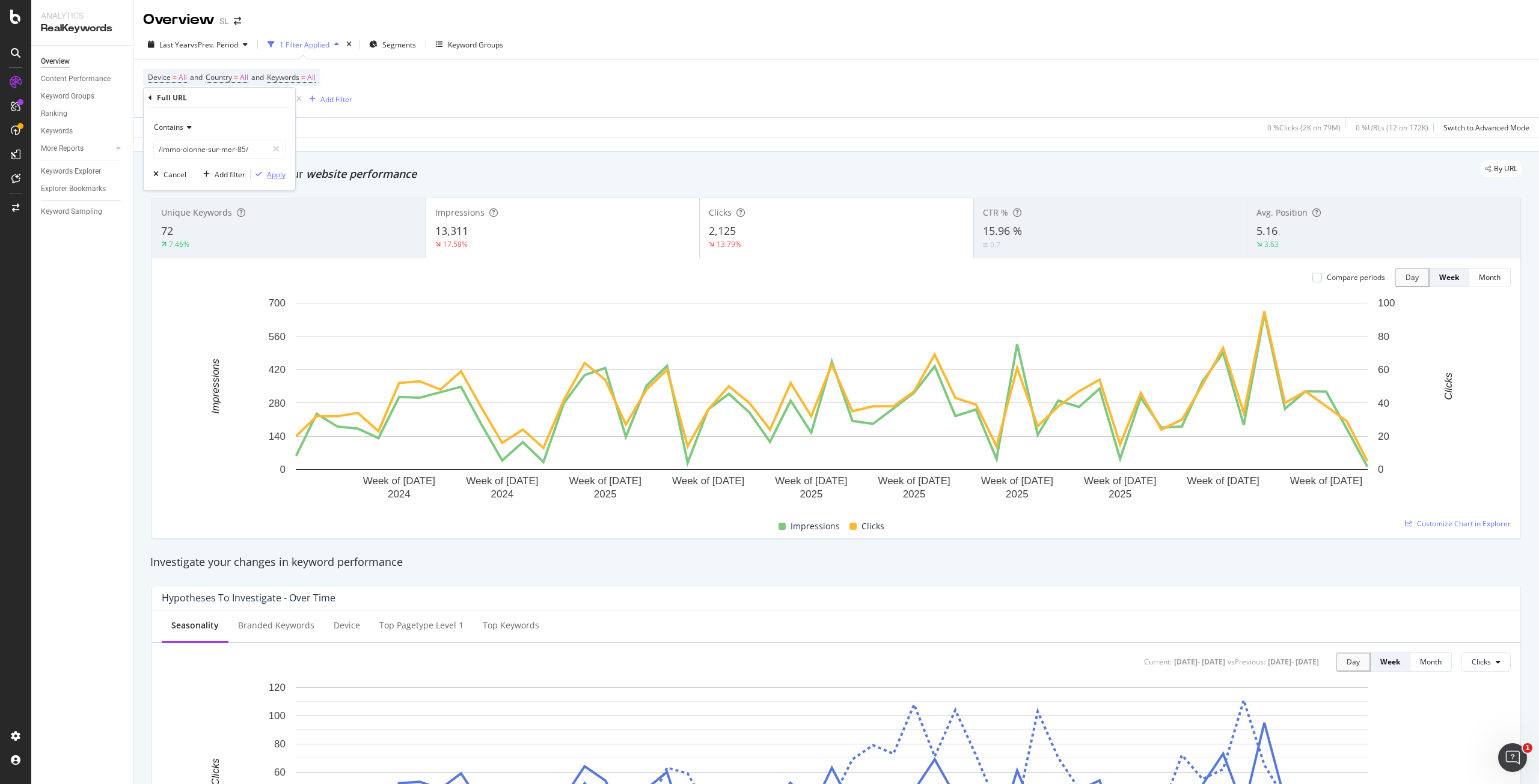
click at [274, 171] on div "Apply" at bounding box center [276, 174] width 18 height 10
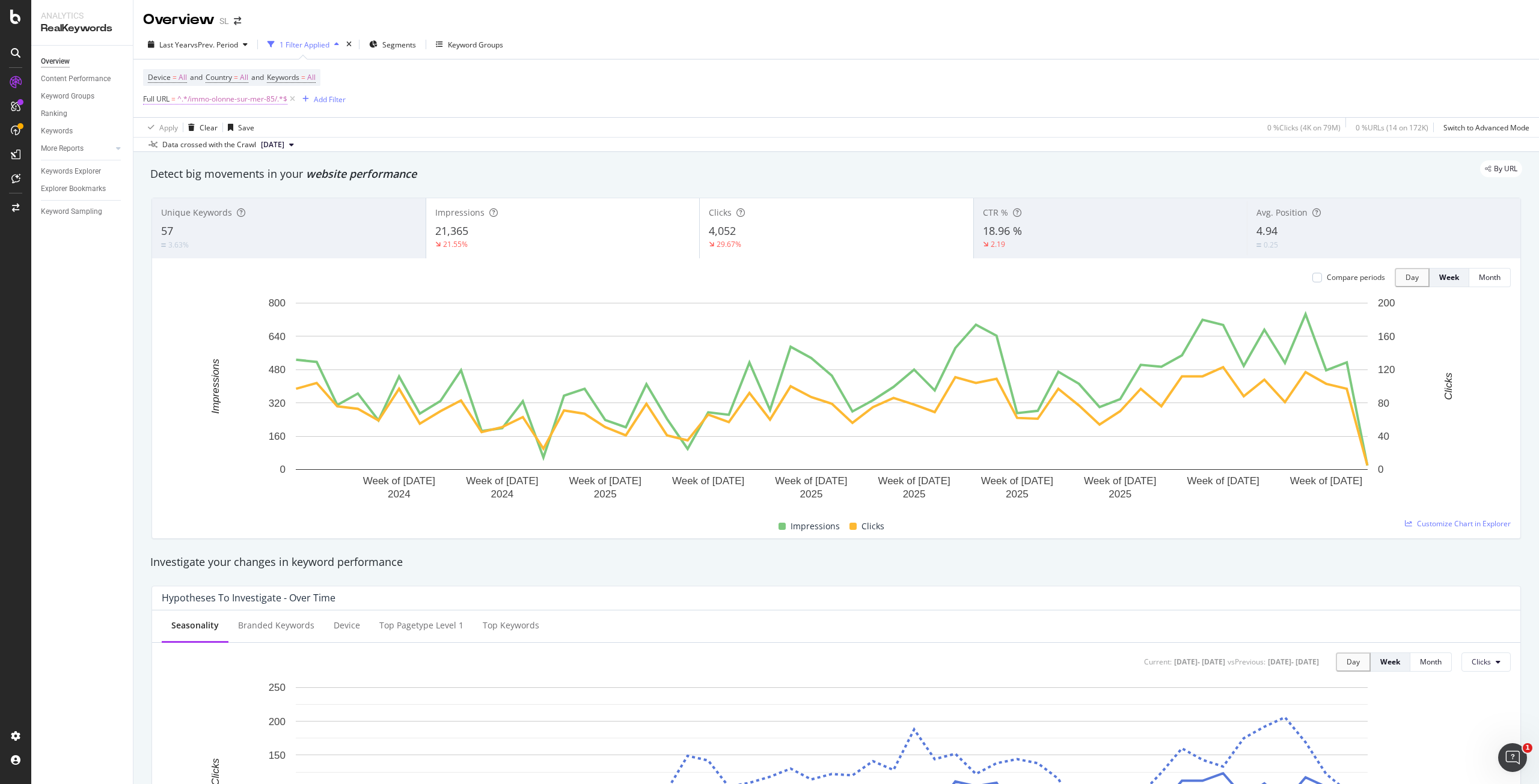
click at [220, 97] on span "^.*/immo-olonne-sur-mer-85/.*$" at bounding box center [233, 99] width 110 height 17
paste input "bellegarde-sur-valserine-01"
type input "/immo-bellegarde-sur-valserine-01/"
click at [273, 176] on div "Apply" at bounding box center [276, 174] width 18 height 10
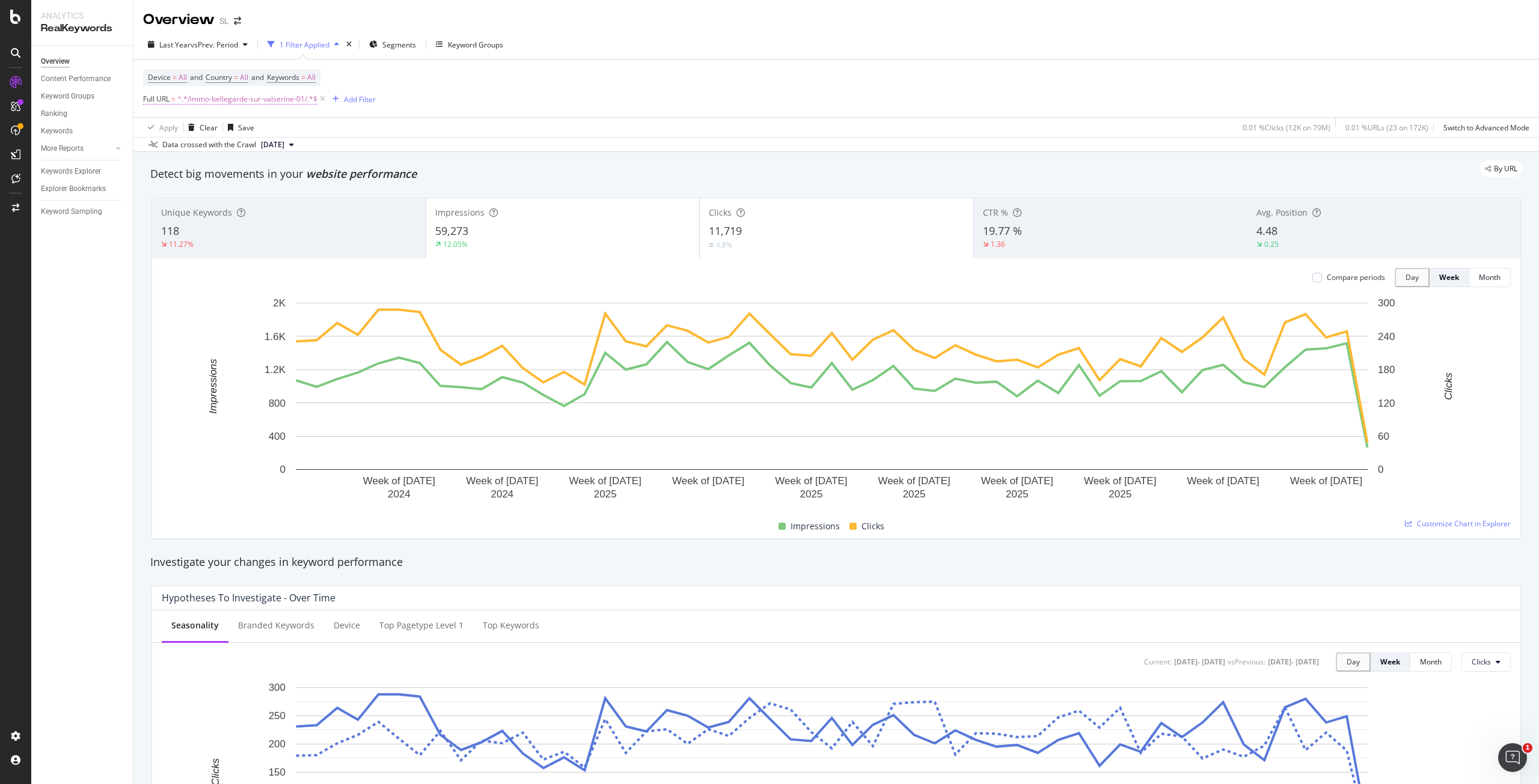
click at [242, 98] on span "^.*/immo-bellegarde-sur-valserine-01/.*$" at bounding box center [247, 99] width 140 height 17
click at [248, 152] on input "/immo-bellegarde-sur-valserine-01/" at bounding box center [211, 149] width 114 height 19
paste input "chatillon-en-michaill"
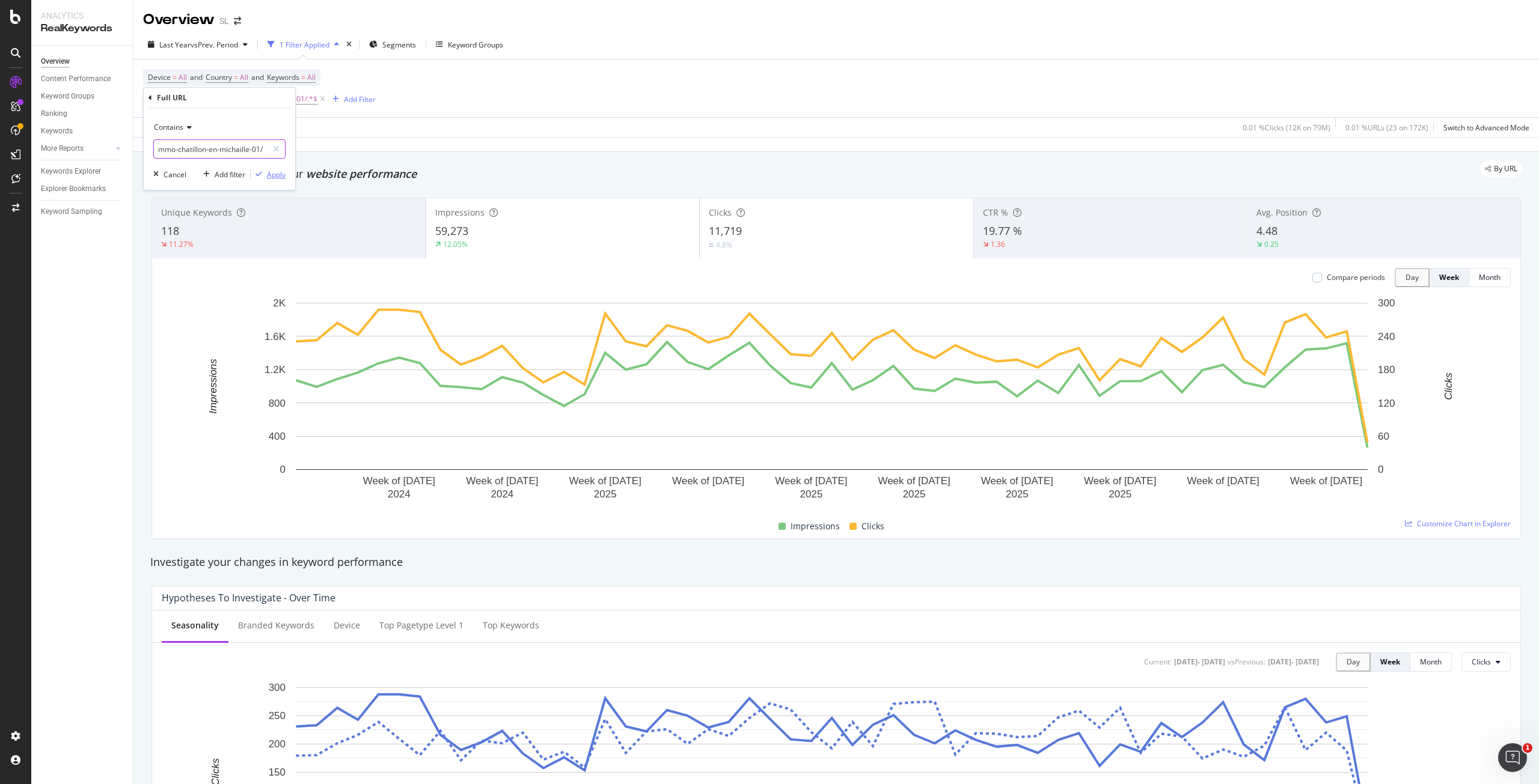
type input "/immo-chatillon-en-michaille-01/"
click at [280, 176] on div "Apply" at bounding box center [276, 174] width 18 height 10
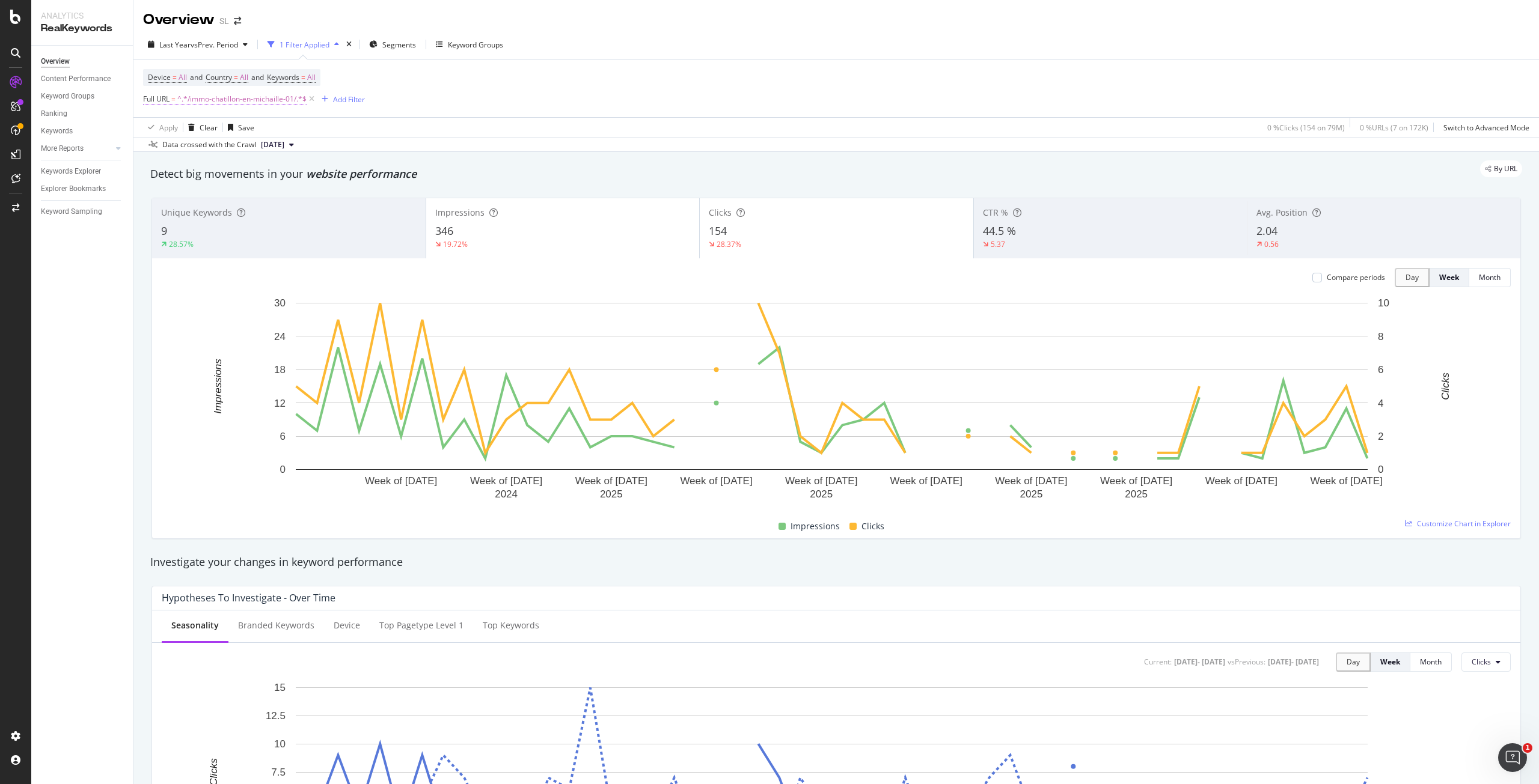
click at [249, 99] on span "^.*/immo-chatillon-en-michaille-01/.*$" at bounding box center [242, 99] width 129 height 17
click at [220, 148] on input "/immo-chatillon-en-michaille-01/" at bounding box center [211, 149] width 114 height 19
paste input "lancrans"
type input "/immo-lancrans-01/"
click at [279, 177] on div "Apply" at bounding box center [276, 174] width 18 height 10
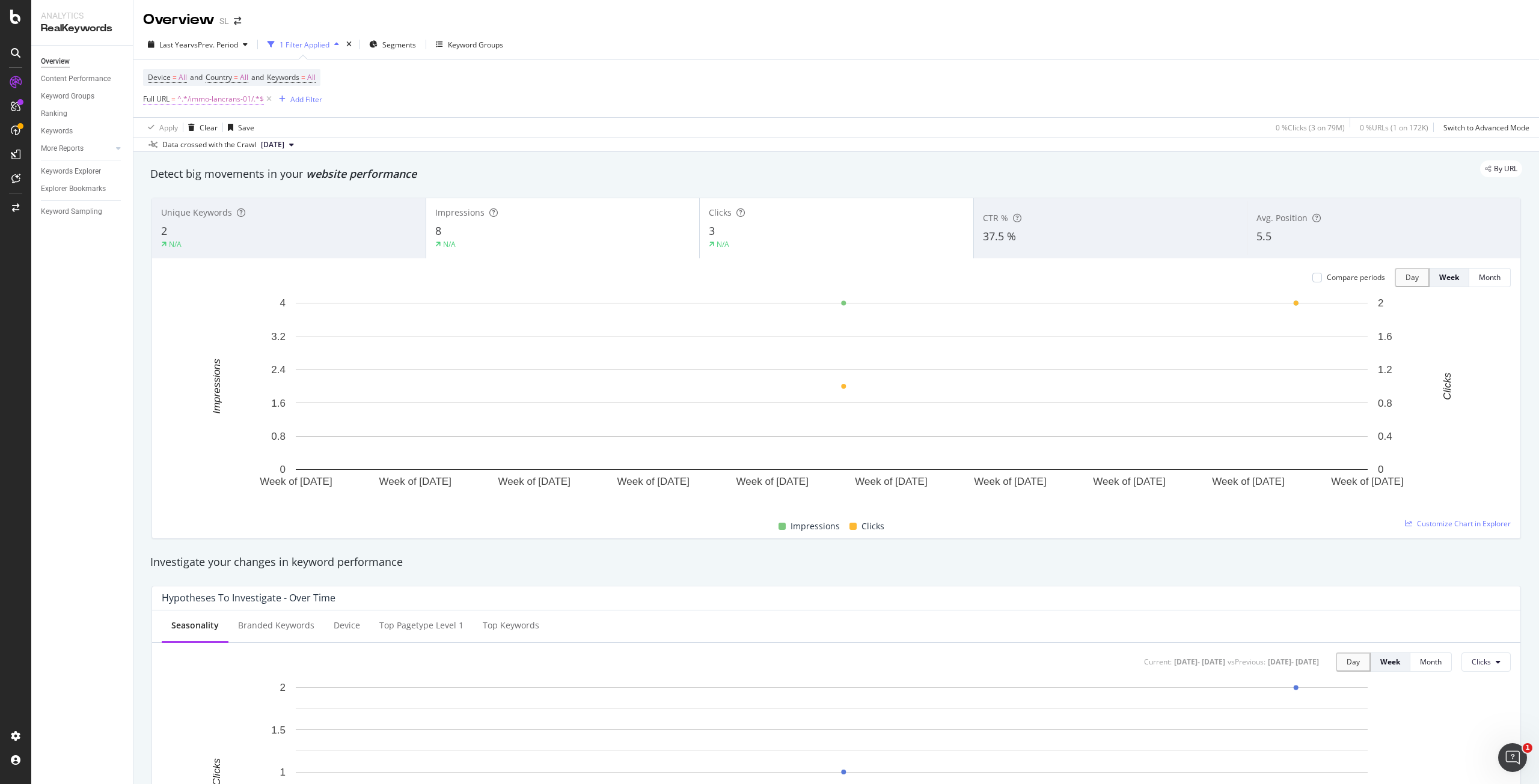
click at [222, 97] on span "^.*/immo-lancrans-01/.*$" at bounding box center [221, 99] width 87 height 17
click at [259, 146] on input "/immo-lancrans-01/" at bounding box center [211, 149] width 114 height 19
paste input "saint-hilaire-de-villefranche-17"
type input "/immo-saint-hilaire-de-villefranche-17/"
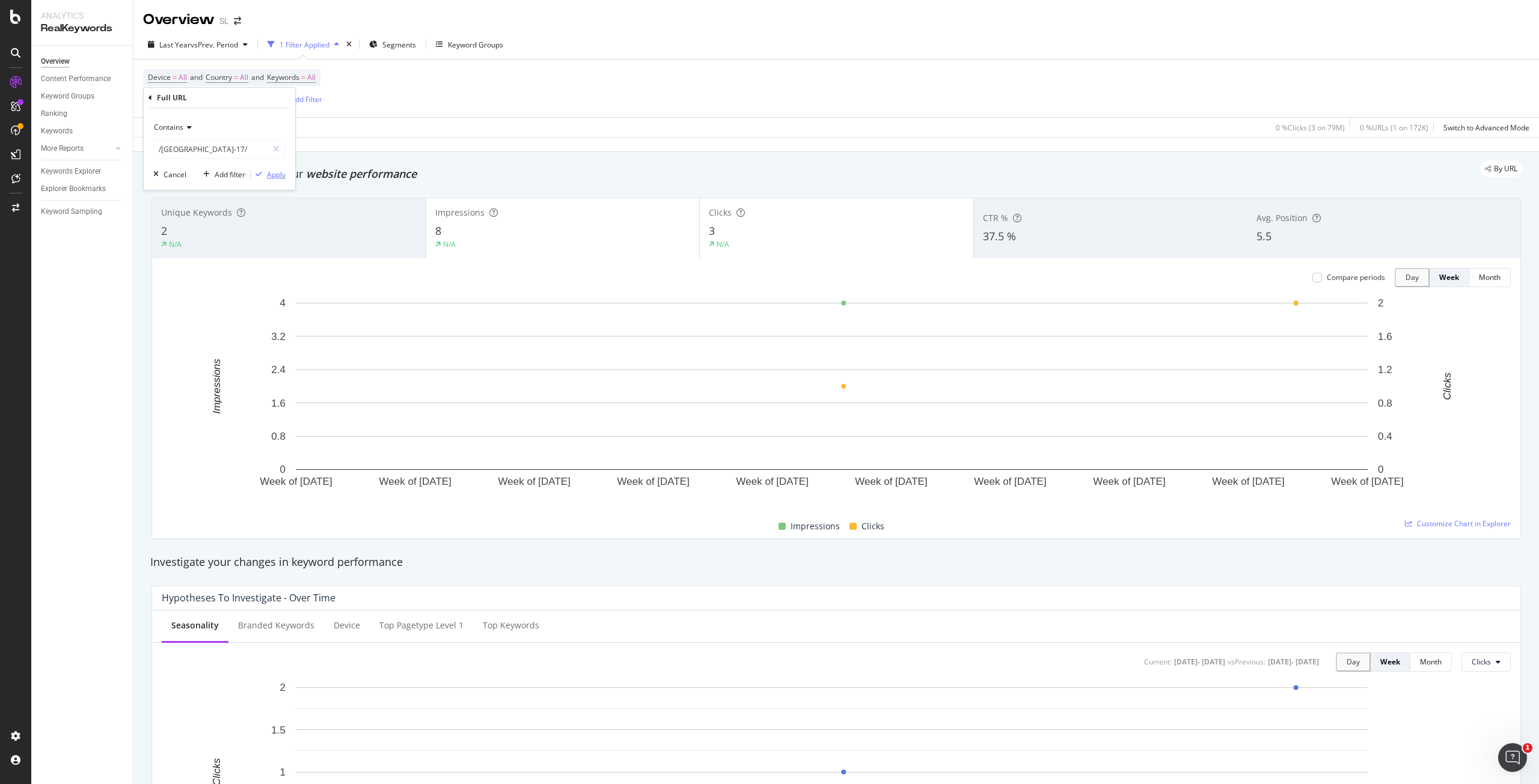
click at [283, 173] on div "Apply" at bounding box center [276, 174] width 18 height 10
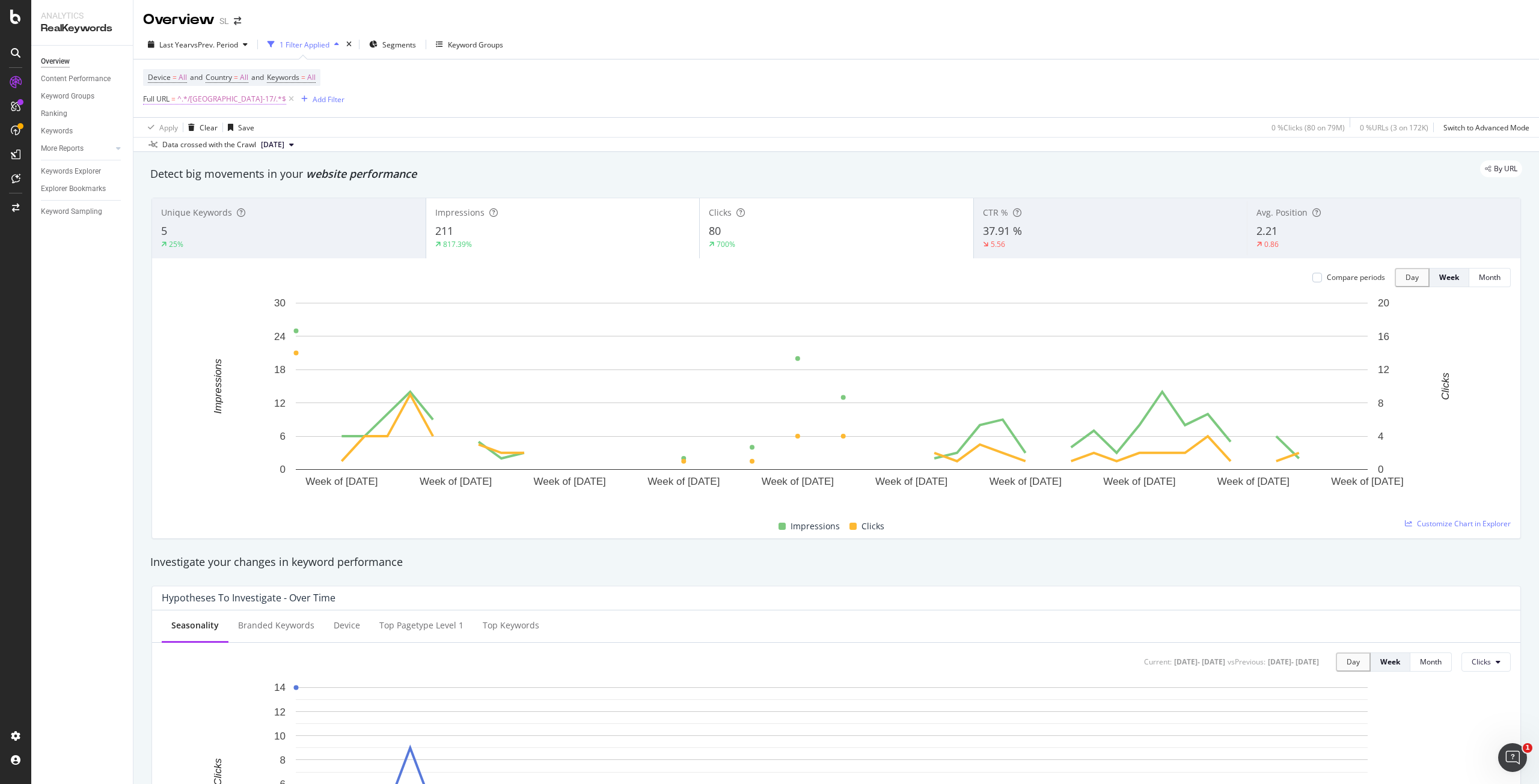
click at [271, 98] on span "^.*/immo-saint-hilaire-de-villefranche-17/.*$" at bounding box center [232, 99] width 109 height 17
click at [215, 144] on input "/immo-saint-hilaire-de-villefranche-17/" at bounding box center [211, 149] width 114 height 19
paste input "la-fredier"
type input "/immo-la-frediere-17/"
click at [284, 174] on div "Apply" at bounding box center [276, 174] width 18 height 10
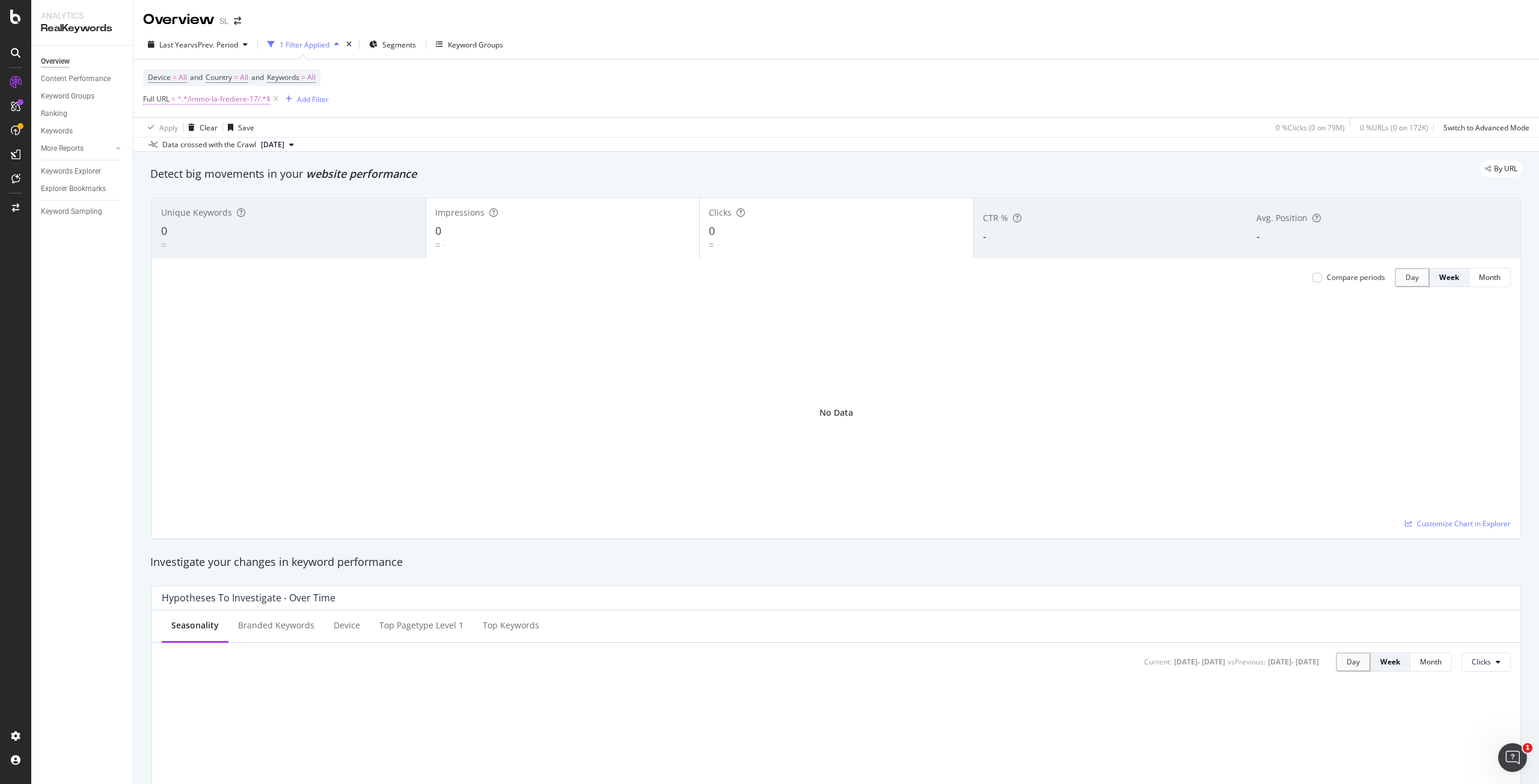
click at [231, 98] on span "^.*/immo-la-frediere-17/.*$" at bounding box center [224, 99] width 93 height 17
click at [245, 147] on input "/immo-la-frediere-17/" at bounding box center [211, 149] width 114 height 19
paste input "saint-denis-93/"
type input "/immo-saint-denis-93/"
click at [279, 175] on div "Apply" at bounding box center [276, 174] width 18 height 10
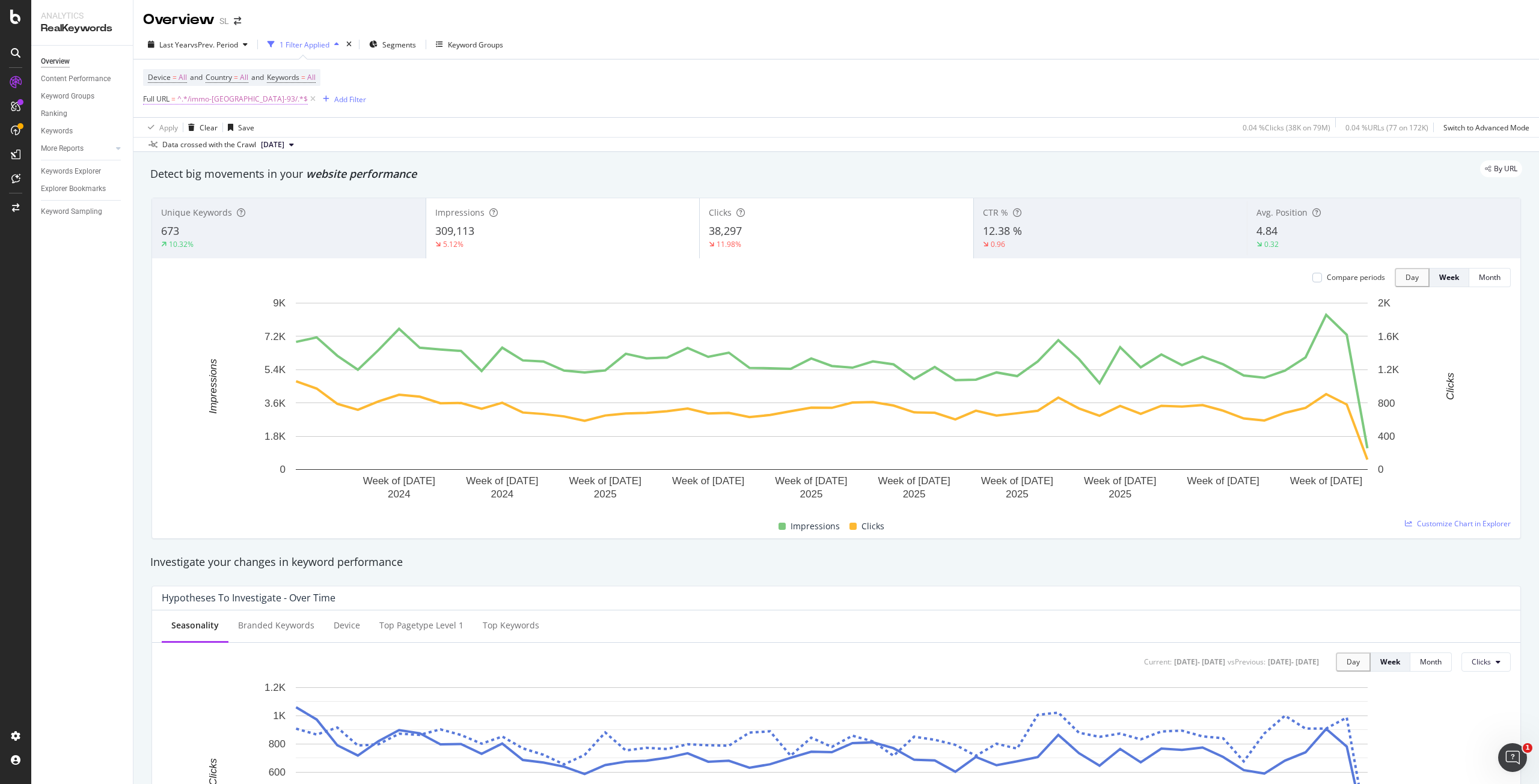
click at [236, 98] on span "^.*/immo-saint-denis-93/.*$" at bounding box center [243, 99] width 130 height 17
click at [243, 150] on input "/immo-saint-denis-93/" at bounding box center [211, 149] width 114 height 19
paste input "pierrefitte-sur-seine"
type input "/immo-pierrefitte-sur-seine-93/"
click at [274, 171] on div "Apply" at bounding box center [276, 174] width 18 height 10
